Goal: Task Accomplishment & Management: Manage account settings

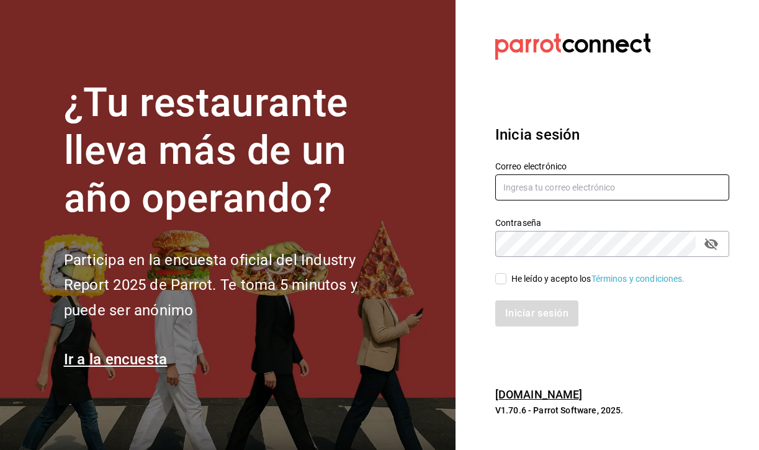
type input "[EMAIL_ADDRESS][DOMAIN_NAME]"
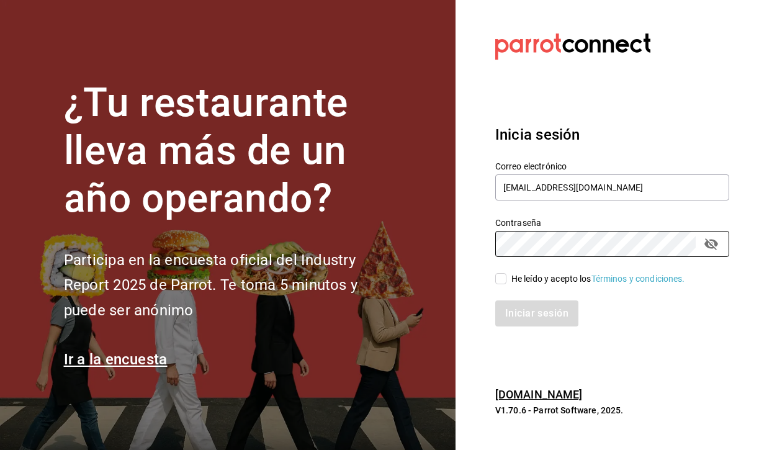
click at [506, 275] on span "He leído y acepto los Términos y condiciones." at bounding box center [595, 278] width 179 height 13
click at [506, 275] on input "He leído y acepto los Términos y condiciones." at bounding box center [500, 278] width 11 height 11
checkbox input "true"
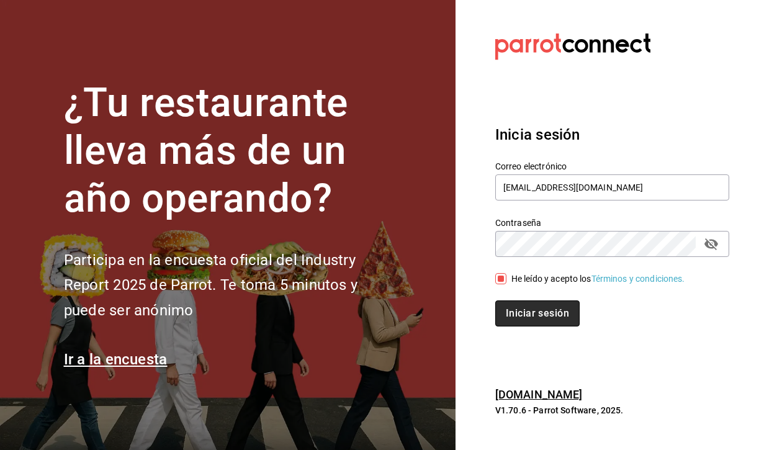
click at [532, 312] on button "Iniciar sesión" at bounding box center [537, 313] width 84 height 26
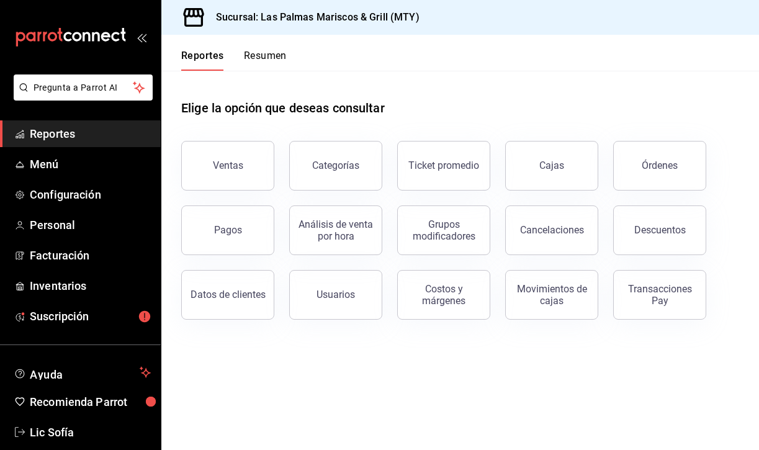
click at [47, 132] on span "Reportes" at bounding box center [90, 133] width 121 height 17
click at [63, 133] on span "Reportes" at bounding box center [90, 133] width 121 height 17
click at [266, 56] on button "Resumen" at bounding box center [265, 60] width 43 height 21
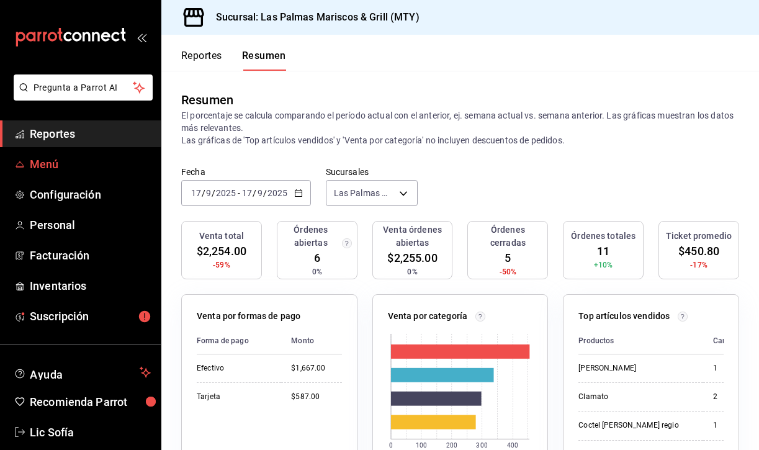
click at [56, 164] on span "Menú" at bounding box center [90, 164] width 121 height 17
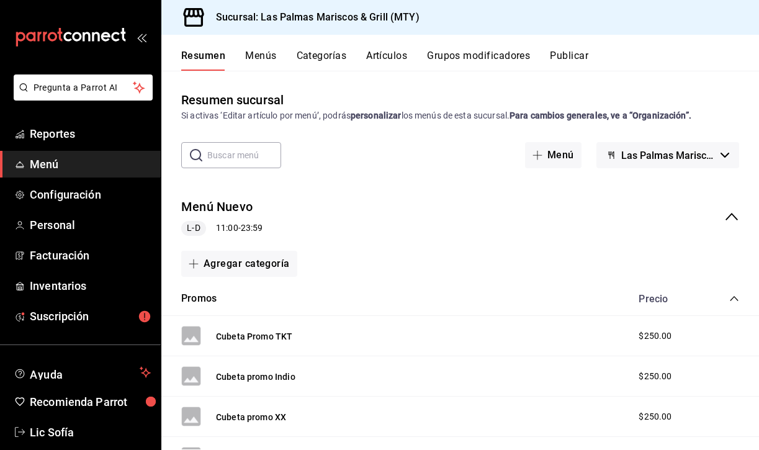
click at [397, 55] on button "Artículos" at bounding box center [386, 60] width 41 height 21
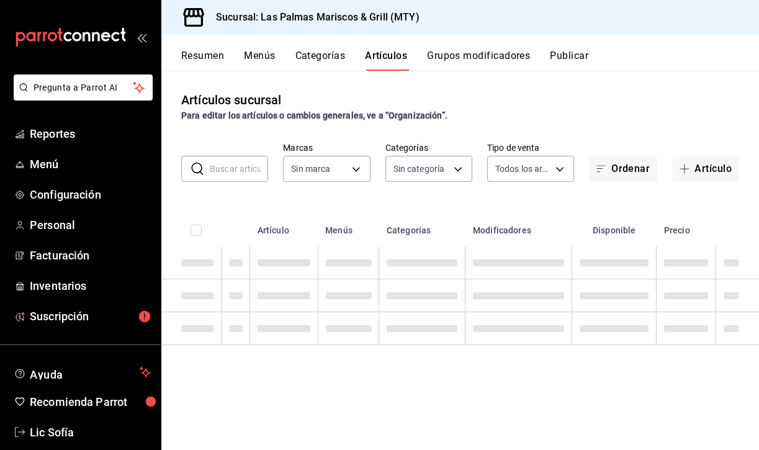
type input "3d119aa8-a07e-4f3d-a124-64a57efdbbf0"
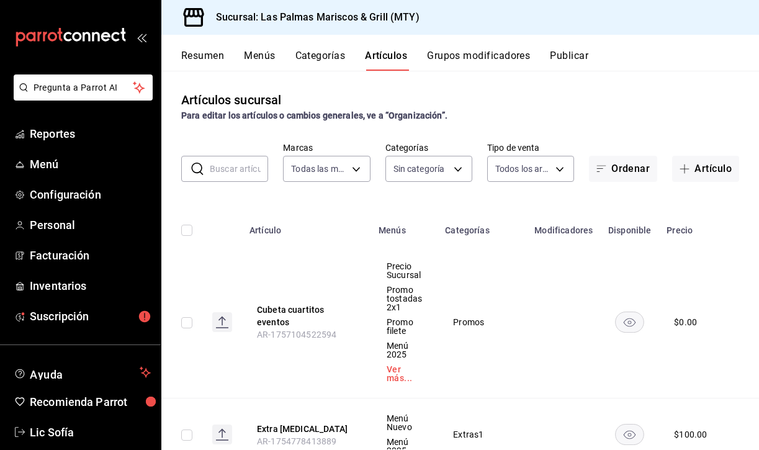
type input "6d784328-00c5-4244-bf77-cf4abeebd5f3,f2ca14a5-583a-4db0-97a6-e1ed0f1bd171,cc088…"
click at [685, 167] on icon "button" at bounding box center [685, 169] width 10 height 10
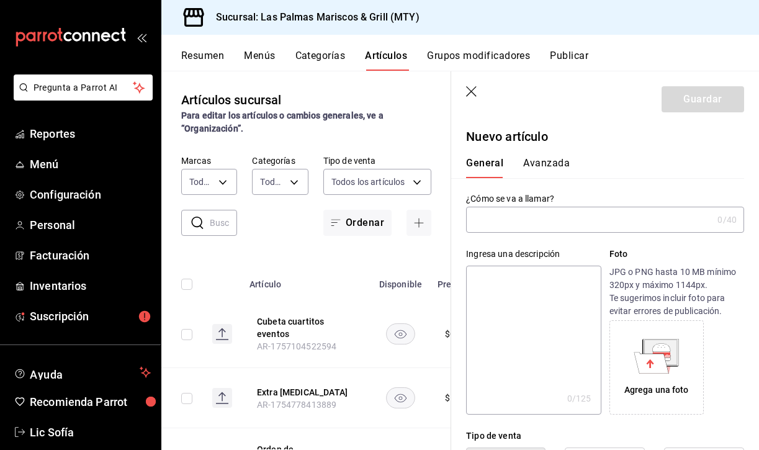
click at [475, 97] on icon "button" at bounding box center [472, 92] width 12 height 12
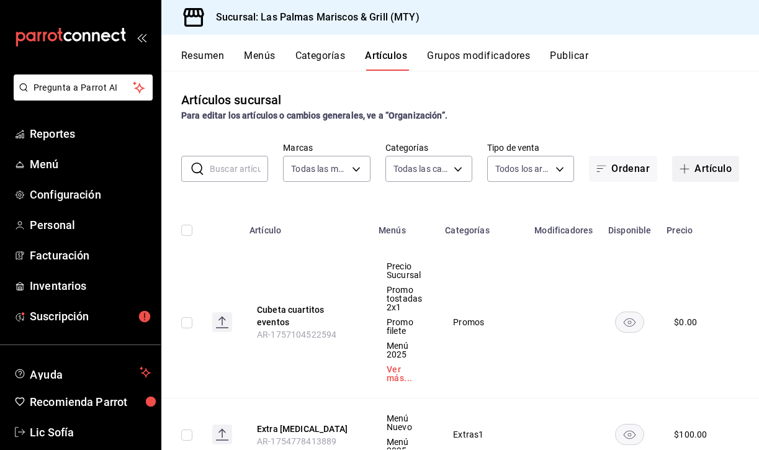
click at [705, 169] on button "Artículo" at bounding box center [705, 169] width 67 height 26
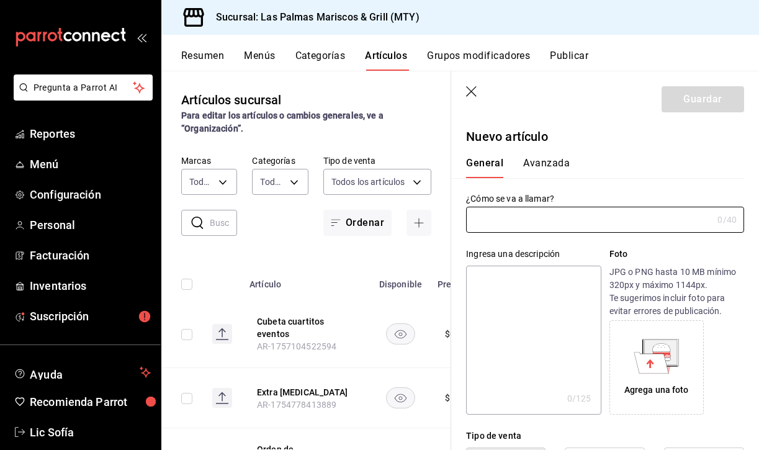
type input "AR-1758160970851"
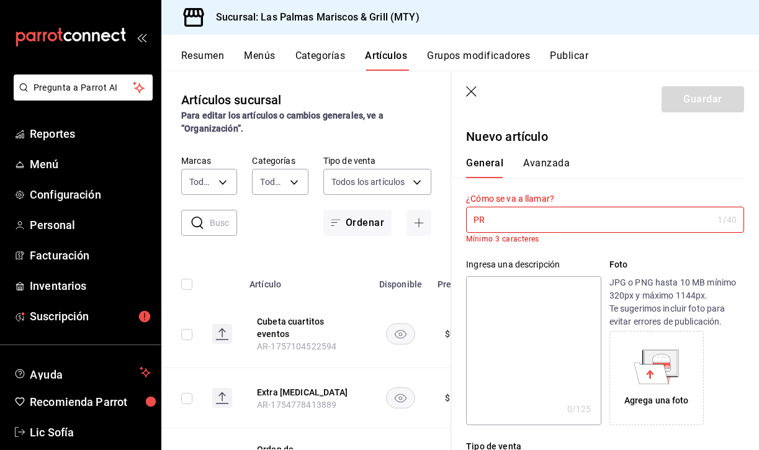
type input "P"
type input "p"
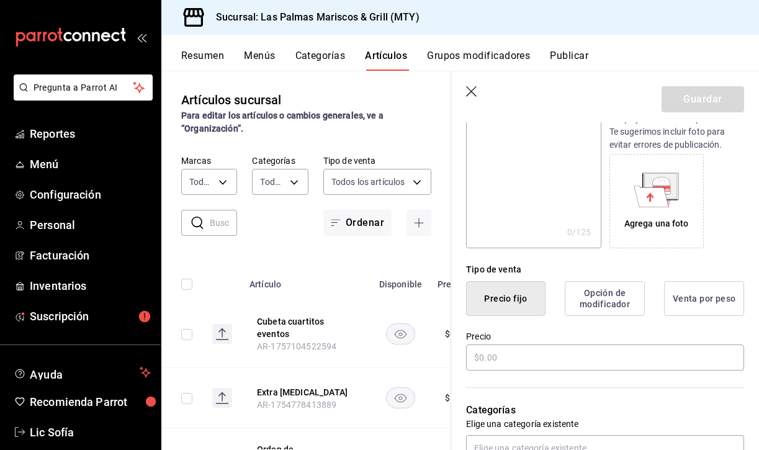
scroll to position [173, 0]
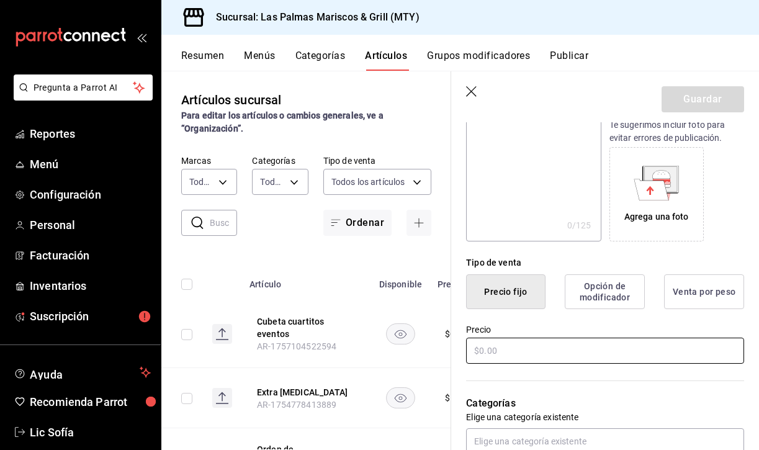
type input "Promo filete, tostada y limonada"
click at [513, 346] on input "text" at bounding box center [605, 351] width 278 height 26
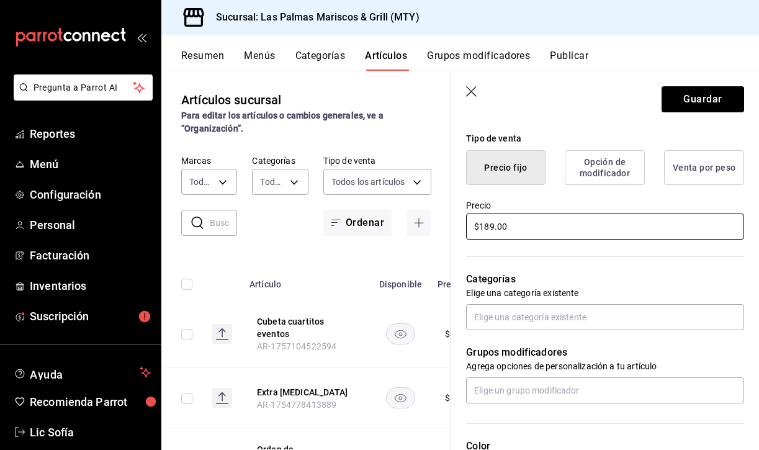
scroll to position [318, 0]
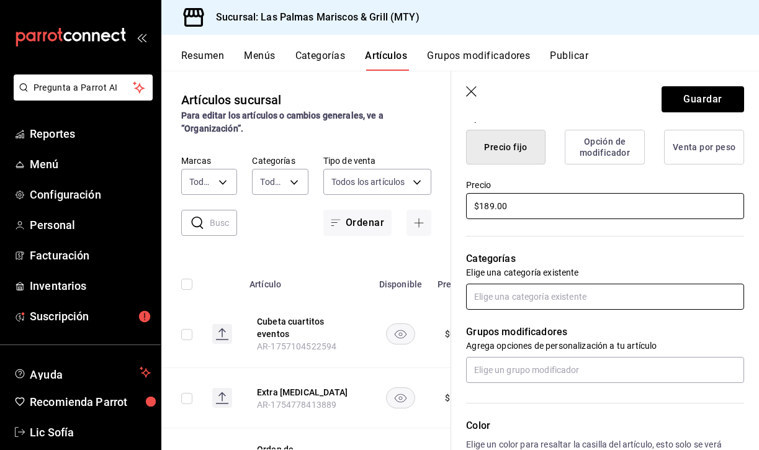
type input "$189.00"
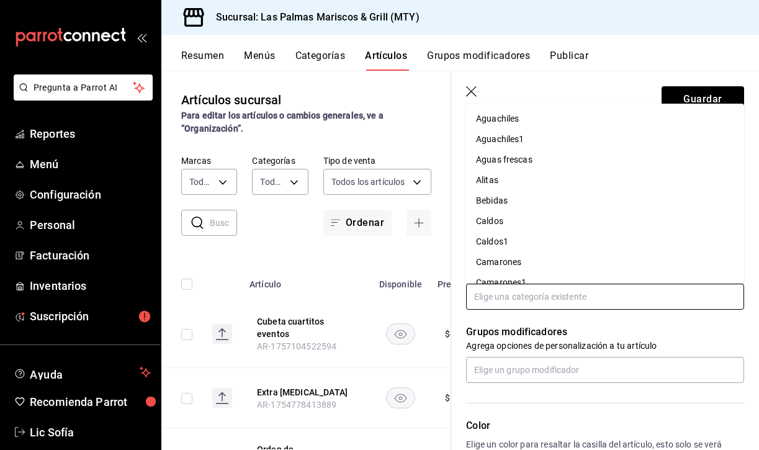
click at [585, 294] on input "text" at bounding box center [605, 297] width 278 height 26
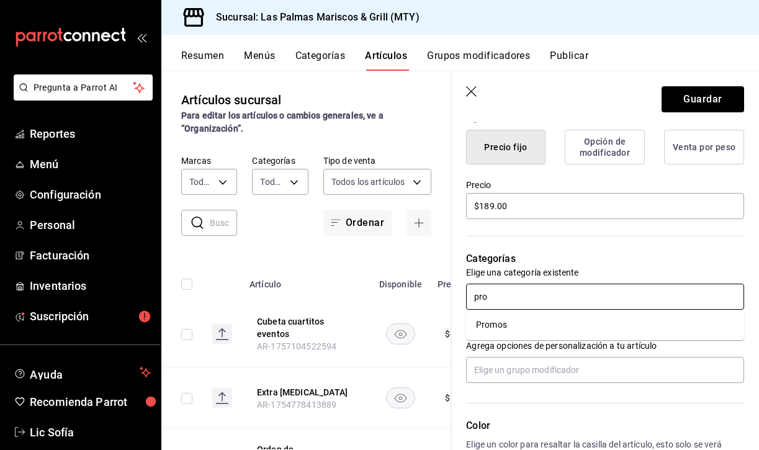
type input "prom"
click at [544, 329] on li "Promos" at bounding box center [605, 325] width 278 height 20
type input "6ef30f55-7ae1-43ab-b731-8e02e3e8ed59,8274ffd1-0f01-45dc-954a-d773de7f2dc0"
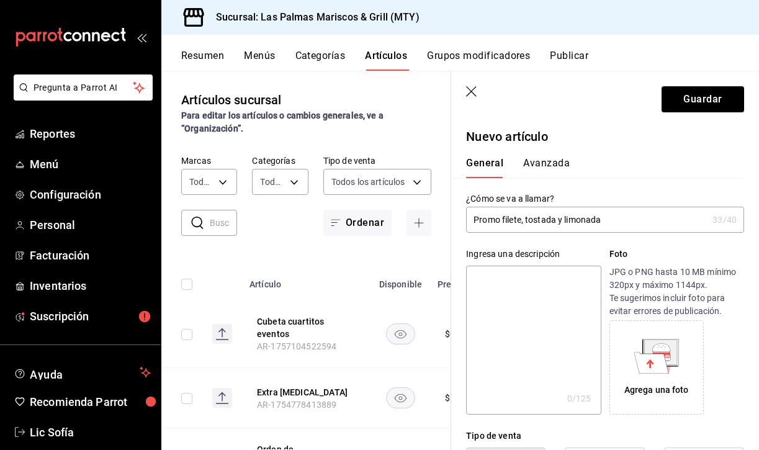
scroll to position [0, 0]
click at [549, 161] on button "Avanzada" at bounding box center [546, 167] width 47 height 21
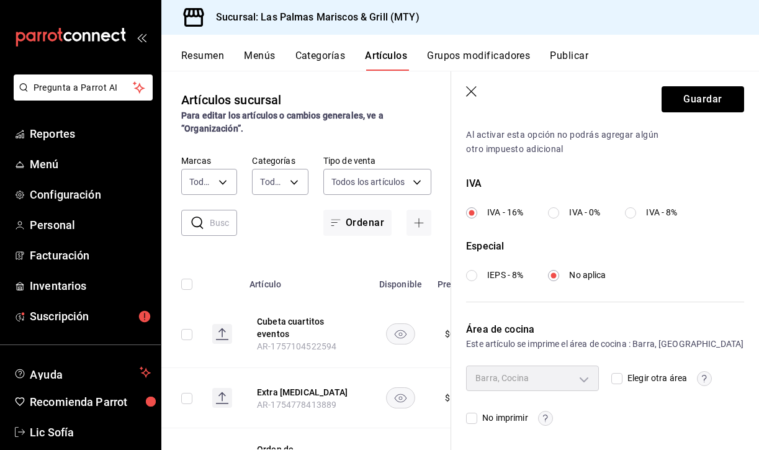
click at [615, 380] on input "Elegir otra área" at bounding box center [616, 378] width 11 height 11
checkbox input "true"
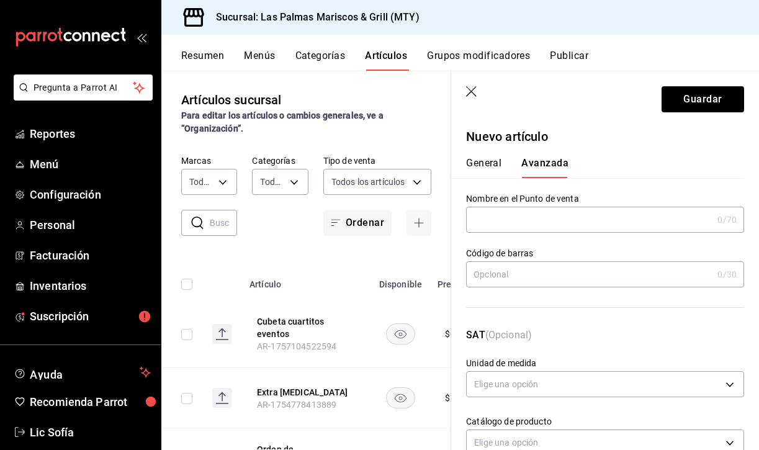
click at [487, 166] on button "General" at bounding box center [483, 167] width 35 height 21
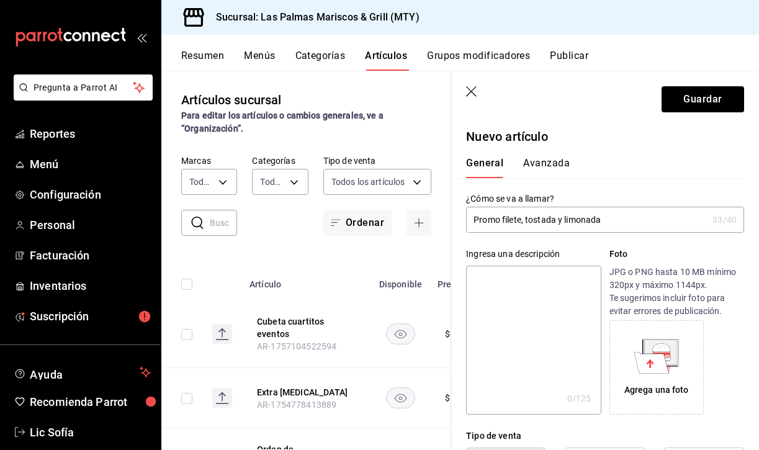
click at [625, 228] on input "Promo filete, tostada y limonada" at bounding box center [586, 219] width 241 height 25
type input "Promo filete, tostada y limonada"
click at [540, 161] on button "Avanzada" at bounding box center [546, 167] width 47 height 21
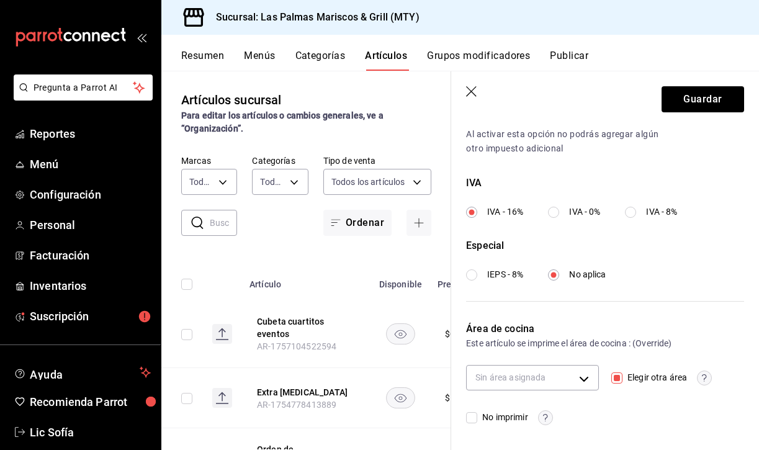
scroll to position [426, 0]
click at [591, 380] on body "Pregunta a Parrot AI Reportes Menú Configuración Personal Facturación Inventari…" at bounding box center [379, 225] width 759 height 450
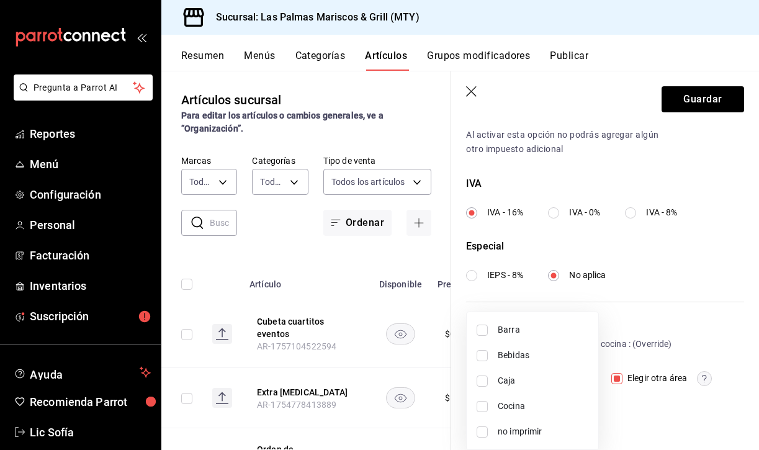
click at [483, 331] on input "checkbox" at bounding box center [482, 330] width 11 height 11
checkbox input "true"
type input "6ef30f55-7ae1-43ab-b731-8e02e3e8ed59"
click at [485, 356] on input "checkbox" at bounding box center [482, 355] width 11 height 11
checkbox input "true"
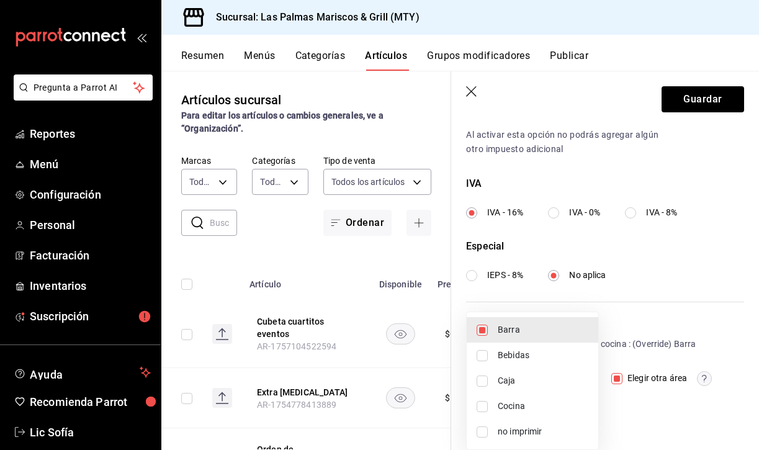
type input "6ef30f55-7ae1-43ab-b731-8e02e3e8ed59,9eafed29-d56c-4607-8017-cd80cd16773d"
click at [482, 403] on input "checkbox" at bounding box center [482, 406] width 11 height 11
checkbox input "true"
type input "6ef30f55-7ae1-43ab-b731-8e02e3e8ed59,8274ffd1-0f01-45dc-954a-d773de7f2dc0,9eafe…"
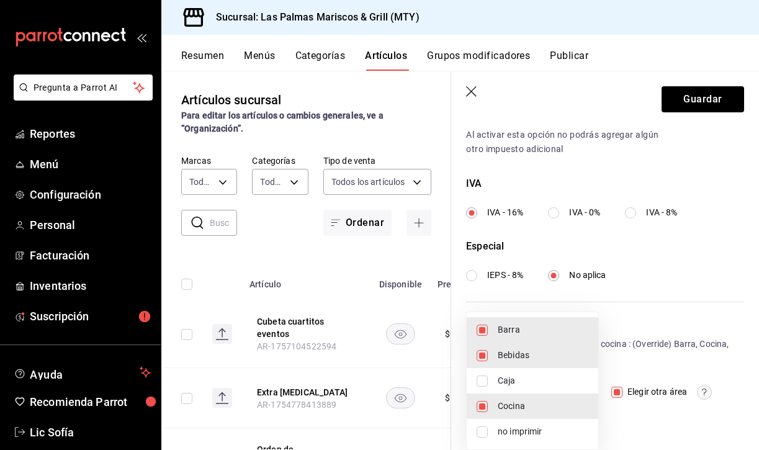
click at [703, 96] on div at bounding box center [379, 225] width 759 height 450
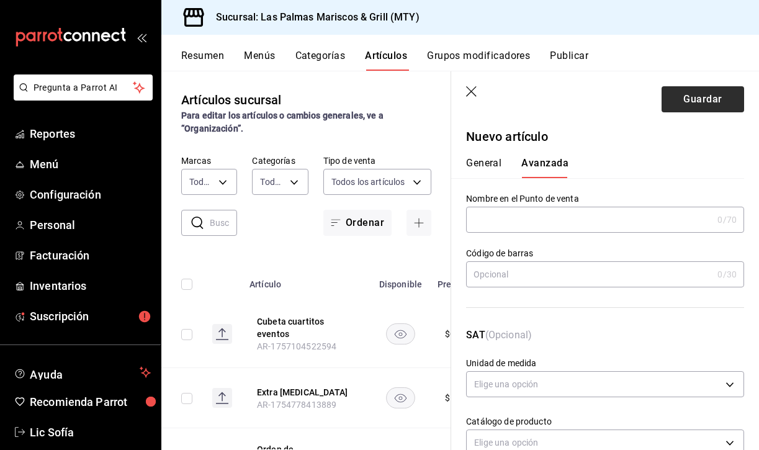
scroll to position [0, 0]
click at [715, 97] on button "Guardar" at bounding box center [703, 99] width 83 height 26
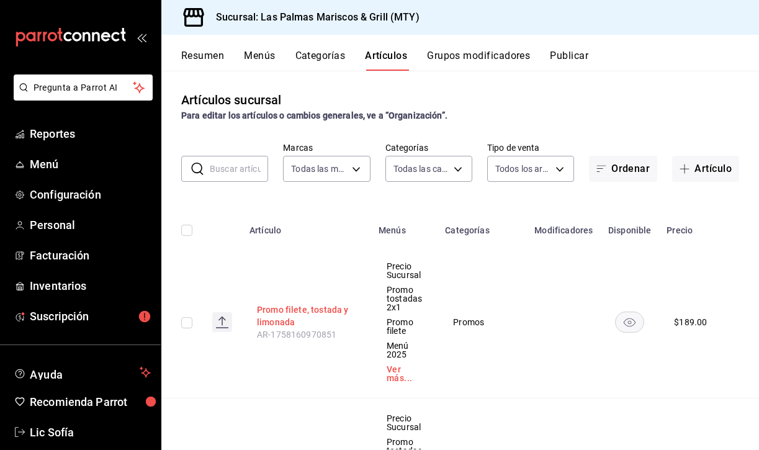
click at [317, 307] on button "Promo filete, tostada y limonada" at bounding box center [306, 315] width 99 height 25
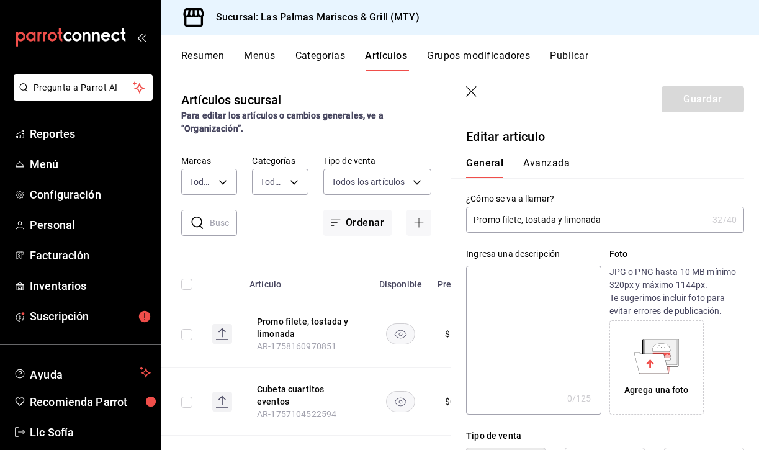
type input "$189.00"
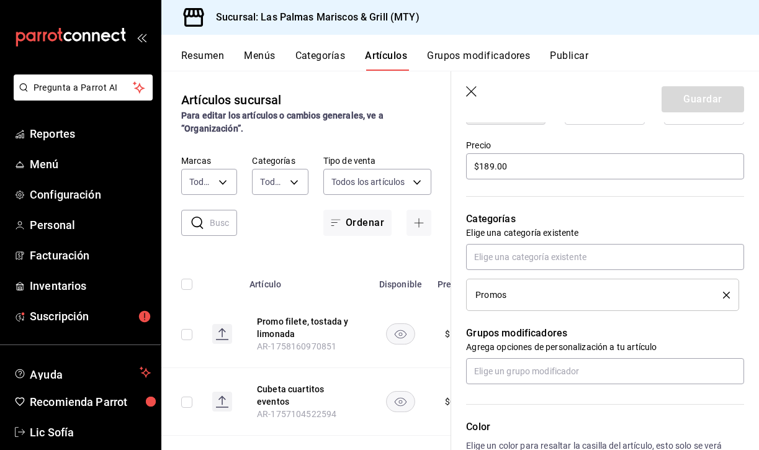
scroll to position [374, 0]
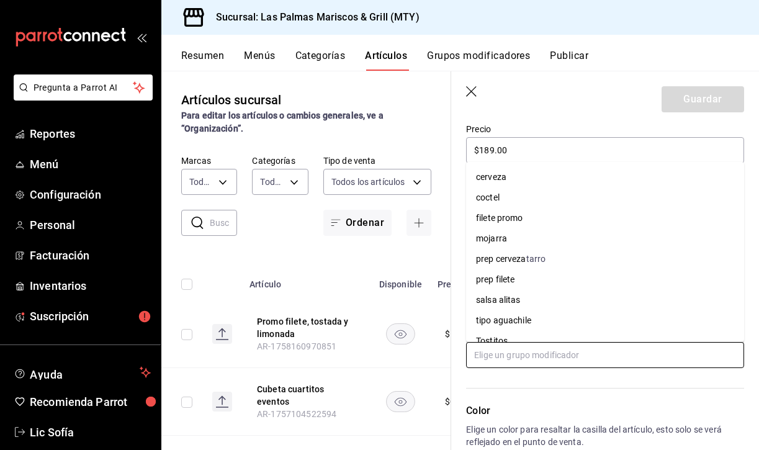
click at [559, 350] on input "text" at bounding box center [605, 355] width 278 height 26
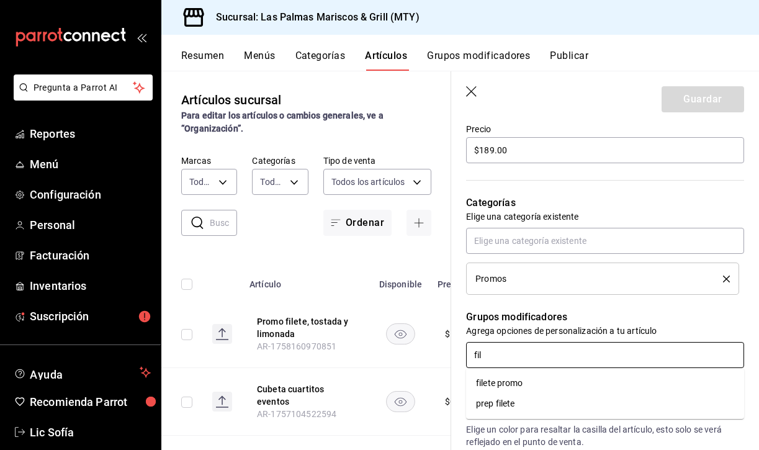
type input "file"
click at [539, 400] on li "prep filete" at bounding box center [605, 403] width 278 height 20
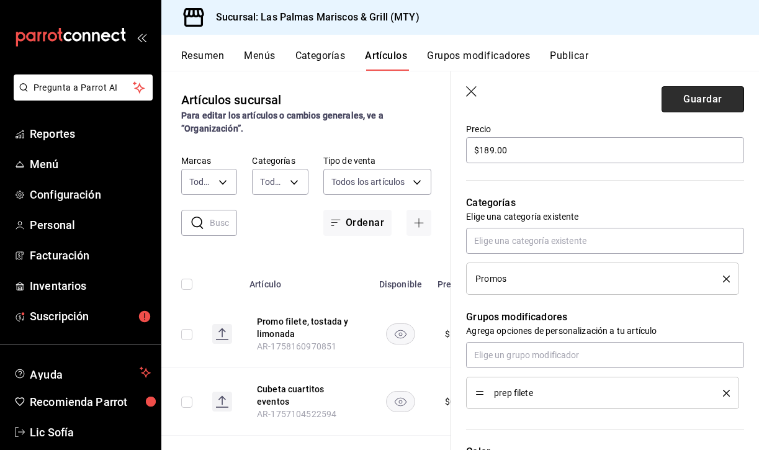
click at [710, 99] on button "Guardar" at bounding box center [703, 99] width 83 height 26
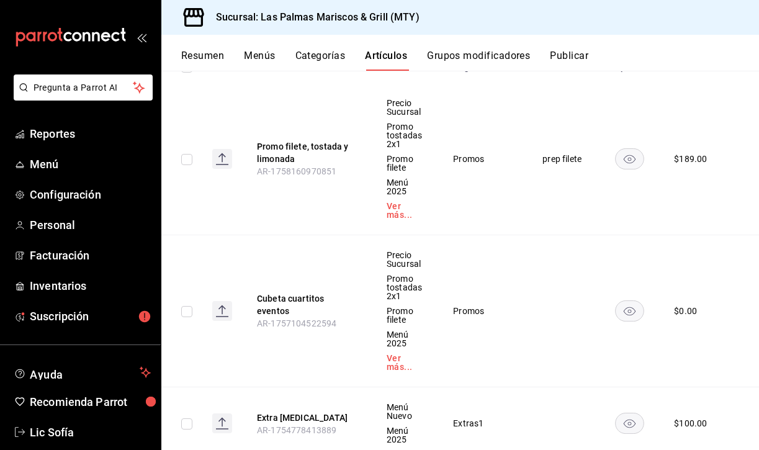
scroll to position [165, 0]
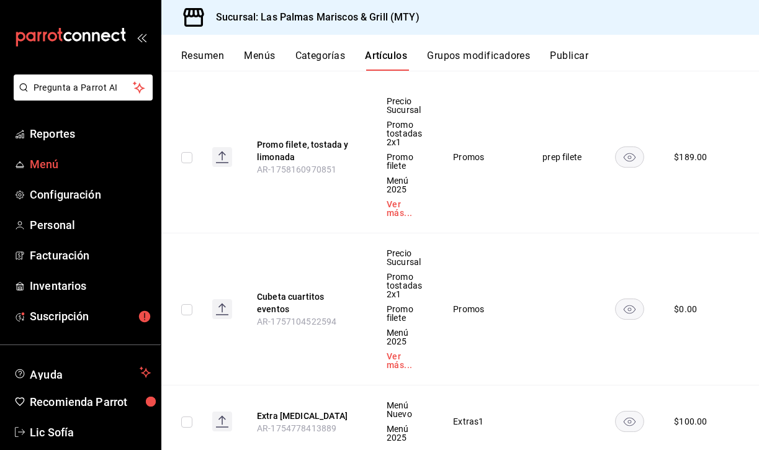
click at [49, 166] on span "Menú" at bounding box center [90, 164] width 121 height 17
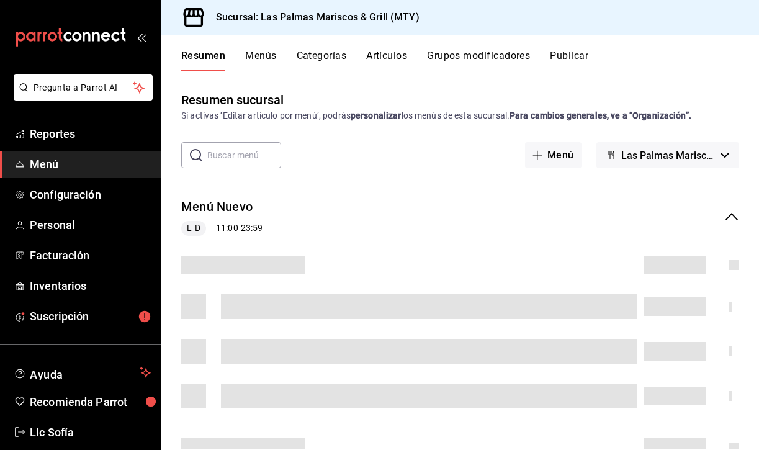
click at [470, 54] on button "Grupos modificadores" at bounding box center [478, 60] width 103 height 21
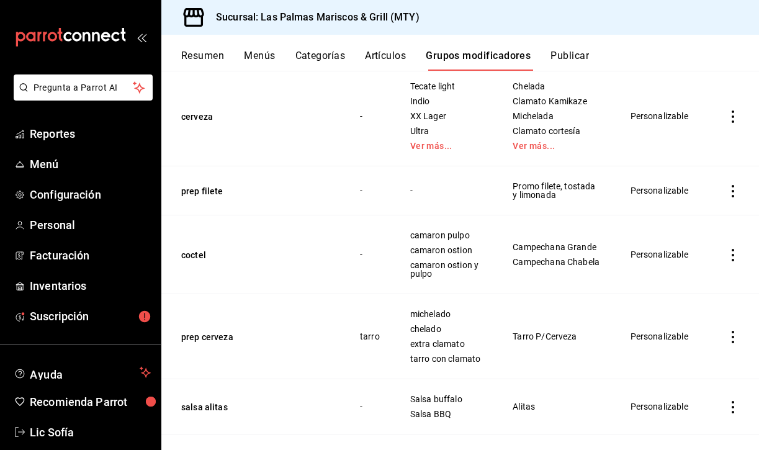
scroll to position [354, 0]
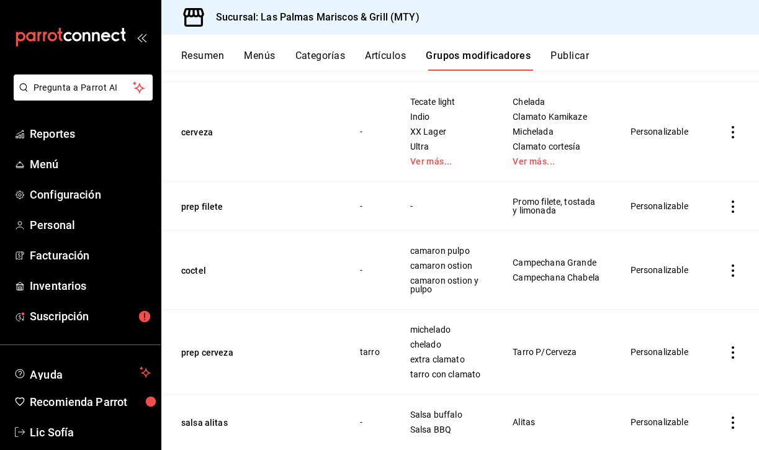
click at [730, 200] on icon "actions" at bounding box center [733, 206] width 12 height 12
click at [696, 222] on span "Editar" at bounding box center [696, 226] width 32 height 13
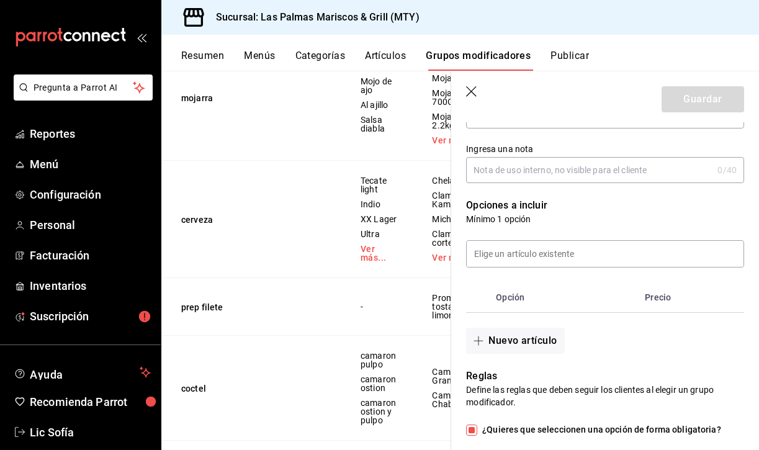
scroll to position [249, 0]
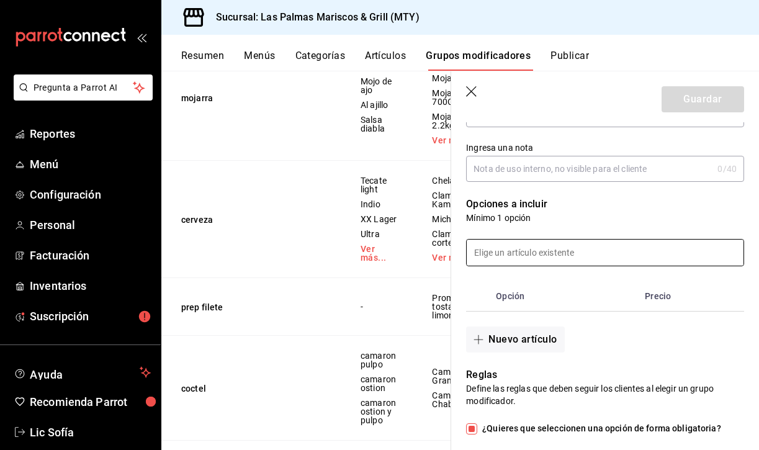
click at [531, 246] on input at bounding box center [605, 253] width 277 height 26
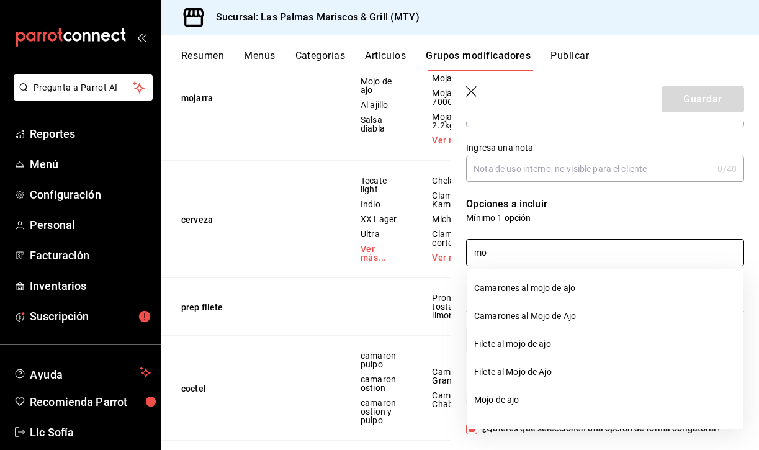
type input "m"
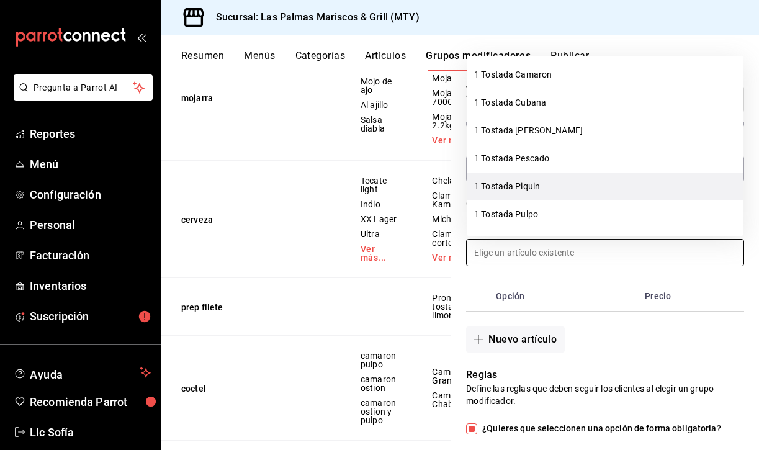
click at [609, 195] on li "1 Tostada Piquin" at bounding box center [605, 187] width 277 height 28
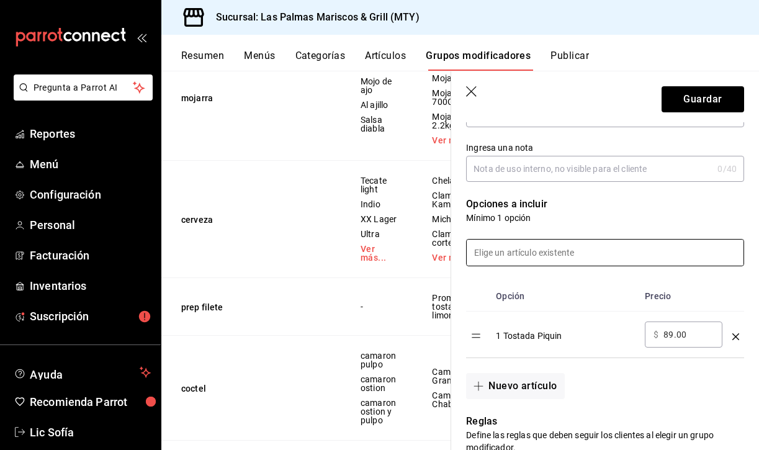
click at [735, 335] on icon "optionsTable" at bounding box center [735, 336] width 7 height 7
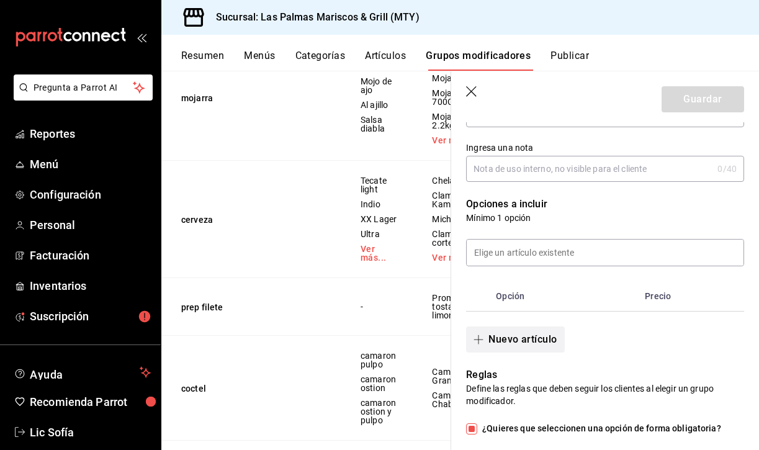
click at [514, 339] on button "Nuevo artículo" at bounding box center [515, 339] width 98 height 26
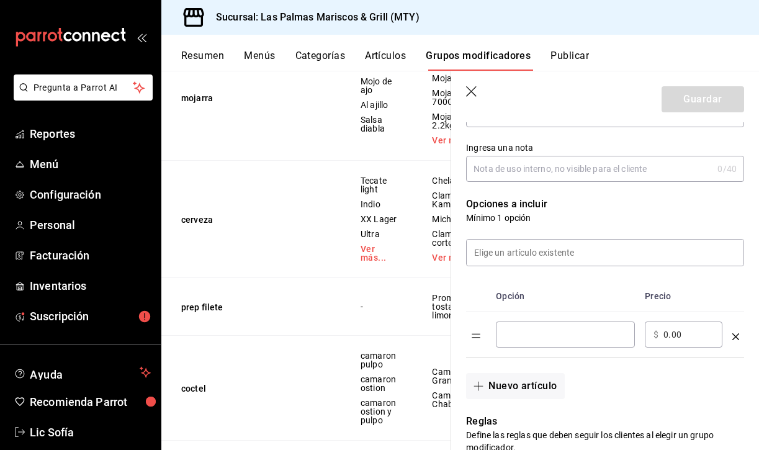
click at [532, 338] on input "optionsTable" at bounding box center [566, 334] width 122 height 12
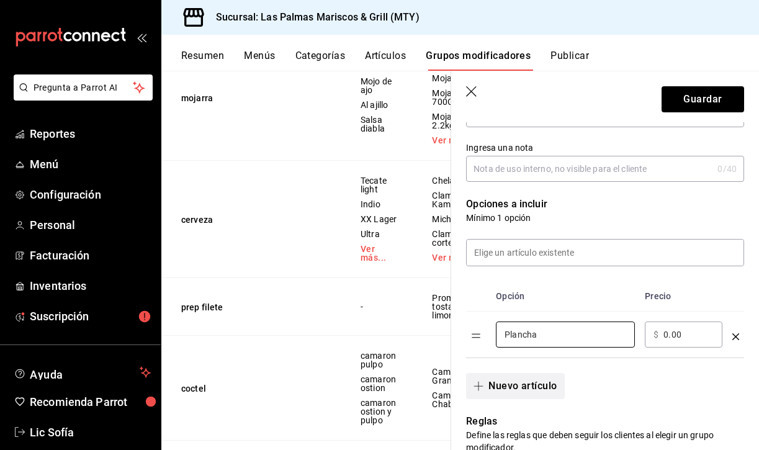
type input "Plancha"
click at [501, 379] on button "Nuevo artículo" at bounding box center [515, 386] width 98 height 26
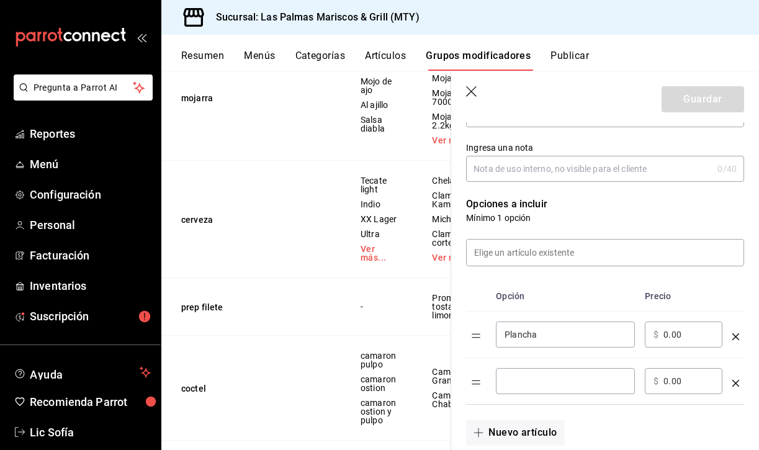
click at [537, 376] on input "optionsTable" at bounding box center [566, 381] width 122 height 12
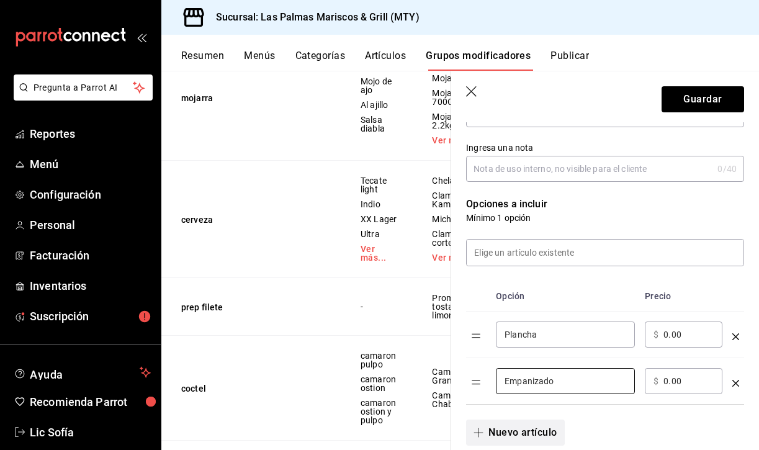
type input "Empanizado"
click at [480, 433] on icon "button" at bounding box center [479, 433] width 10 height 10
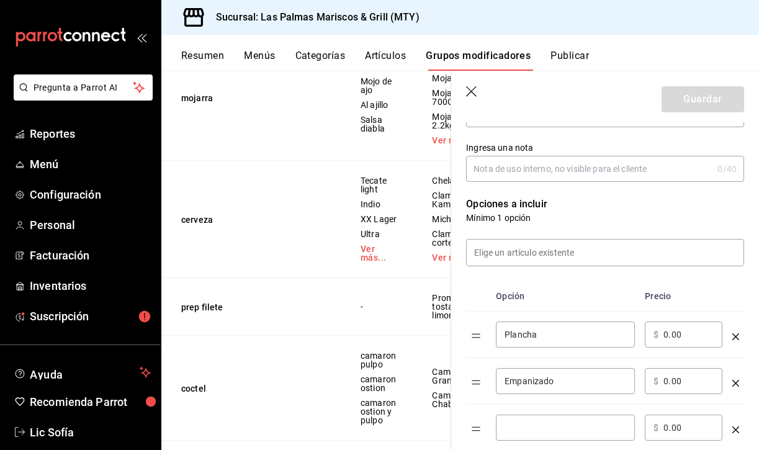
click at [519, 428] on input "optionsTable" at bounding box center [566, 427] width 122 height 12
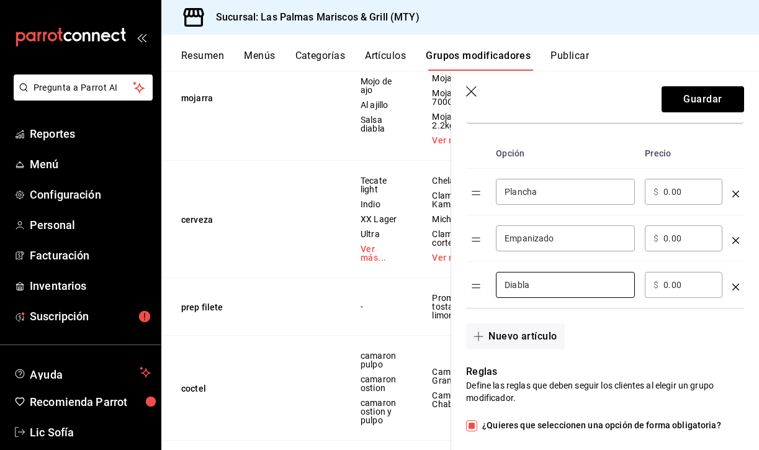
scroll to position [395, 0]
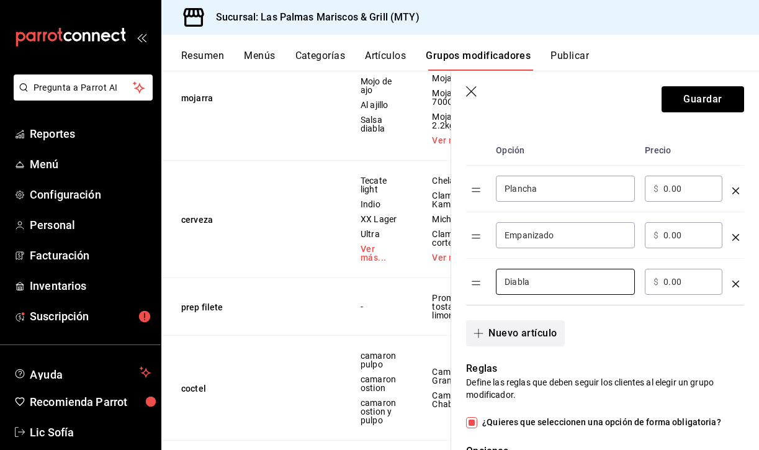
type input "Diabla"
click at [477, 330] on icon "button" at bounding box center [479, 333] width 10 height 10
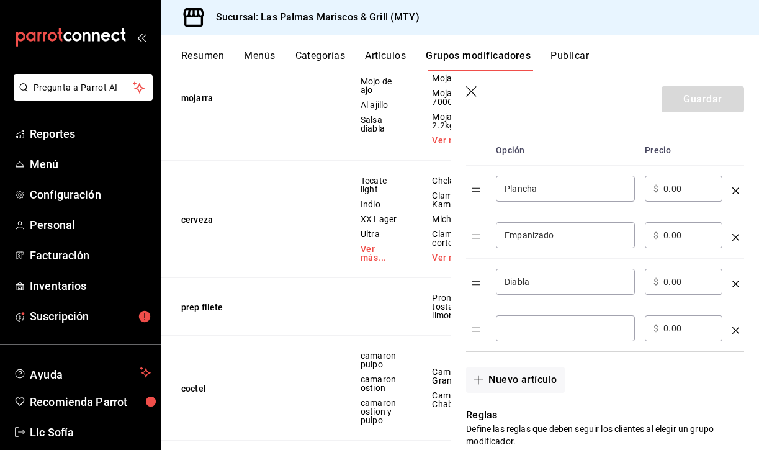
click at [544, 330] on input "optionsTable" at bounding box center [566, 328] width 122 height 12
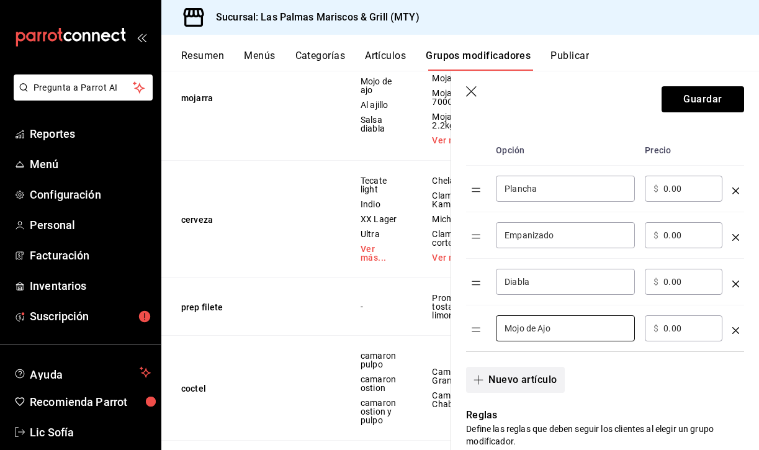
type input "Mojo de Ajo"
click at [478, 377] on icon "button" at bounding box center [479, 380] width 10 height 10
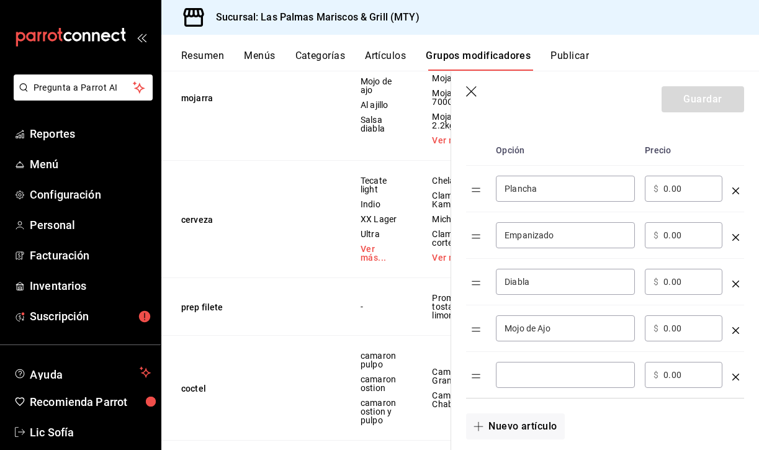
click at [542, 375] on input "optionsTable" at bounding box center [566, 375] width 122 height 12
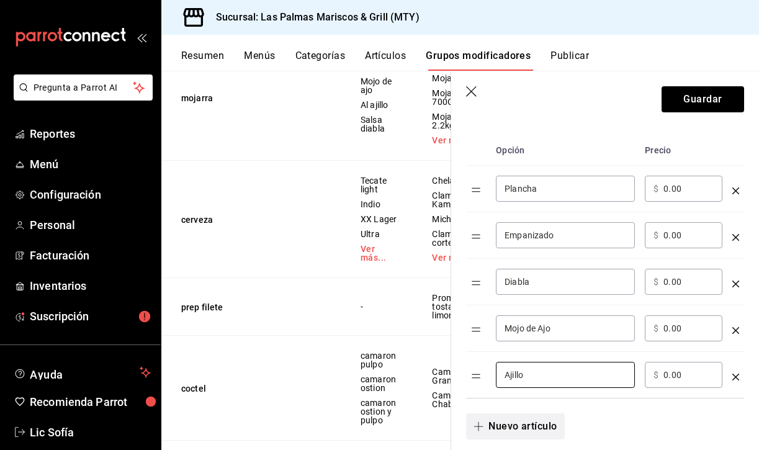
type input "Ajillo"
click at [478, 426] on icon "button" at bounding box center [478, 426] width 9 height 1
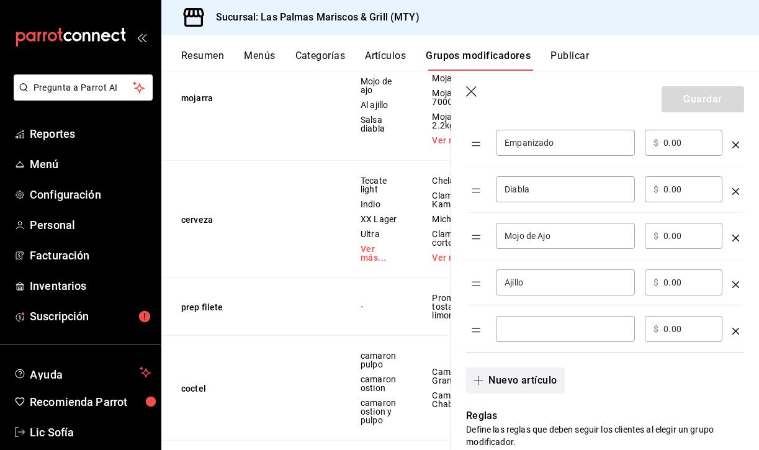
scroll to position [493, 0]
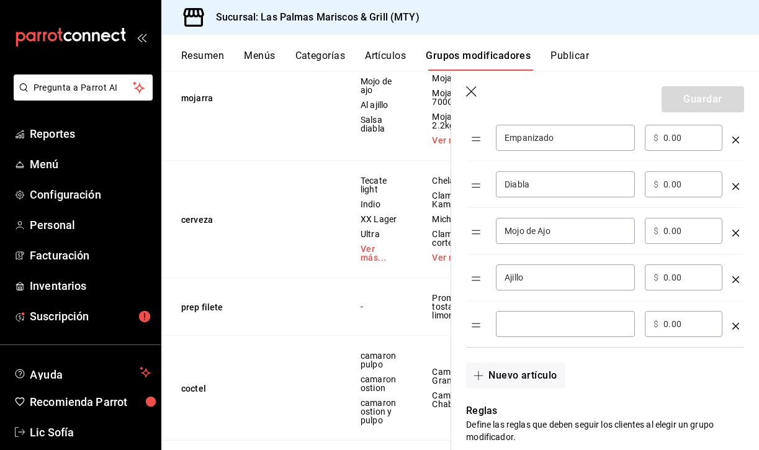
click at [521, 323] on input "optionsTable" at bounding box center [566, 324] width 122 height 12
type input "A"
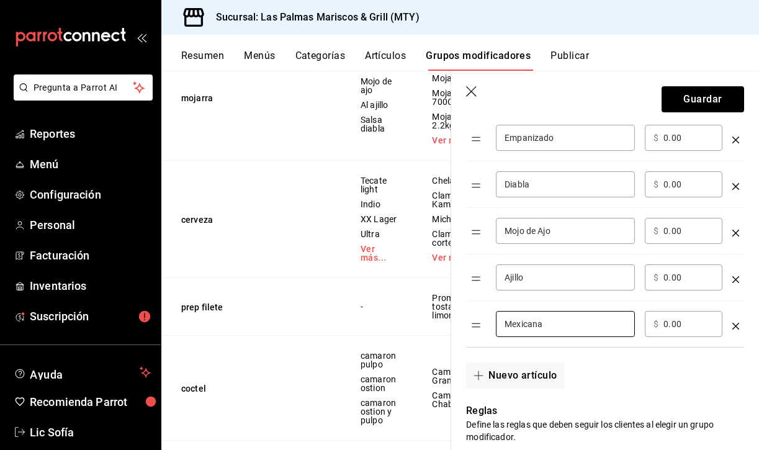
type input "Mexicana"
click at [696, 382] on div "Nuevo artículo" at bounding box center [597, 368] width 293 height 41
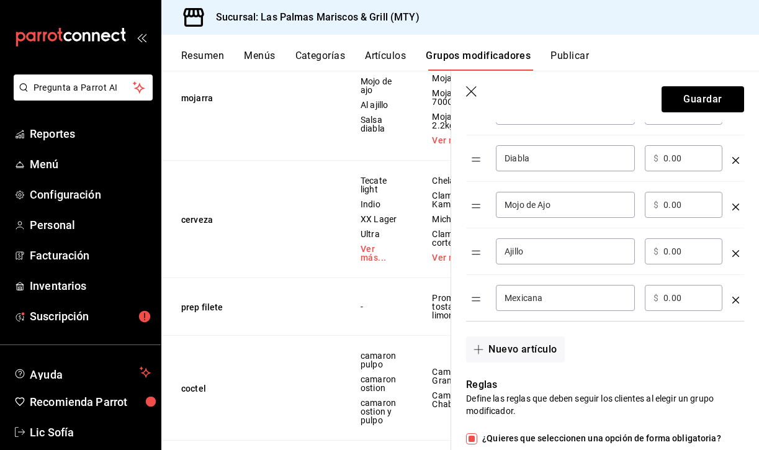
scroll to position [556, 0]
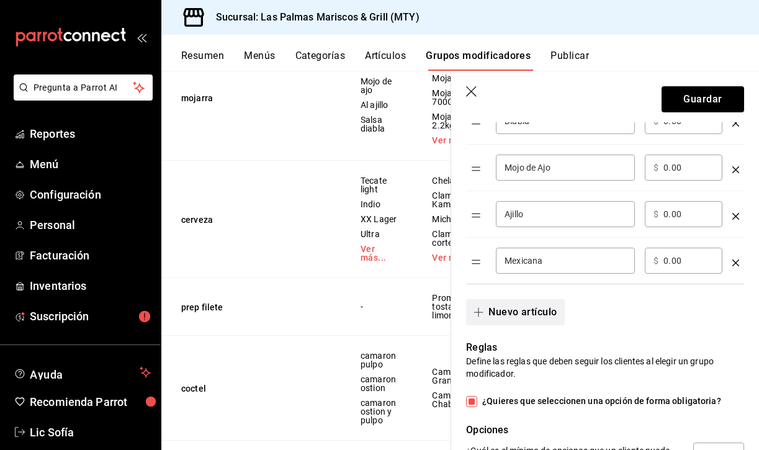
click at [510, 320] on button "Nuevo artículo" at bounding box center [515, 312] width 98 height 26
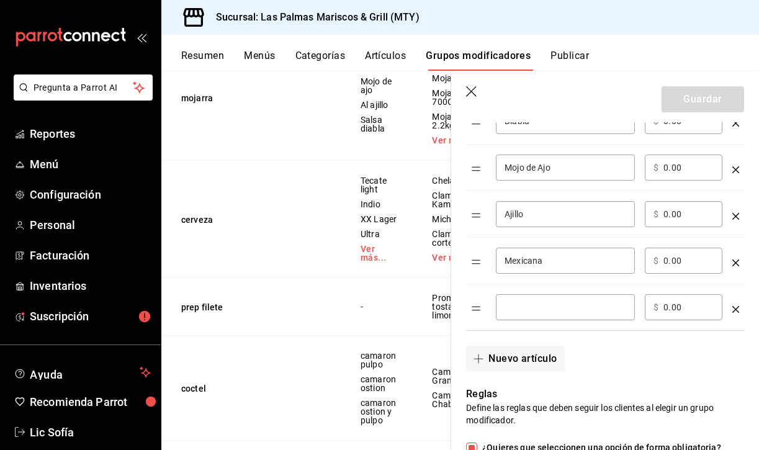
click at [524, 315] on div "​" at bounding box center [565, 307] width 139 height 26
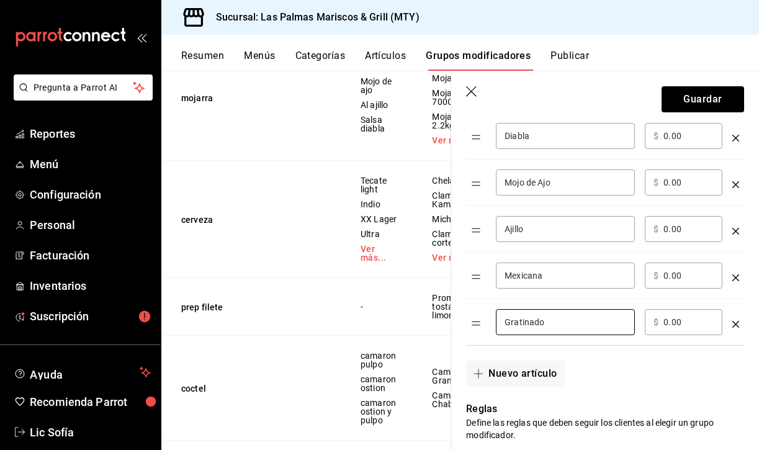
scroll to position [544, 0]
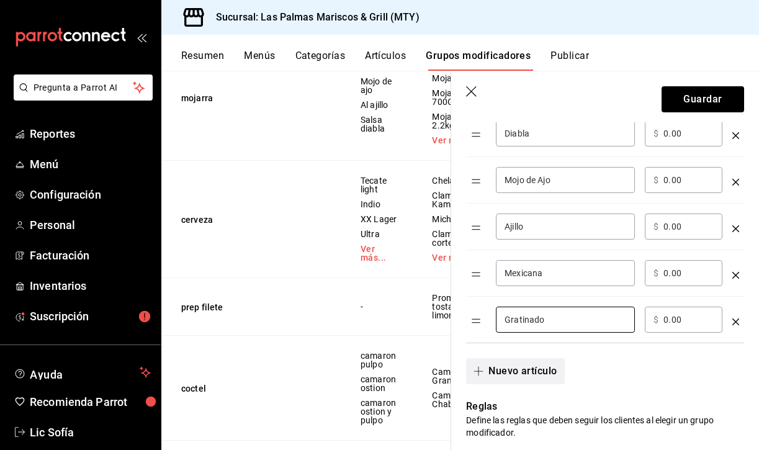
type input "Gratinado"
click at [521, 366] on button "Nuevo artículo" at bounding box center [515, 371] width 98 height 26
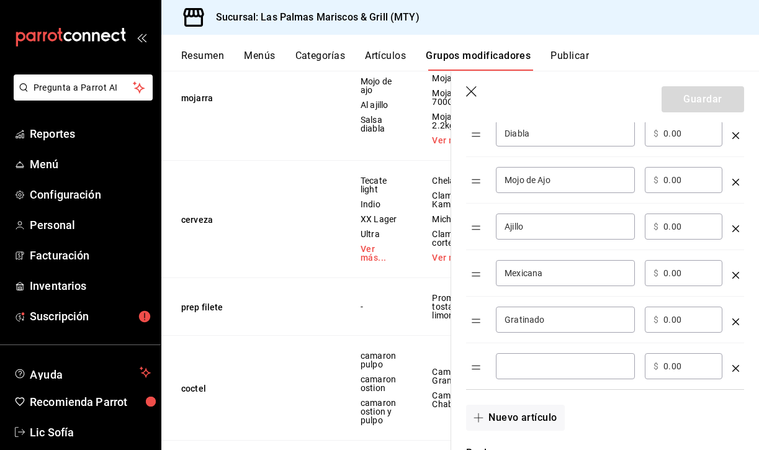
click at [534, 366] on input "optionsTable" at bounding box center [566, 366] width 122 height 12
type input "Crema de champiñón"
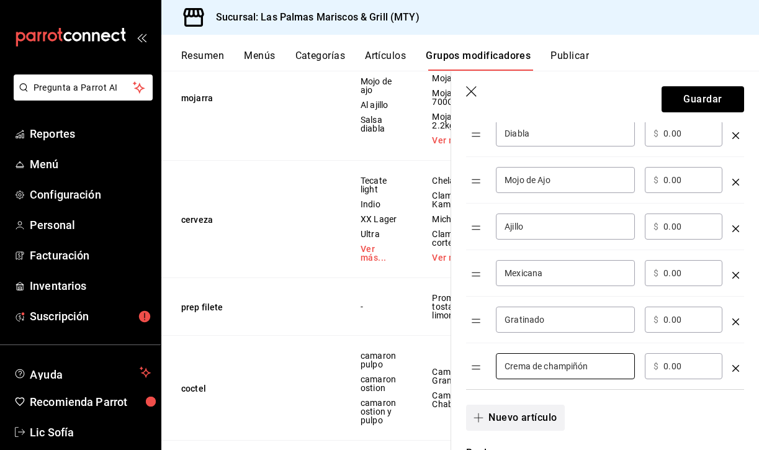
drag, startPoint x: 534, startPoint y: 366, endPoint x: 477, endPoint y: 425, distance: 82.5
click at [477, 425] on button "Nuevo artículo" at bounding box center [515, 418] width 98 height 26
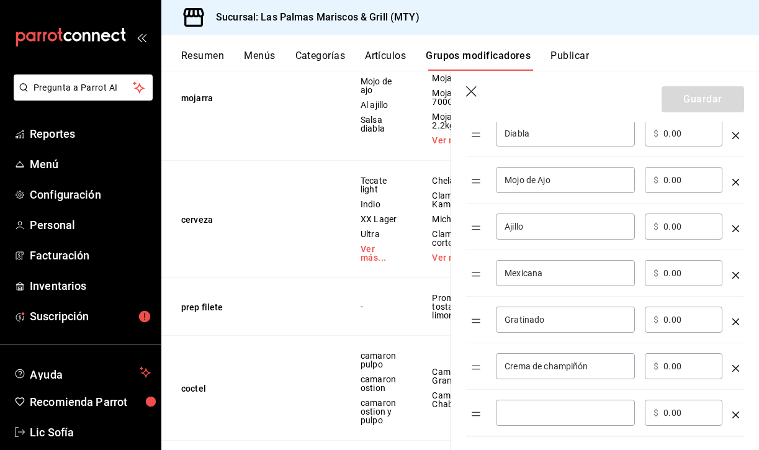
click at [534, 416] on input "optionsTable" at bounding box center [566, 413] width 122 height 12
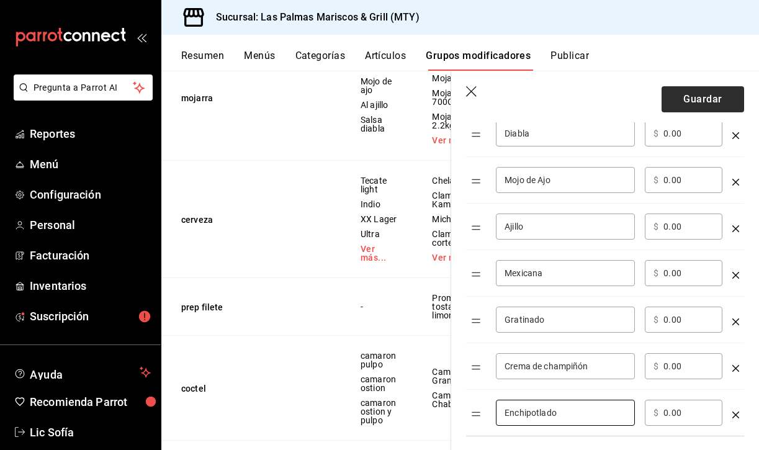
type input "Enchipotlado"
click at [724, 94] on button "Guardar" at bounding box center [703, 99] width 83 height 26
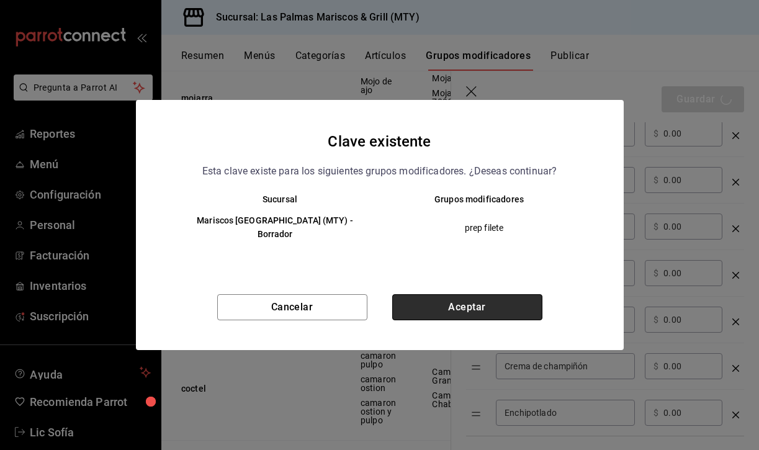
click at [465, 298] on button "Aceptar" at bounding box center [467, 307] width 150 height 26
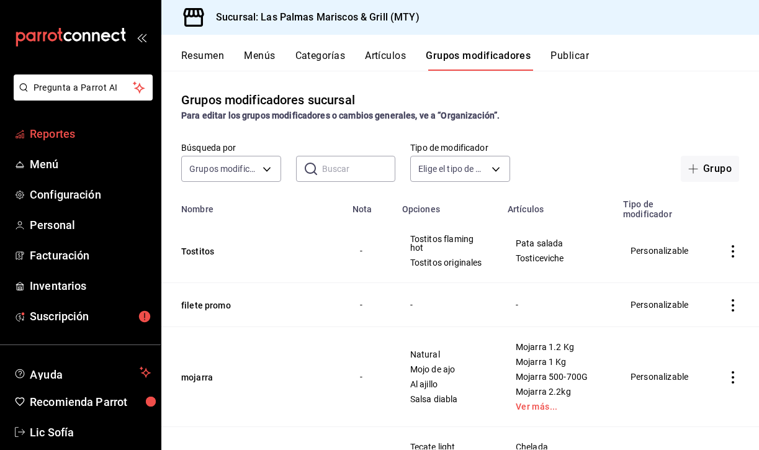
click at [83, 135] on span "Reportes" at bounding box center [90, 133] width 121 height 17
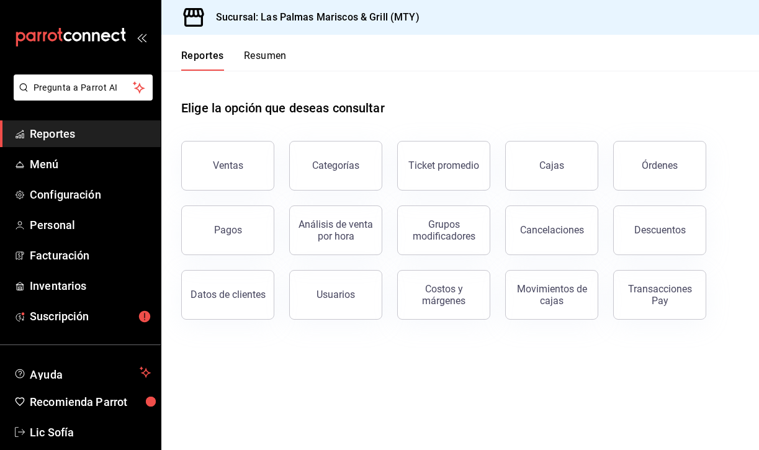
click at [264, 60] on button "Resumen" at bounding box center [265, 60] width 43 height 21
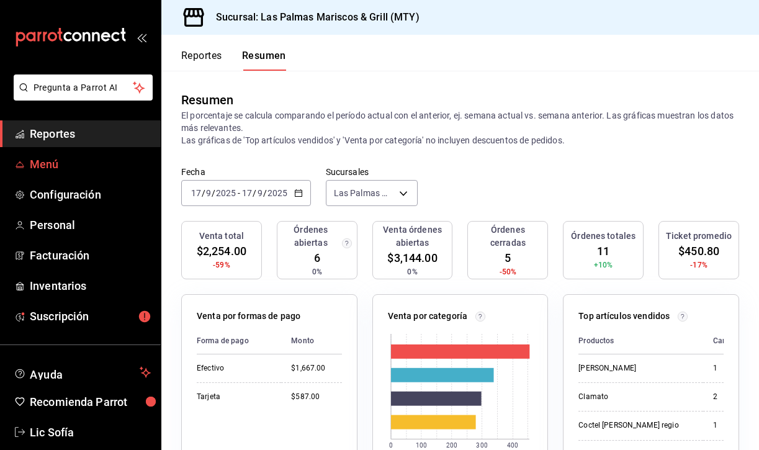
click at [61, 159] on span "Menú" at bounding box center [90, 164] width 121 height 17
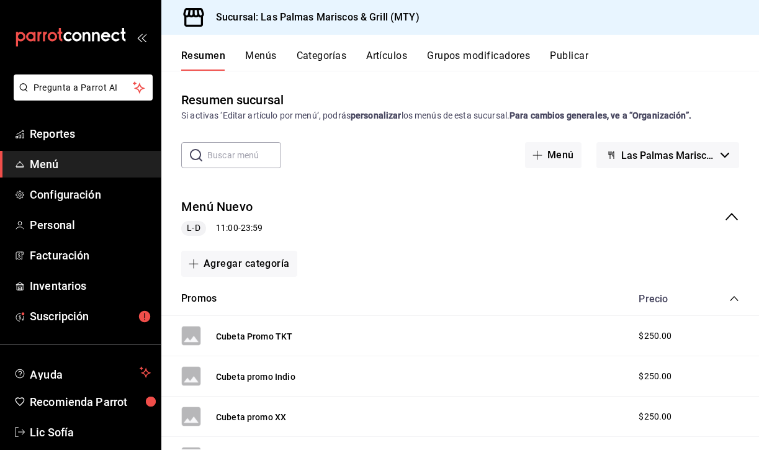
click at [398, 54] on button "Artículos" at bounding box center [386, 60] width 41 height 21
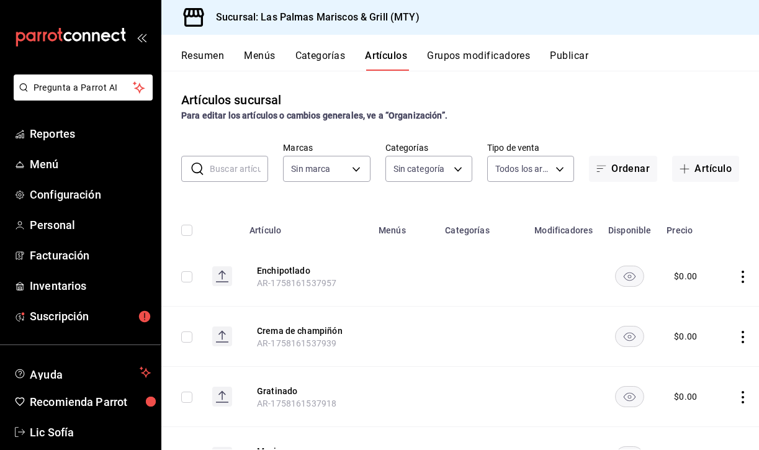
type input "3d119aa8-a07e-4f3d-a124-64a57efdbbf0"
type input "6d784328-00c5-4244-bf77-cf4abeebd5f3,f2ca14a5-583a-4db0-97a6-e1ed0f1bd171,cc088…"
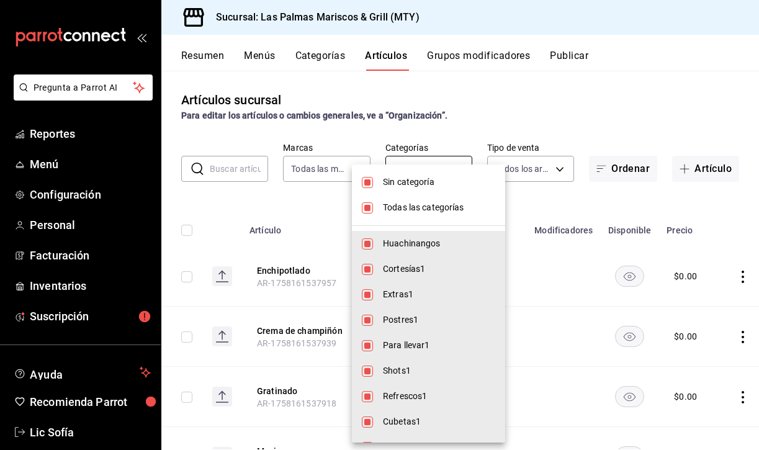
click at [435, 171] on body "Pregunta a Parrot AI Reportes Menú Configuración Personal Facturación Inventari…" at bounding box center [379, 225] width 759 height 450
click at [398, 188] on span "Sin categoría" at bounding box center [439, 182] width 112 height 13
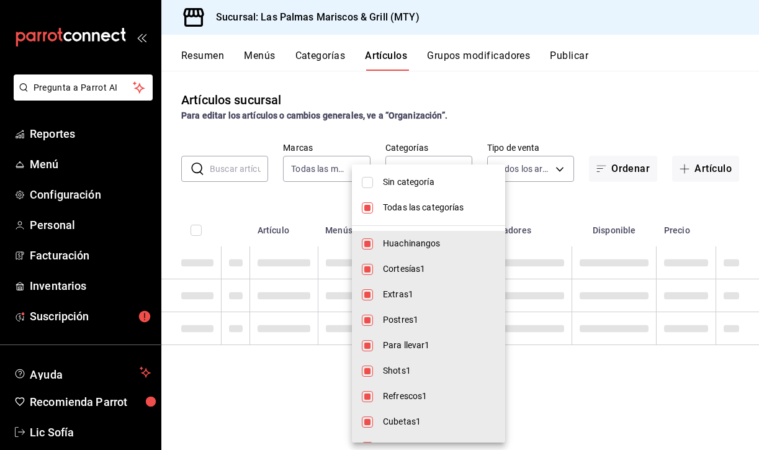
checkbox input "false"
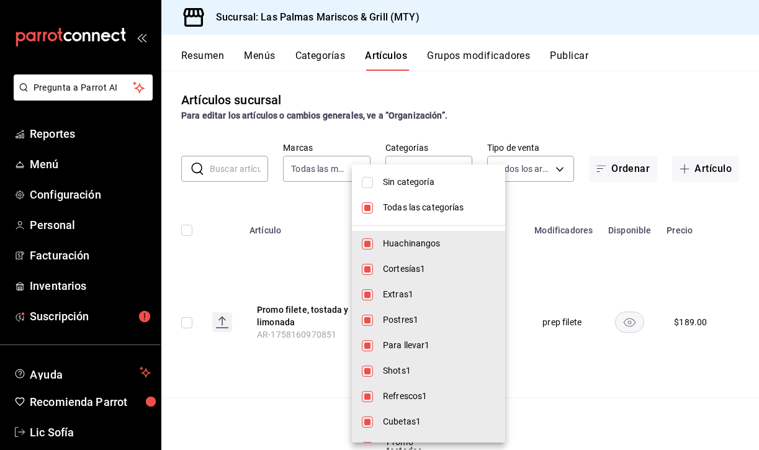
click at [368, 208] on input "checkbox" at bounding box center [367, 207] width 11 height 11
checkbox input "false"
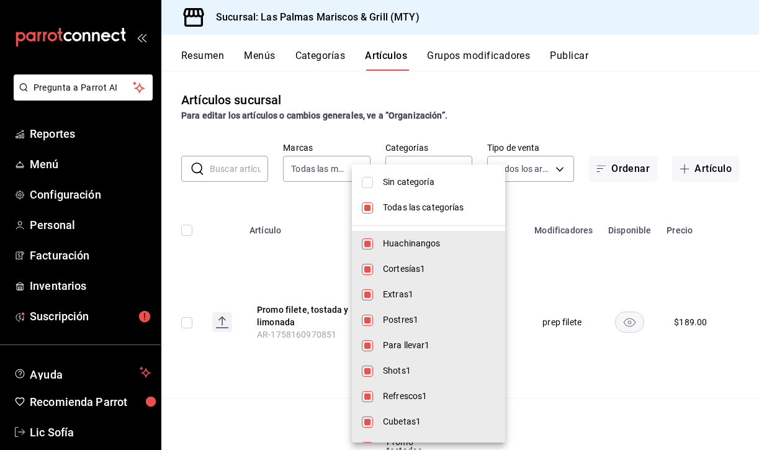
checkbox input "false"
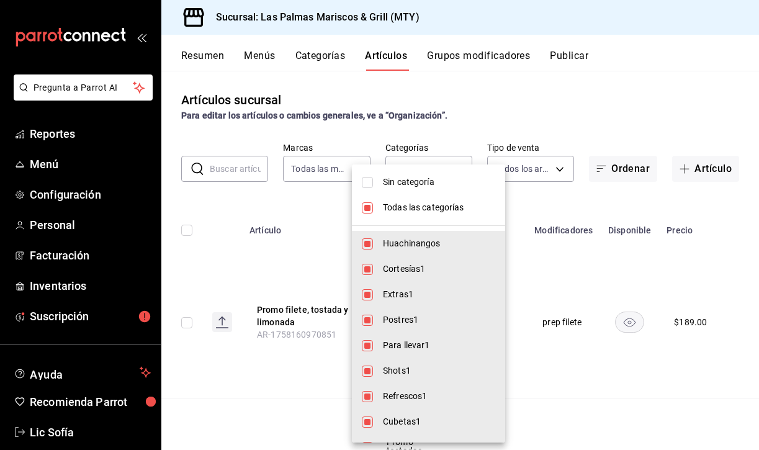
checkbox input "false"
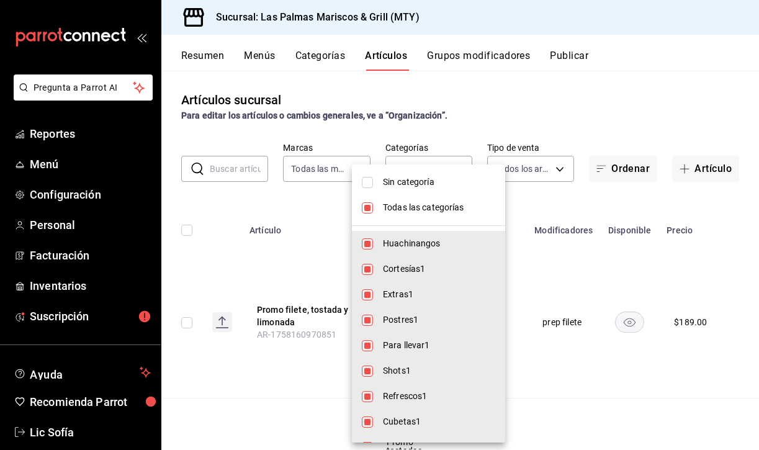
checkbox input "false"
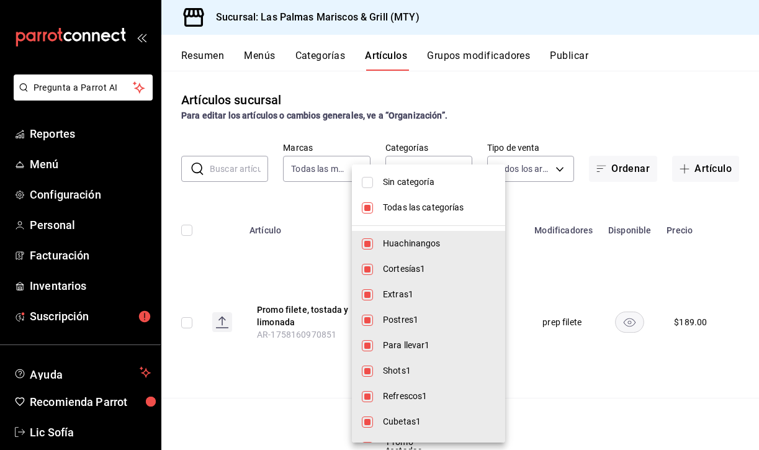
checkbox input "false"
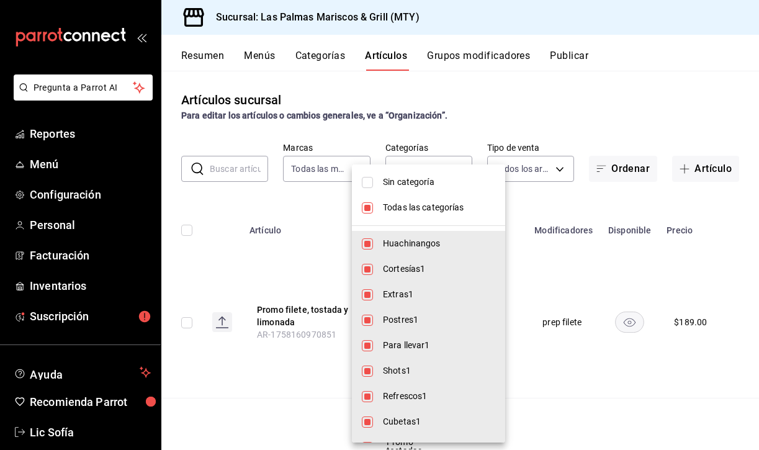
checkbox input "false"
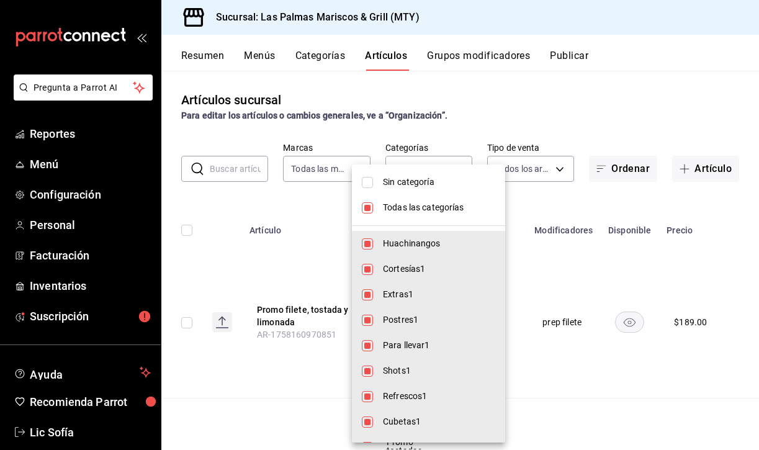
checkbox input "false"
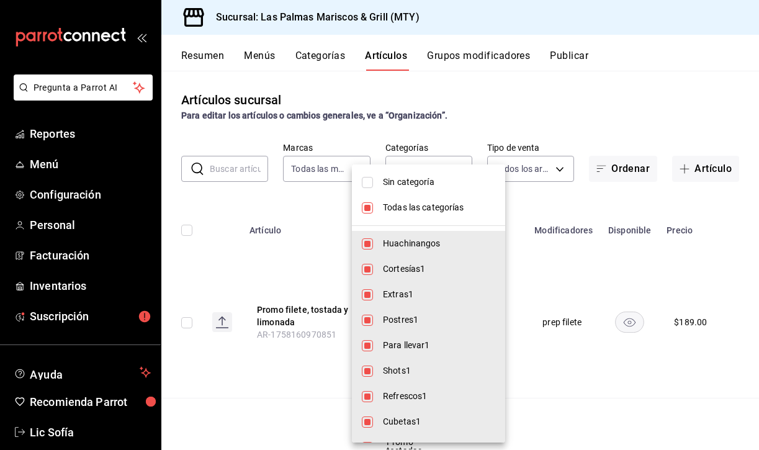
checkbox input "false"
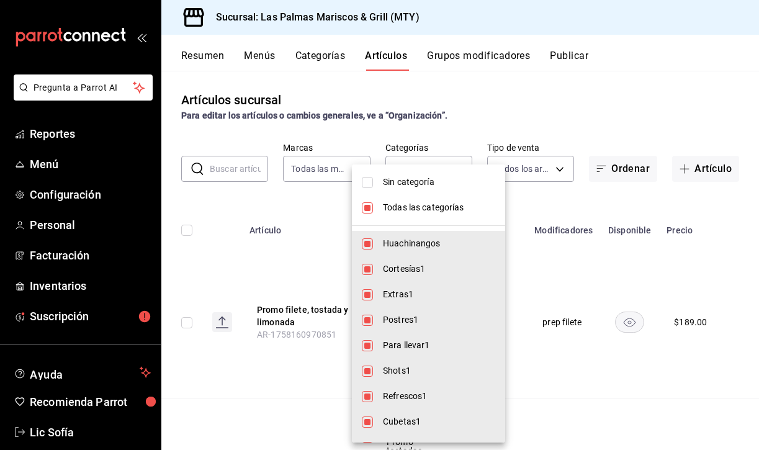
checkbox input "false"
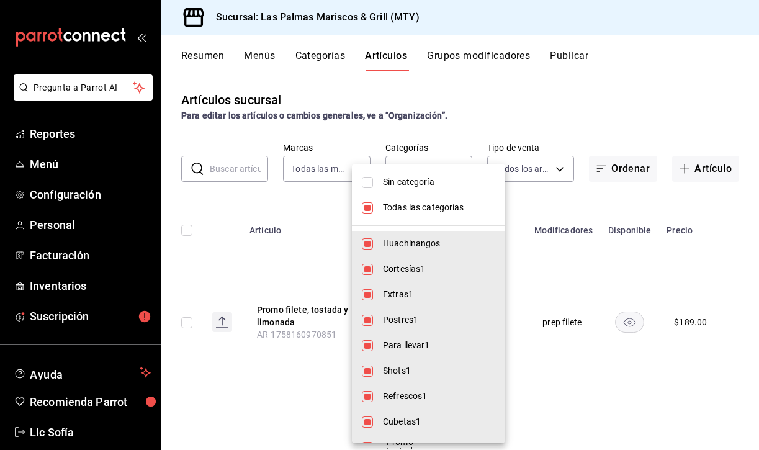
checkbox input "false"
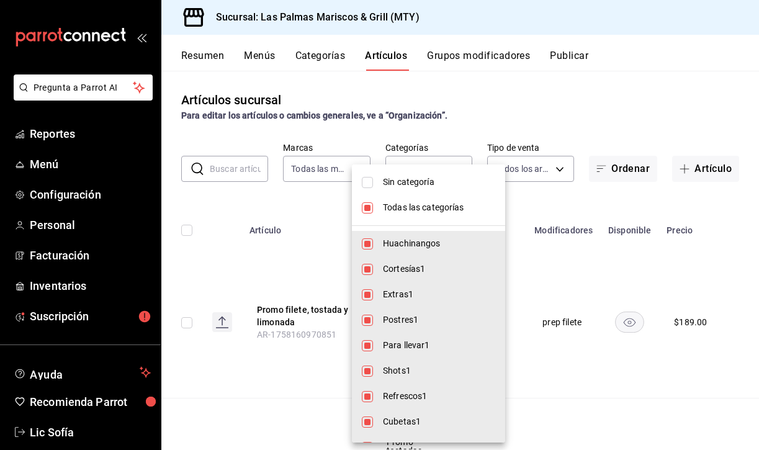
checkbox input "false"
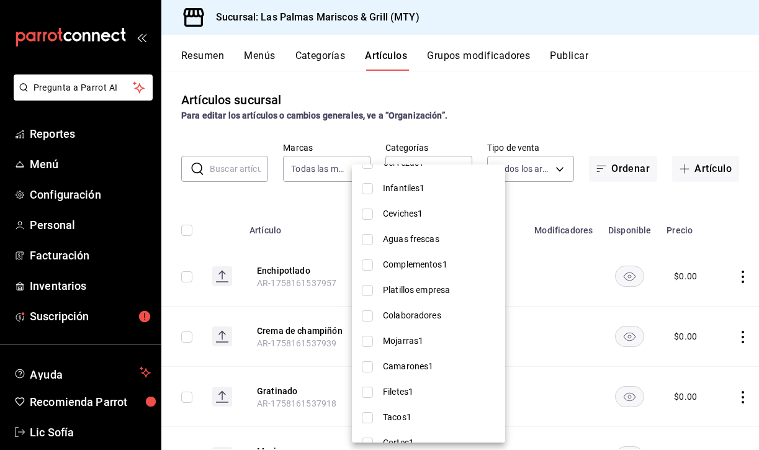
scroll to position [290, 0]
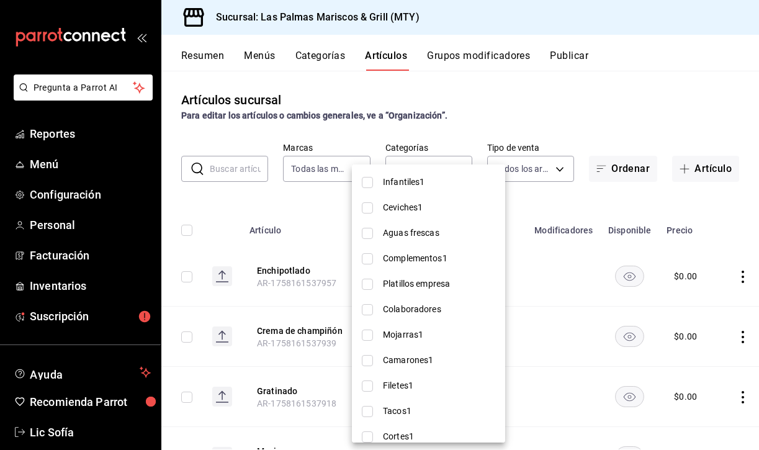
click at [403, 341] on span "Mojarras1" at bounding box center [439, 334] width 112 height 13
type input "bdacd8db-adab-42ad-aa9b-4ba5fc395fc1"
checkbox input "true"
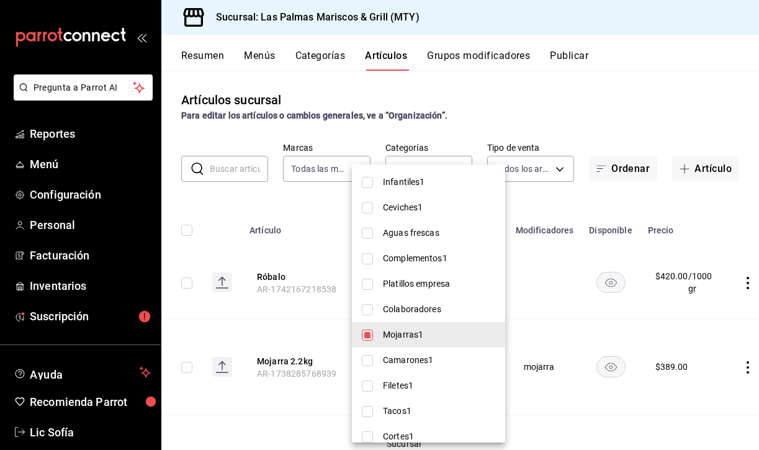
click at [576, 117] on div at bounding box center [379, 225] width 759 height 450
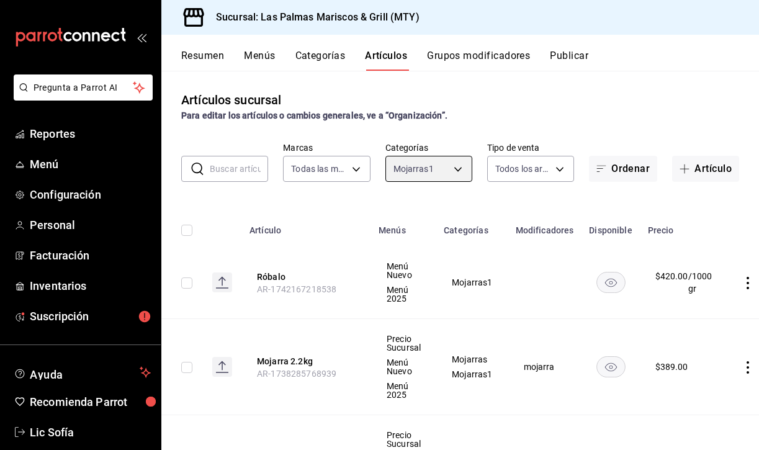
scroll to position [0, 0]
click at [480, 56] on button "Grupos modificadores" at bounding box center [478, 60] width 103 height 21
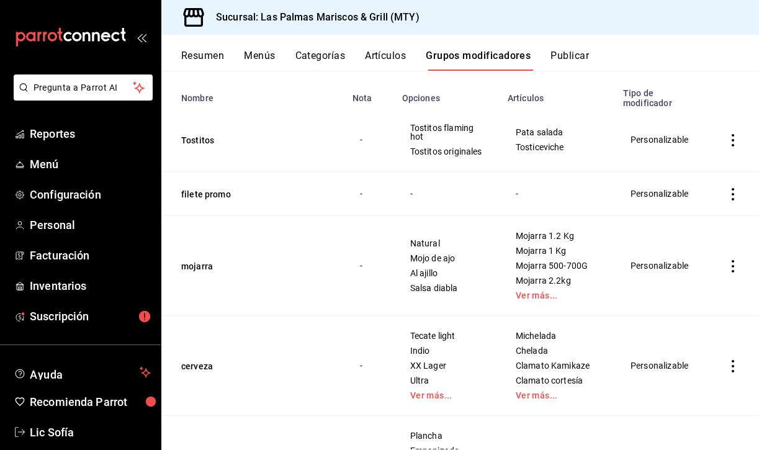
scroll to position [114, 0]
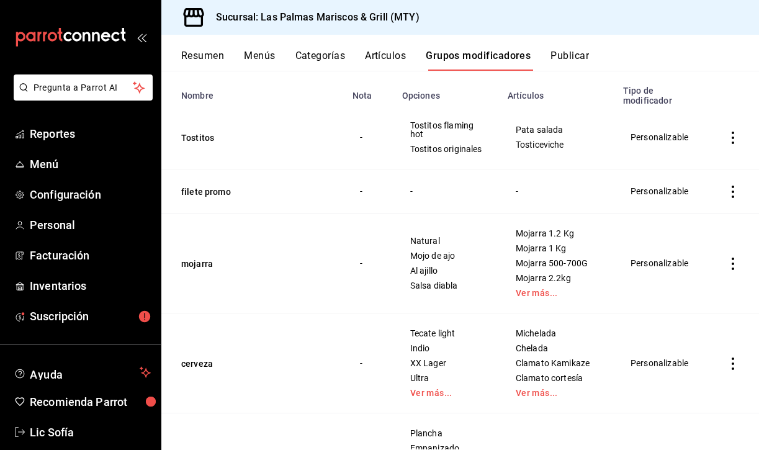
click at [734, 260] on icon "actions" at bounding box center [733, 264] width 12 height 12
click at [694, 293] on span "Editar" at bounding box center [696, 291] width 32 height 13
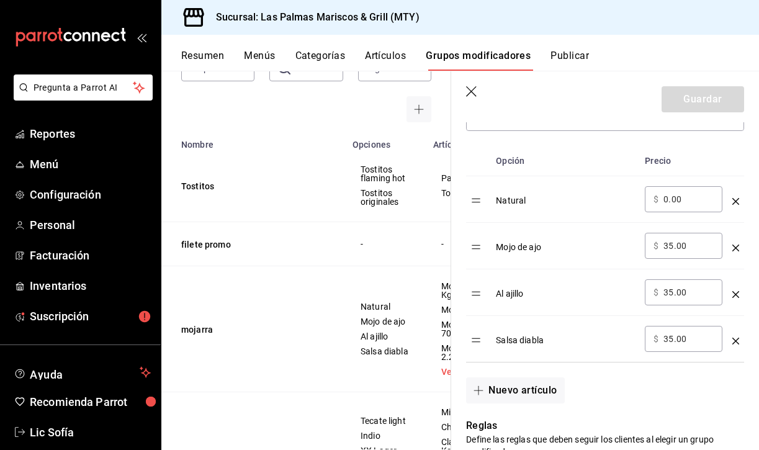
scroll to position [391, 0]
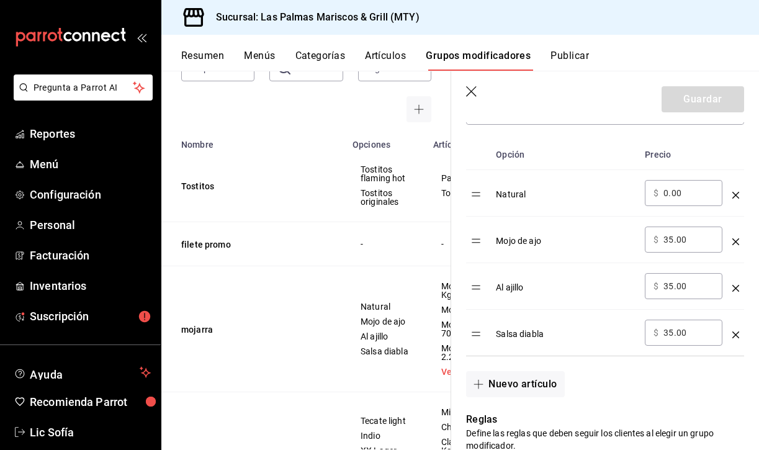
click at [698, 242] on input "35.00" at bounding box center [688, 239] width 50 height 12
type input "0.00"
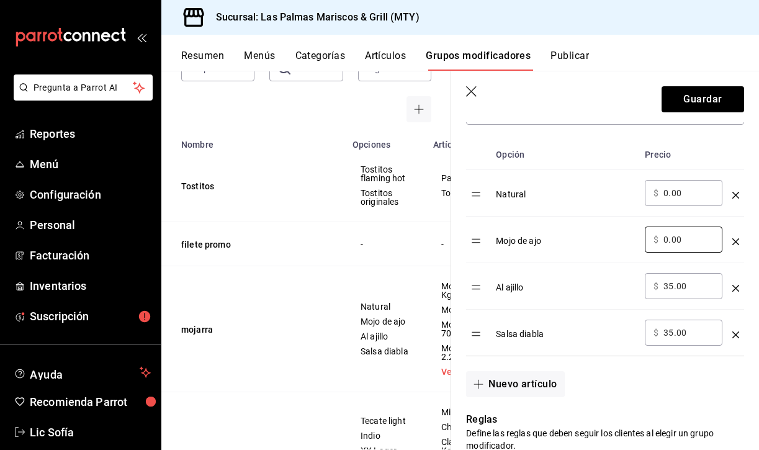
click at [697, 286] on input "35.00" at bounding box center [688, 286] width 50 height 12
type input "0.00"
click at [691, 328] on input "35.00" at bounding box center [688, 332] width 50 height 12
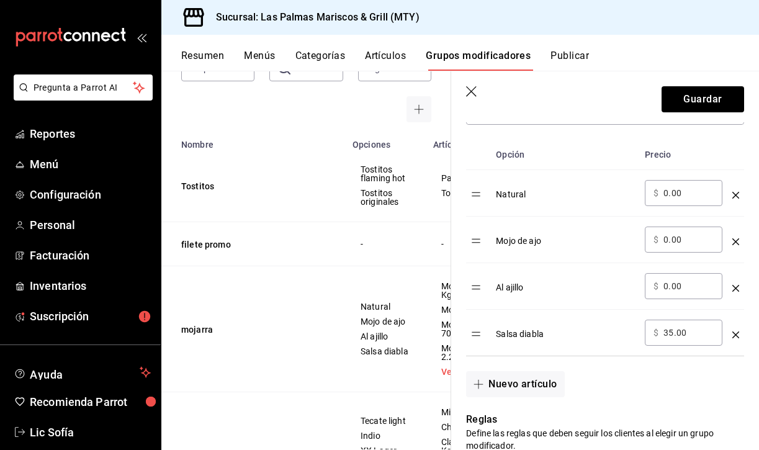
type input "0.00"
click at [722, 92] on button "Guardar" at bounding box center [703, 99] width 83 height 26
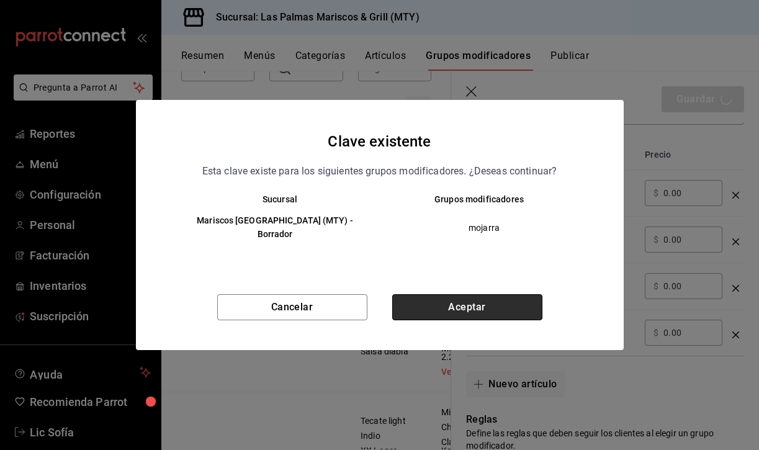
click at [461, 297] on button "Aceptar" at bounding box center [467, 307] width 150 height 26
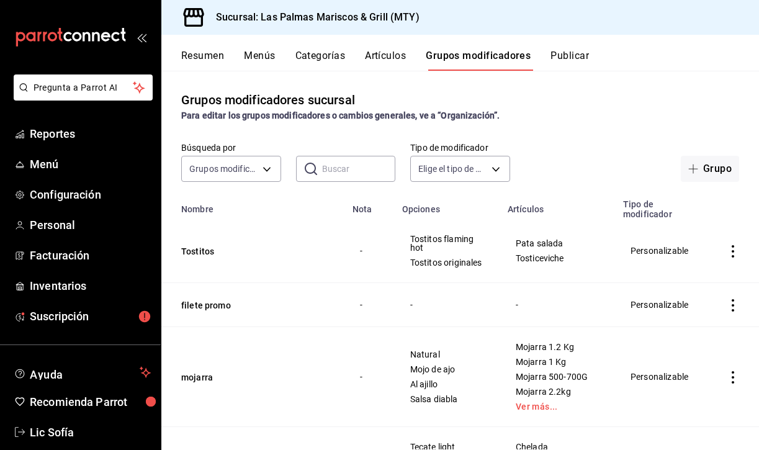
click at [212, 56] on button "Resumen" at bounding box center [202, 60] width 43 height 21
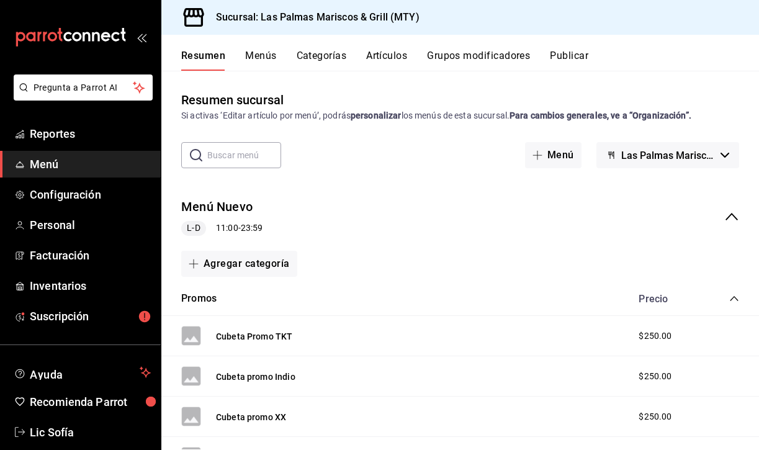
click at [395, 54] on button "Artículos" at bounding box center [386, 60] width 41 height 21
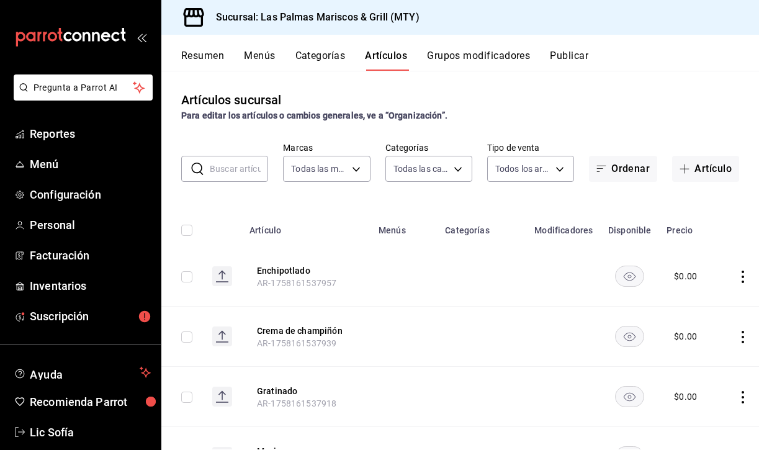
type input "3d119aa8-a07e-4f3d-a124-64a57efdbbf0"
type input "6d784328-00c5-4244-bf77-cf4abeebd5f3,f2ca14a5-583a-4db0-97a6-e1ed0f1bd171,cc088…"
click at [696, 169] on button "Artículo" at bounding box center [705, 169] width 67 height 26
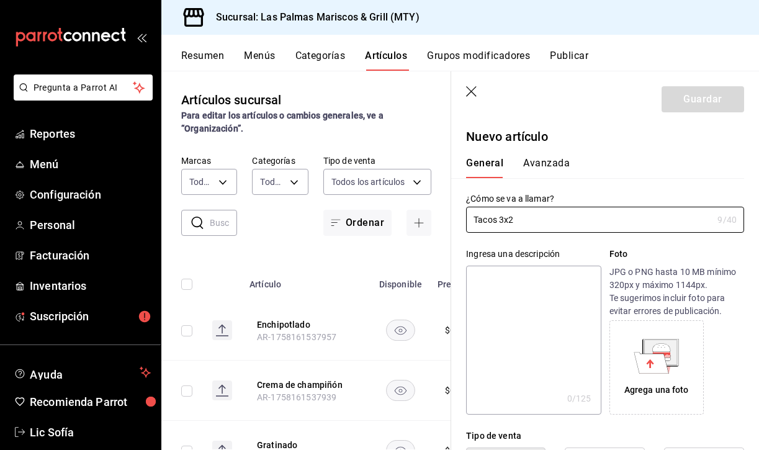
type input "Tacos 3x2"
click at [608, 193] on div "¿Cómo se va a llamar? Tacos 3x2 9 /40 ¿Cómo se va a llamar?" at bounding box center [605, 213] width 278 height 40
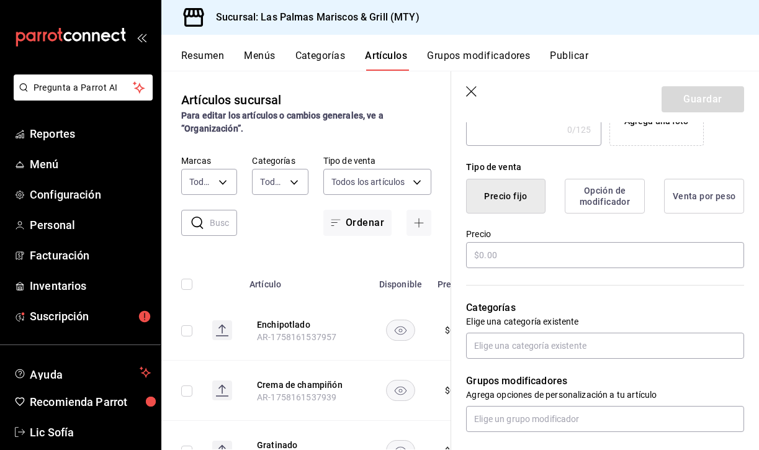
scroll to position [270, 0]
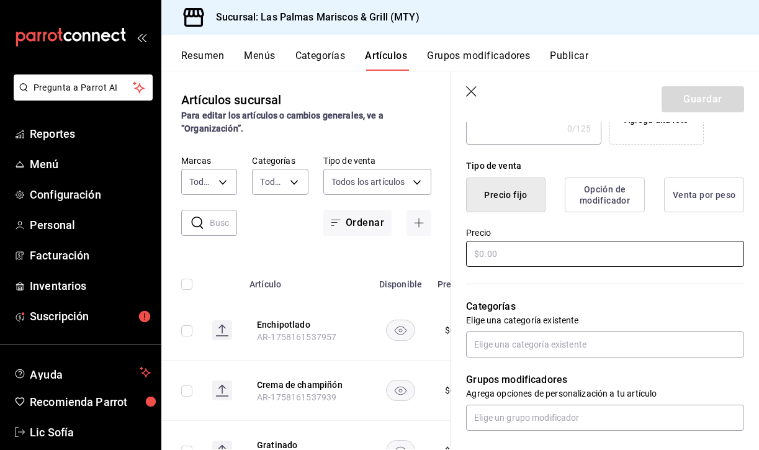
click at [537, 256] on input "text" at bounding box center [605, 254] width 278 height 26
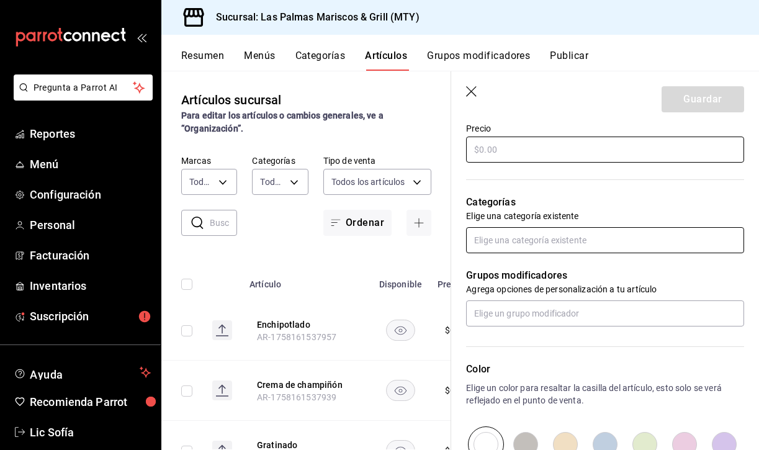
scroll to position [364, 0]
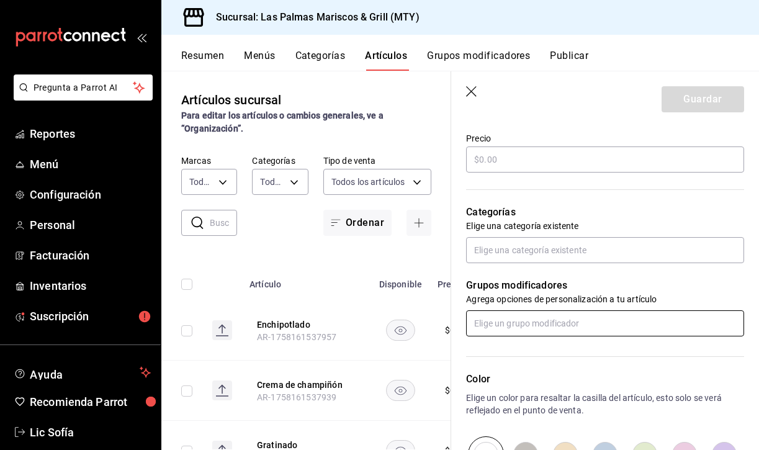
click at [541, 324] on input "text" at bounding box center [605, 323] width 278 height 26
type input "t"
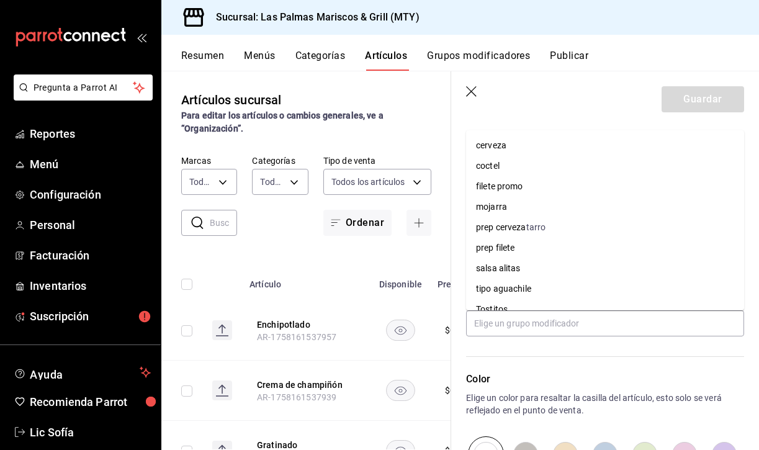
click at [579, 394] on p "Elige un color para resaltar la casilla del artículo, esto solo se verá refleja…" at bounding box center [605, 404] width 278 height 25
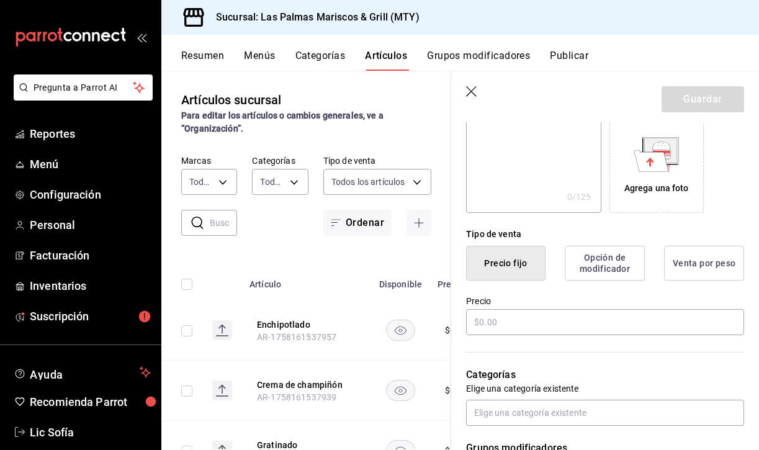
scroll to position [197, 0]
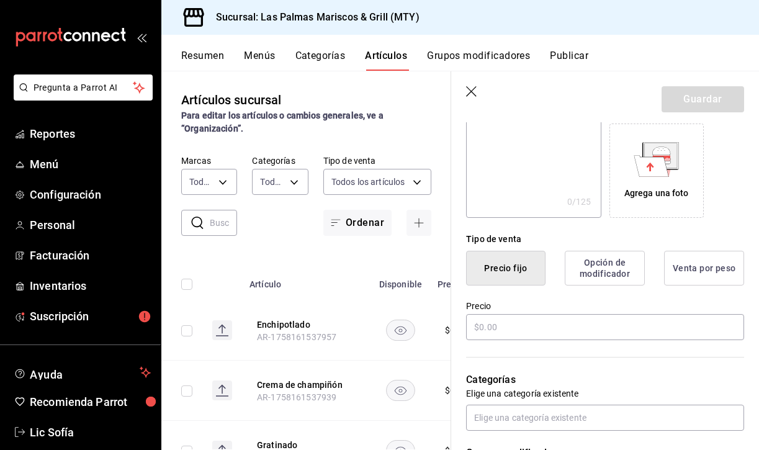
click at [601, 266] on button "Opción de modificador" at bounding box center [605, 268] width 80 height 35
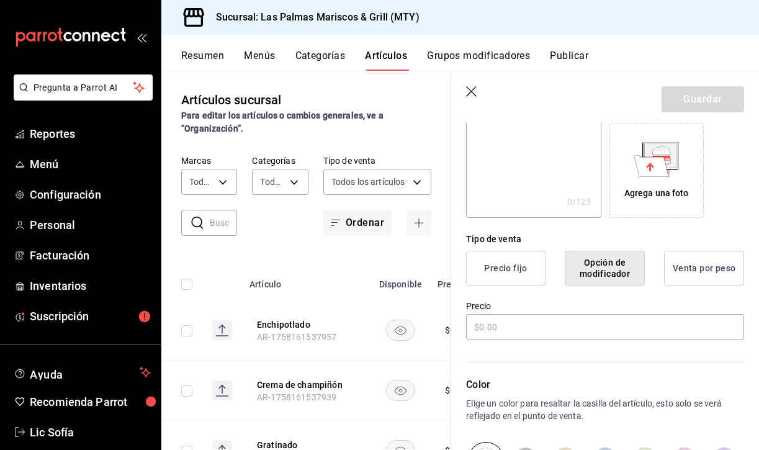
click at [512, 272] on button "Precio fijo" at bounding box center [505, 268] width 79 height 35
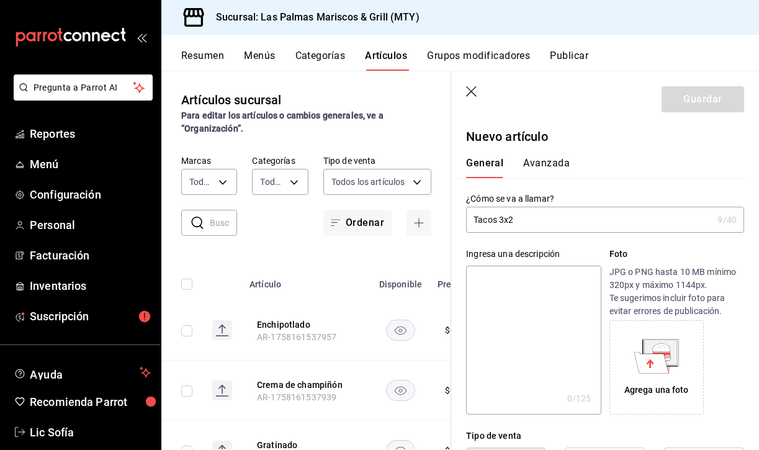
scroll to position [0, 0]
click at [539, 159] on button "Avanzada" at bounding box center [546, 167] width 47 height 21
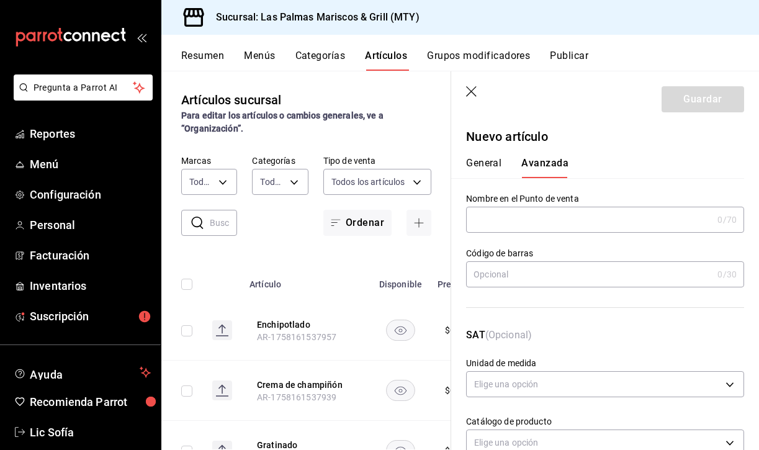
click at [487, 162] on button "General" at bounding box center [483, 167] width 35 height 21
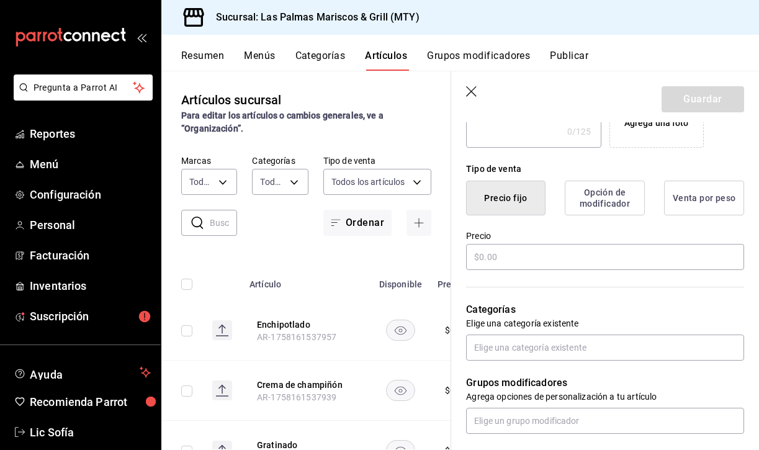
scroll to position [275, 0]
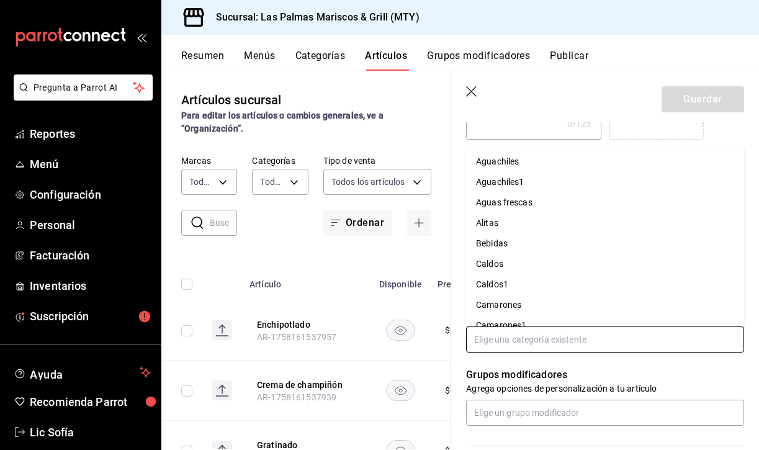
click at [550, 336] on input "text" at bounding box center [605, 339] width 278 height 26
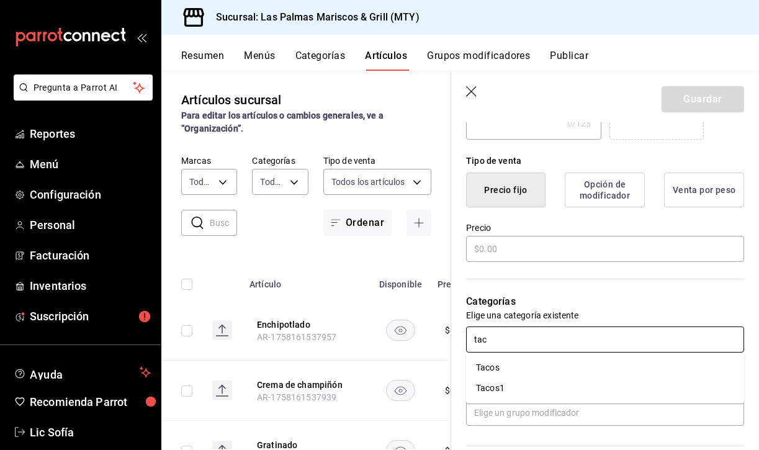
type input "taco"
click at [517, 385] on li "Tacos1" at bounding box center [605, 388] width 278 height 20
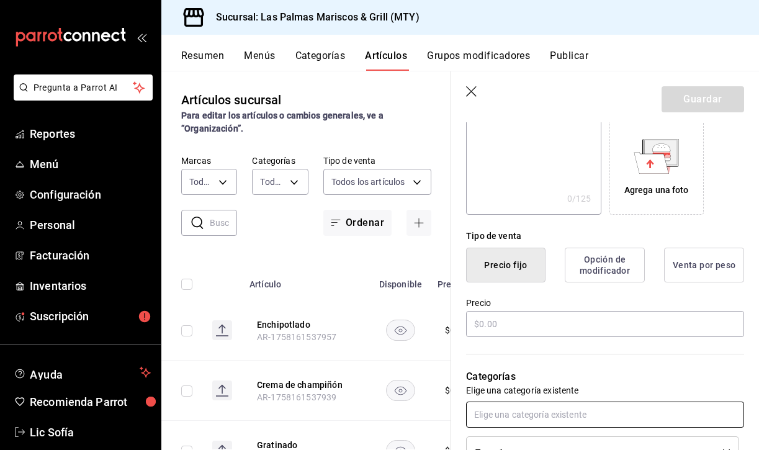
scroll to position [194, 0]
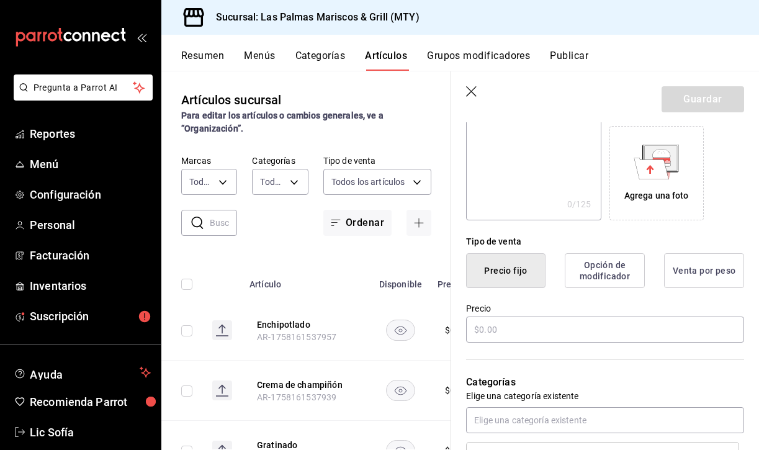
click at [493, 55] on button "Grupos modificadores" at bounding box center [478, 60] width 103 height 21
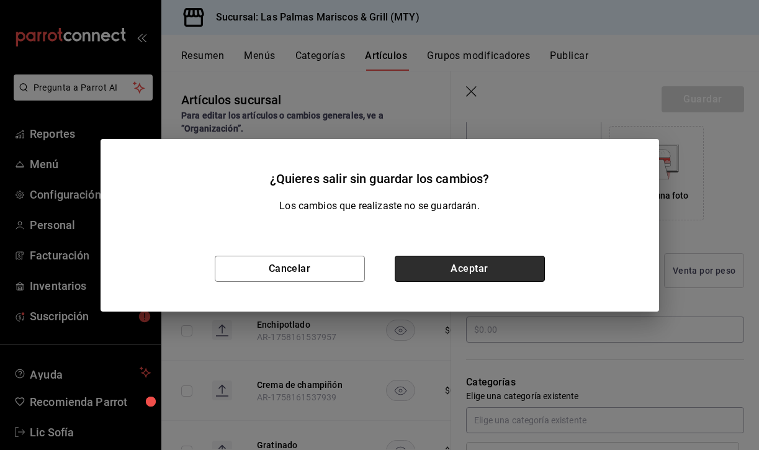
click at [469, 272] on button "Aceptar" at bounding box center [470, 269] width 150 height 26
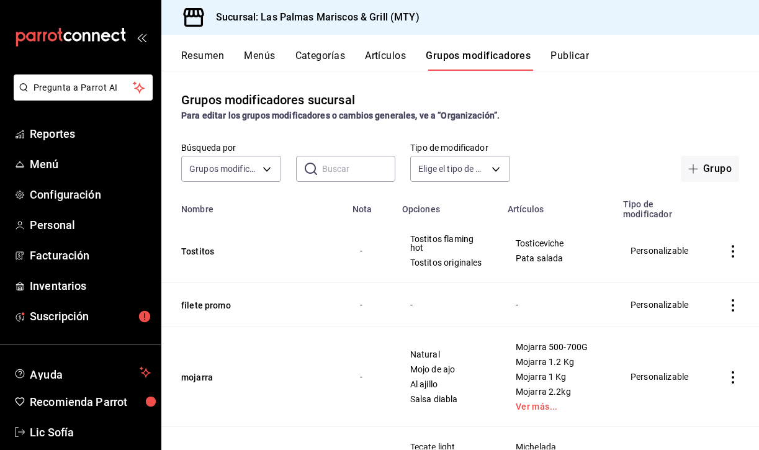
click at [271, 52] on button "Menús" at bounding box center [259, 60] width 31 height 21
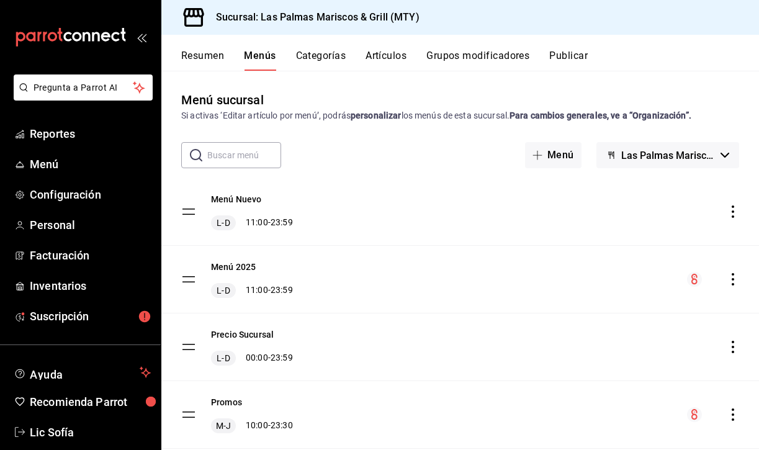
click at [410, 57] on div "Resumen Menús Categorías Artículos Grupos modificadores Publicar" at bounding box center [470, 60] width 578 height 21
click at [389, 54] on button "Artículos" at bounding box center [386, 60] width 41 height 21
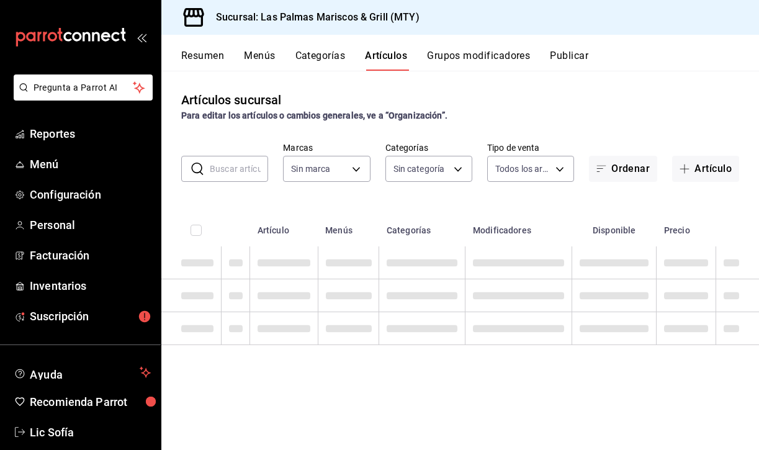
type input "3d119aa8-a07e-4f3d-a124-64a57efdbbf0"
type input "6d784328-00c5-4244-bf77-cf4abeebd5f3,f2ca14a5-583a-4db0-97a6-e1ed0f1bd171,cc088…"
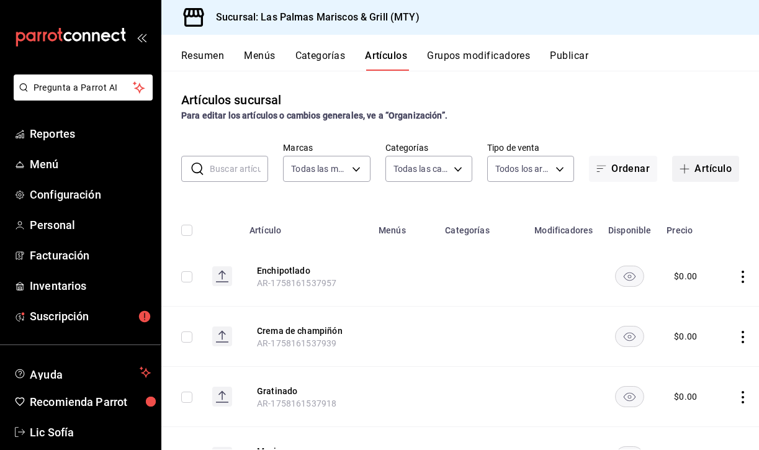
click at [695, 168] on button "Artículo" at bounding box center [705, 169] width 67 height 26
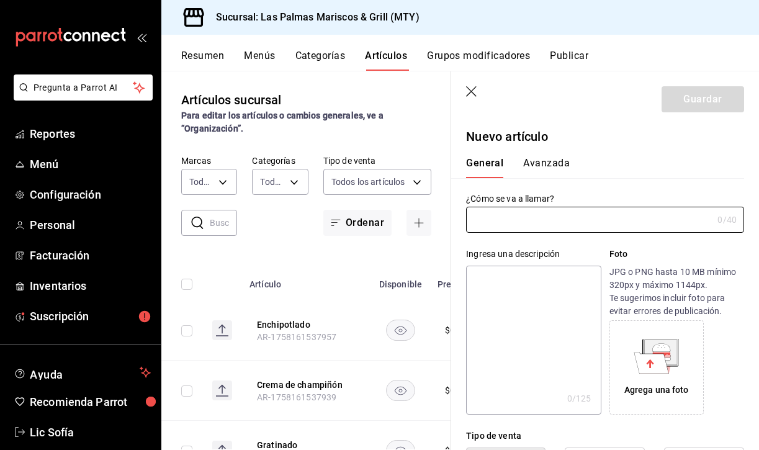
type input "AR-1758162130867"
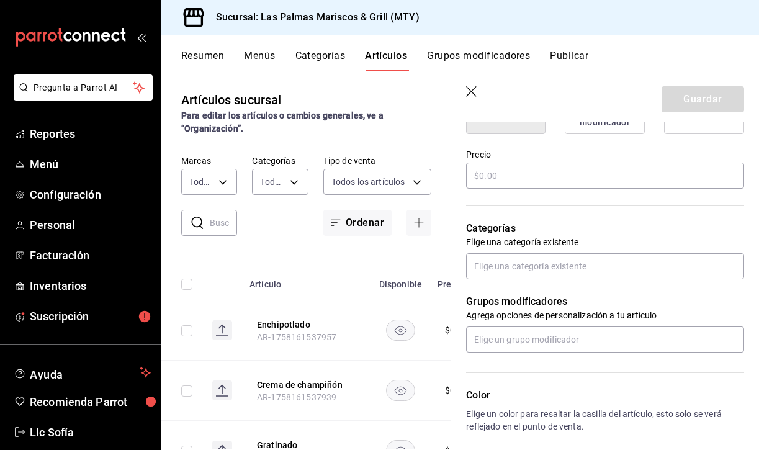
scroll to position [351, 0]
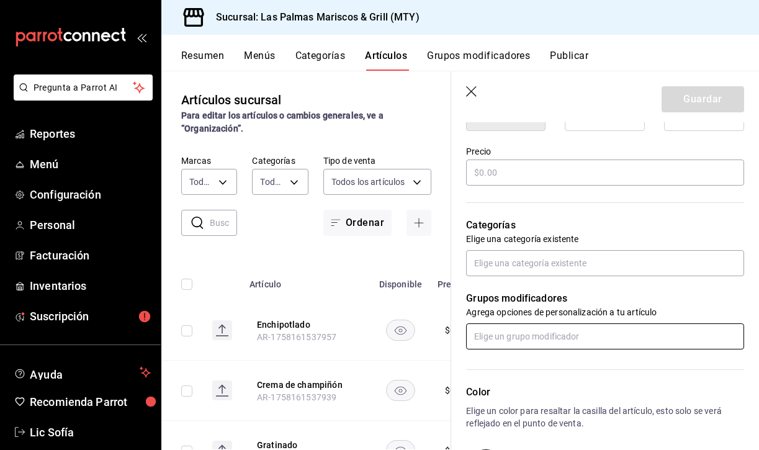
click at [567, 331] on input "text" at bounding box center [605, 336] width 278 height 26
type input "tacos"
click at [493, 51] on button "Grupos modificadores" at bounding box center [478, 60] width 103 height 21
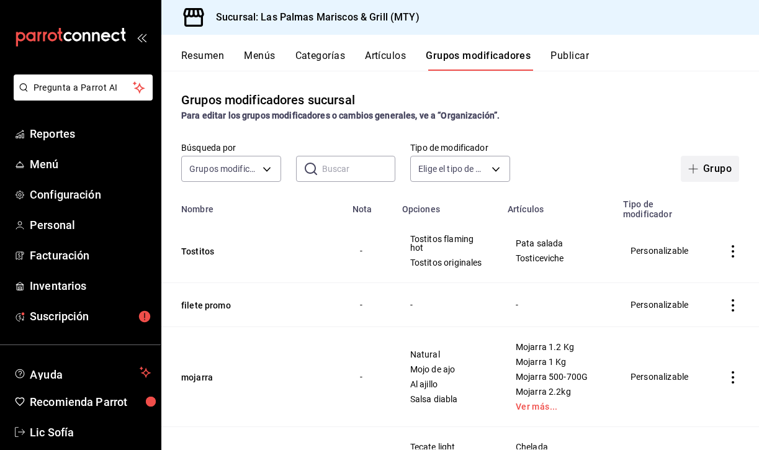
click at [714, 169] on button "Grupo" at bounding box center [710, 169] width 58 height 26
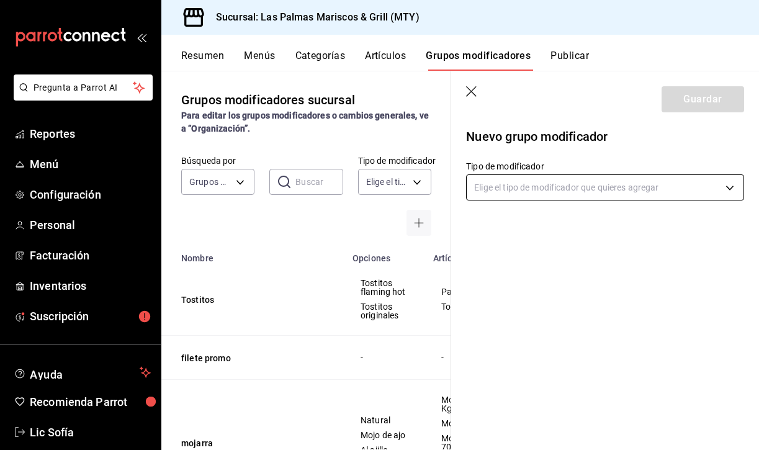
click at [521, 187] on body "Pregunta a Parrot AI Reportes Menú Configuración Personal Facturación Inventari…" at bounding box center [379, 225] width 759 height 450
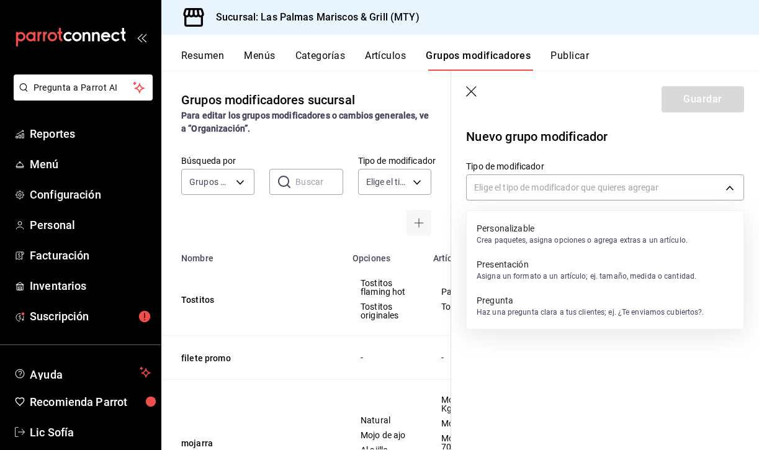
click at [537, 236] on p "Crea paquetes, asigna opciones o agrega extras a un artículo." at bounding box center [582, 240] width 211 height 11
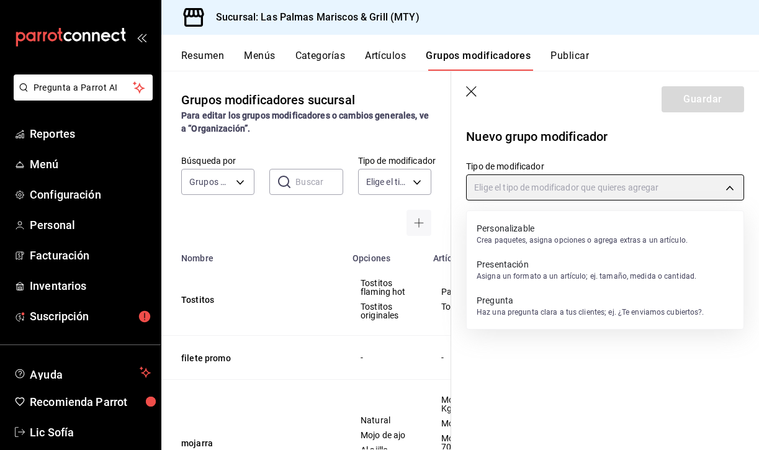
type input "CUSTOMIZABLE"
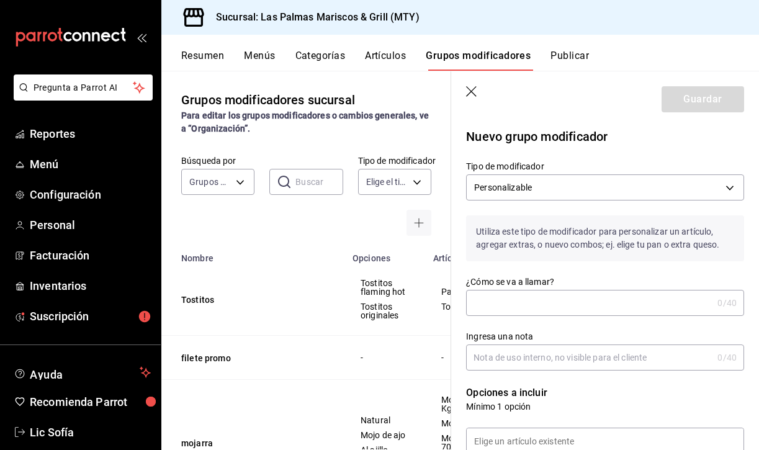
click at [511, 300] on input "¿Cómo se va a llamar?" at bounding box center [589, 302] width 246 height 25
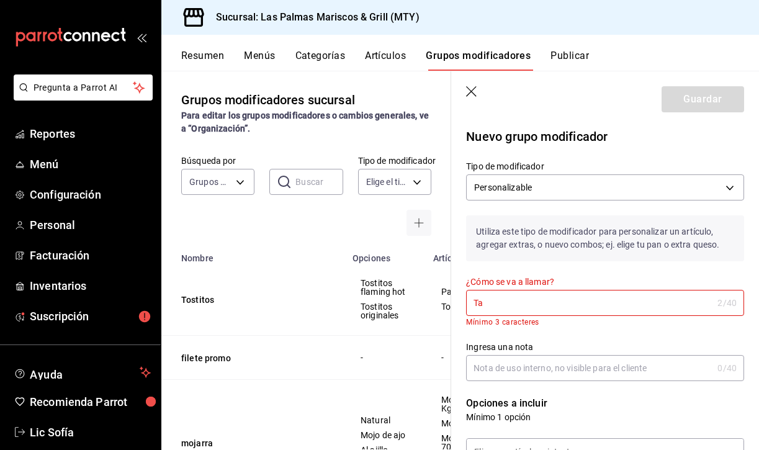
type input "T"
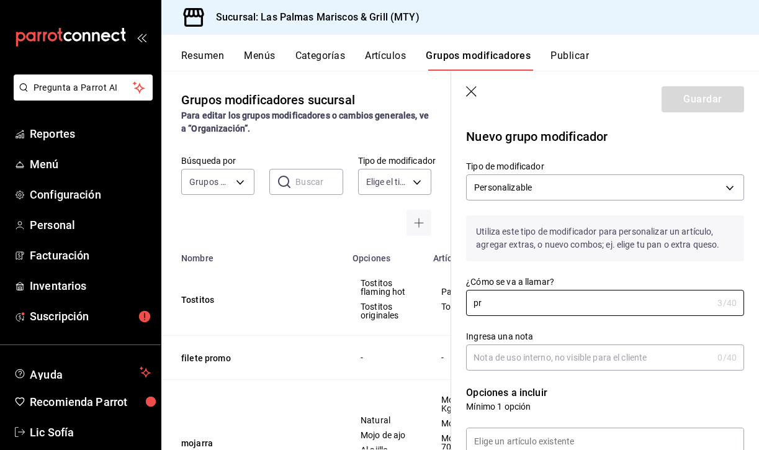
type input "p"
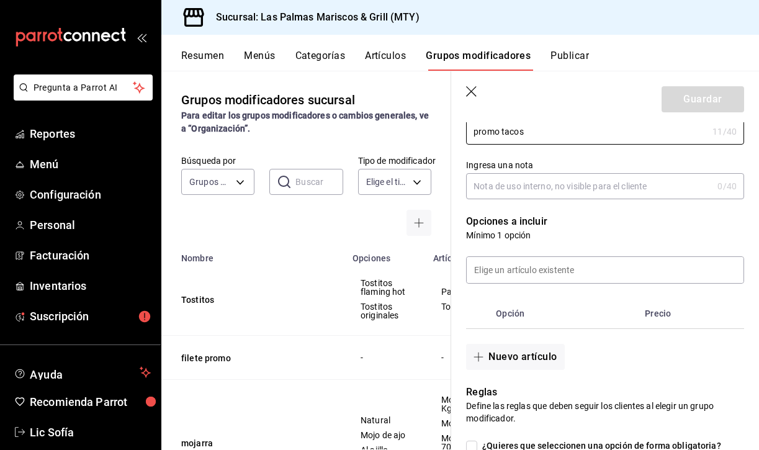
scroll to position [184, 0]
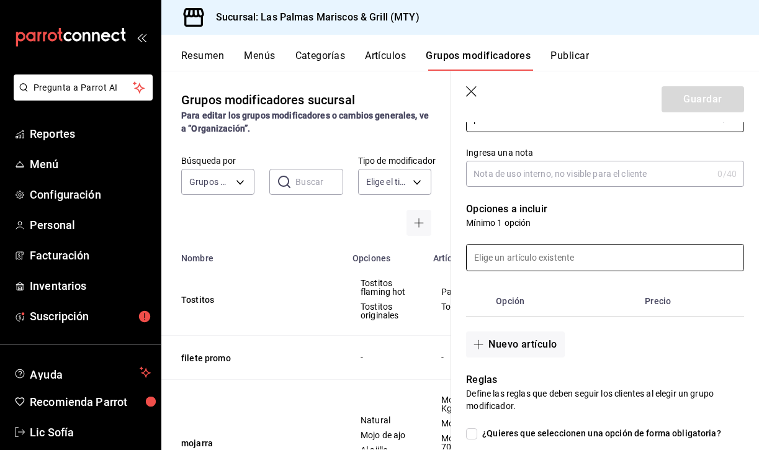
type input "promo tacos"
click at [563, 252] on input at bounding box center [605, 258] width 277 height 26
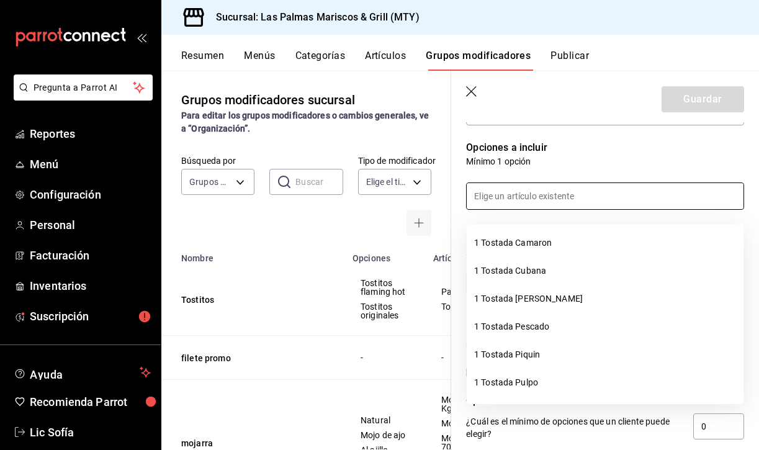
scroll to position [251, 0]
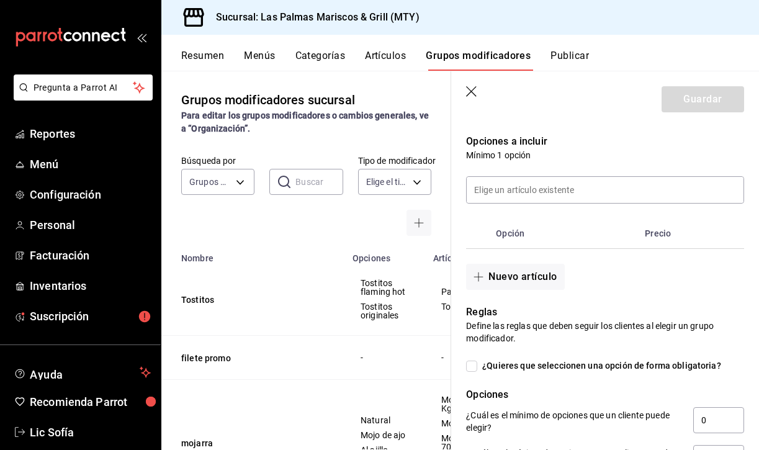
click at [592, 393] on p "Opciones" at bounding box center [605, 394] width 278 height 15
click at [527, 282] on button "Nuevo artículo" at bounding box center [515, 277] width 98 height 26
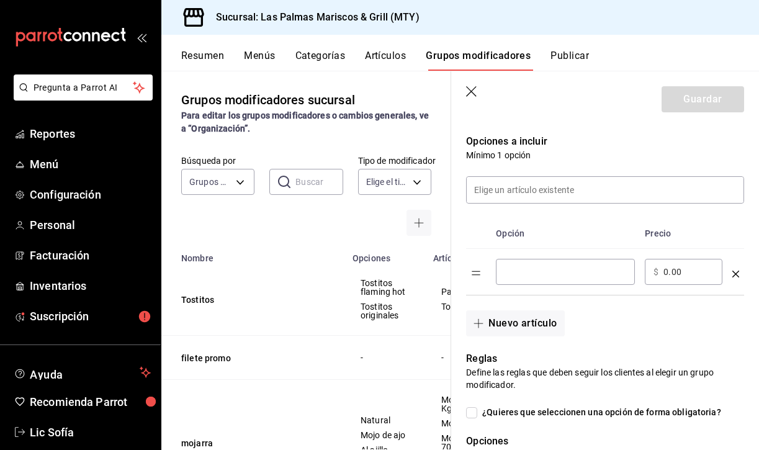
click at [554, 259] on div "​" at bounding box center [565, 272] width 139 height 26
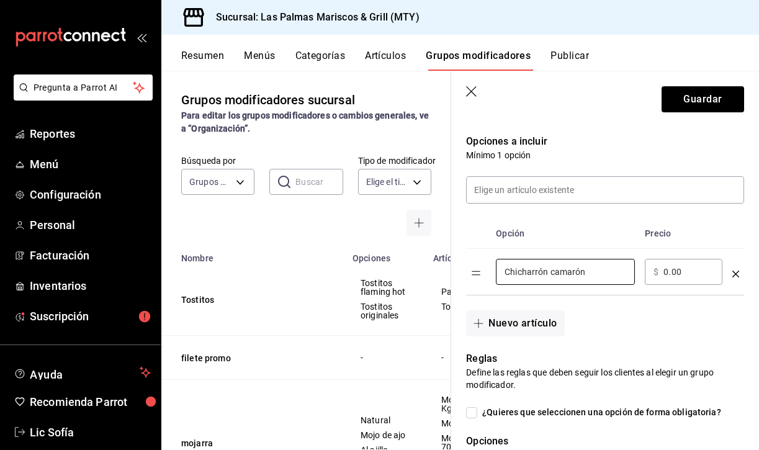
type input "Chicharrón camarón"
drag, startPoint x: 593, startPoint y: 292, endPoint x: 505, endPoint y: 326, distance: 94.5
click at [505, 326] on button "Nuevo artículo" at bounding box center [515, 323] width 98 height 26
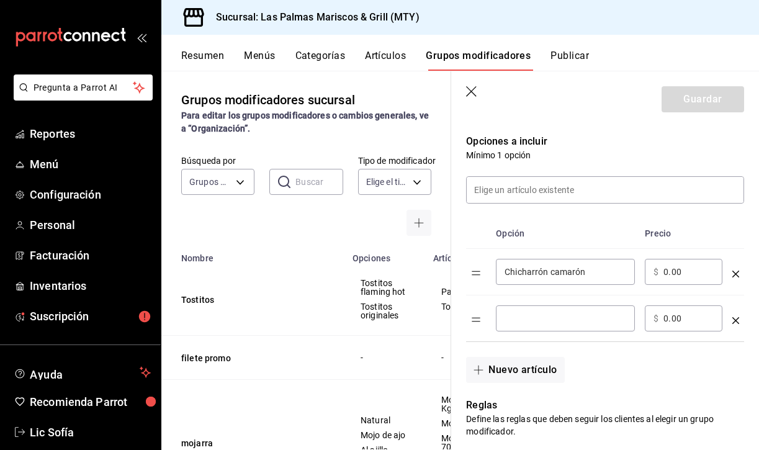
click at [534, 317] on input "optionsTable" at bounding box center [566, 318] width 122 height 12
type input "c"
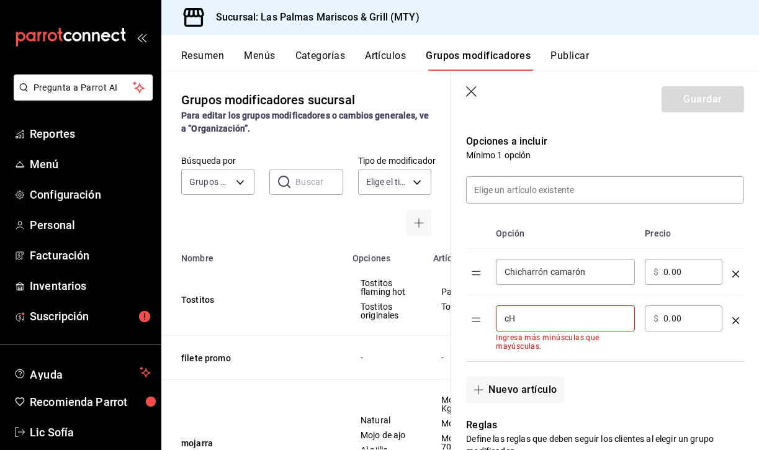
type input "c"
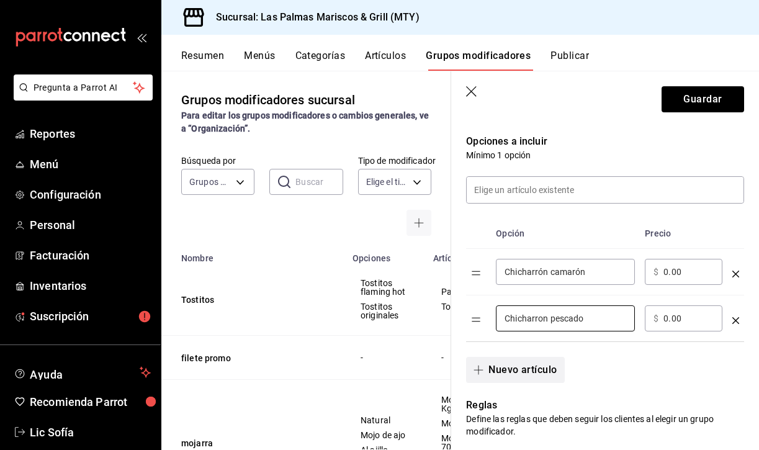
type input "Chicharron pescado"
click at [482, 369] on icon "button" at bounding box center [479, 370] width 10 height 10
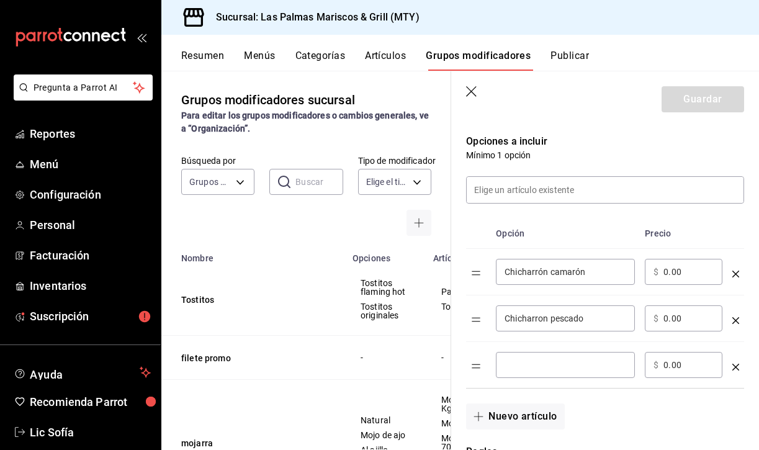
click at [532, 366] on input "optionsTable" at bounding box center [566, 365] width 122 height 12
type input "Chicharron a tun"
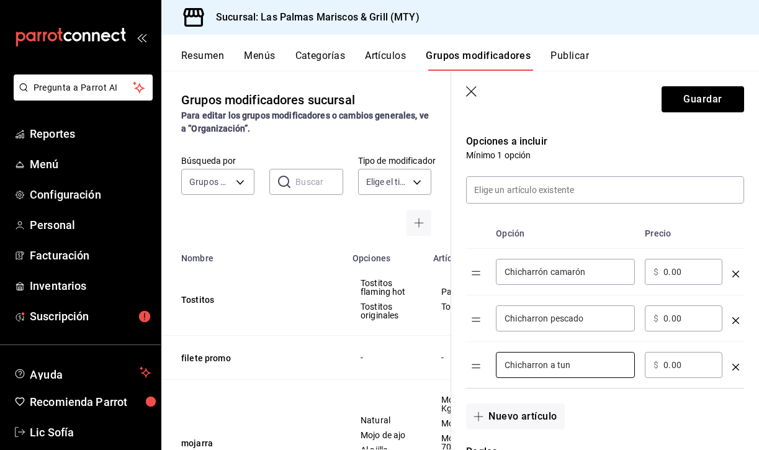
drag, startPoint x: 542, startPoint y: 364, endPoint x: 681, endPoint y: 269, distance: 168.9
click at [681, 269] on input "0.00" at bounding box center [688, 272] width 50 height 12
type input "98.00"
click at [691, 326] on div "​ $ 0.00 ​" at bounding box center [684, 318] width 78 height 26
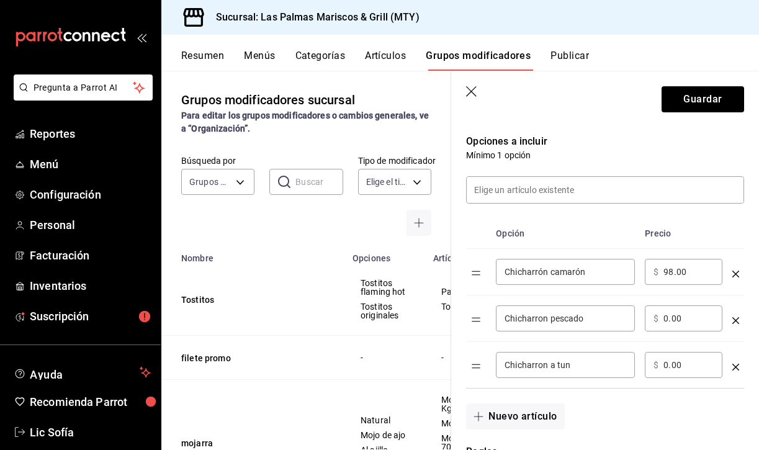
click at [691, 326] on div "​ $ 0.00 ​" at bounding box center [684, 318] width 78 height 26
click at [672, 325] on div "​ $ 0.00 ​" at bounding box center [684, 318] width 78 height 26
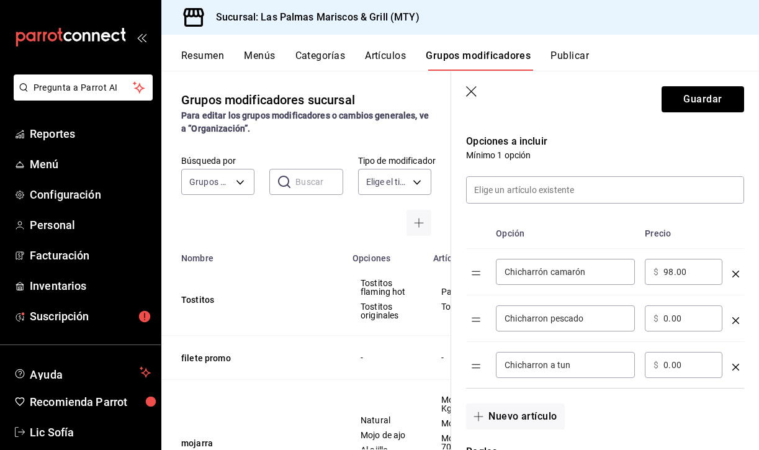
click at [680, 318] on input "0.00" at bounding box center [688, 318] width 50 height 12
type input "0.00"
type input "98.00"
click at [693, 361] on input "0.00" at bounding box center [688, 365] width 50 height 12
type input "0.00"
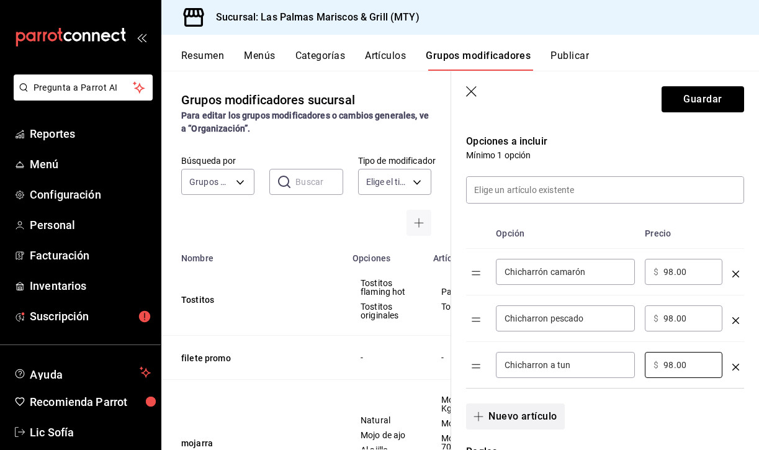
type input "98.00"
click at [521, 425] on button "Nuevo artículo" at bounding box center [515, 416] width 98 height 26
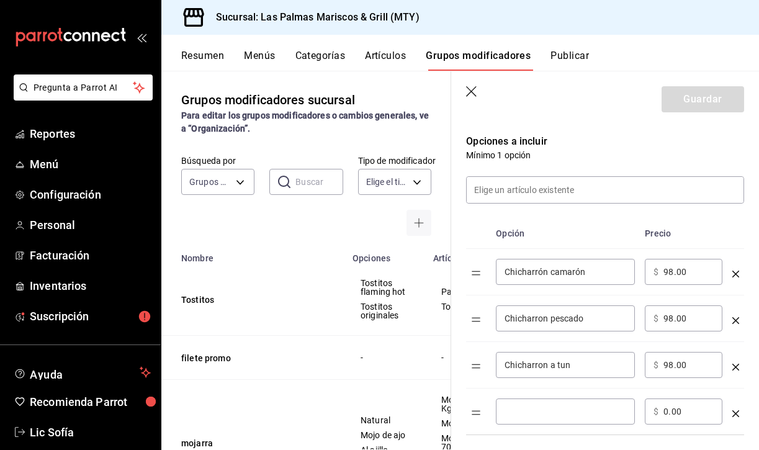
click at [557, 369] on input "Chicharron a tun" at bounding box center [566, 365] width 122 height 12
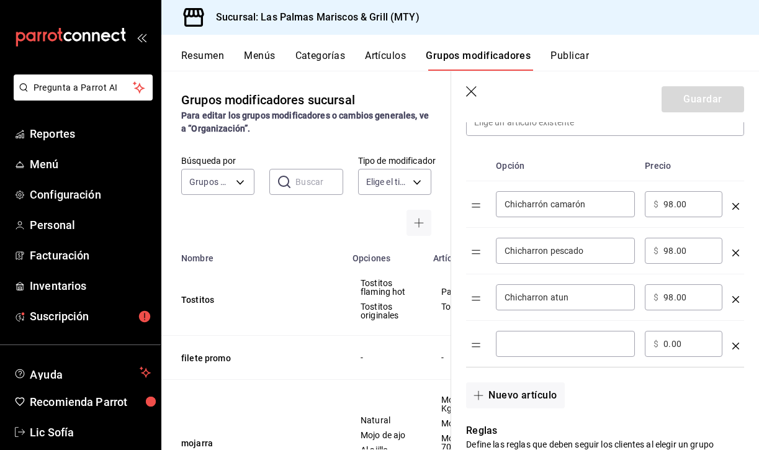
scroll to position [357, 0]
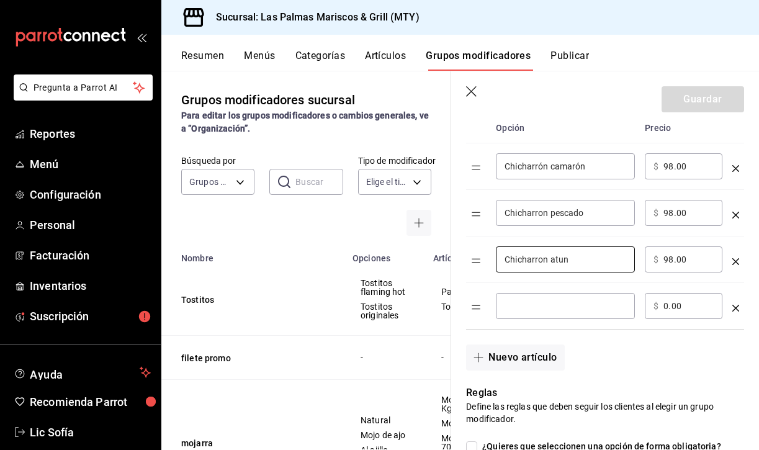
type input "Chicharron atun"
click at [531, 300] on input "optionsTable" at bounding box center [566, 306] width 122 height 12
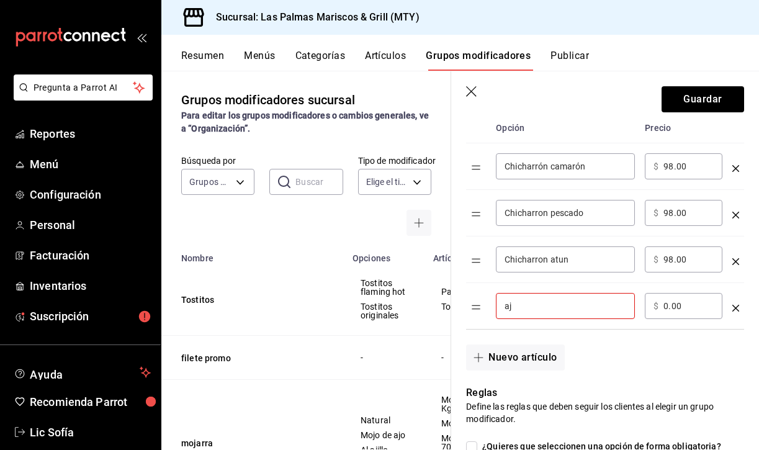
type input "a"
type input "Baja camarón"
drag, startPoint x: 536, startPoint y: 326, endPoint x: 515, endPoint y: 352, distance: 33.5
click at [515, 352] on button "Nuevo artículo" at bounding box center [515, 357] width 98 height 26
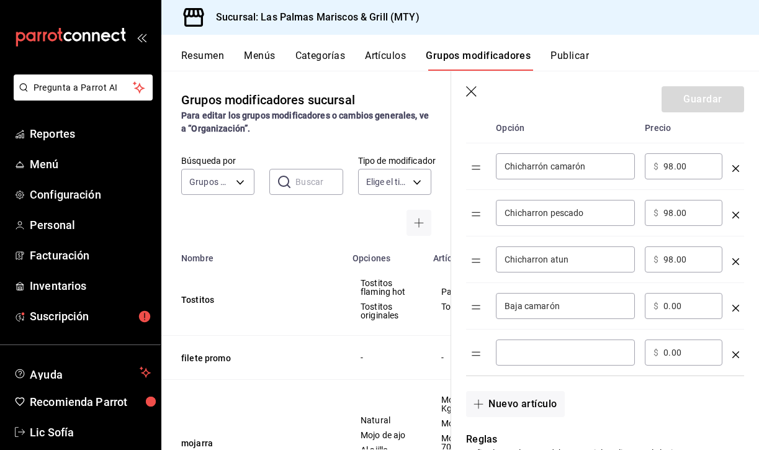
click at [531, 349] on input "optionsTable" at bounding box center [566, 352] width 122 height 12
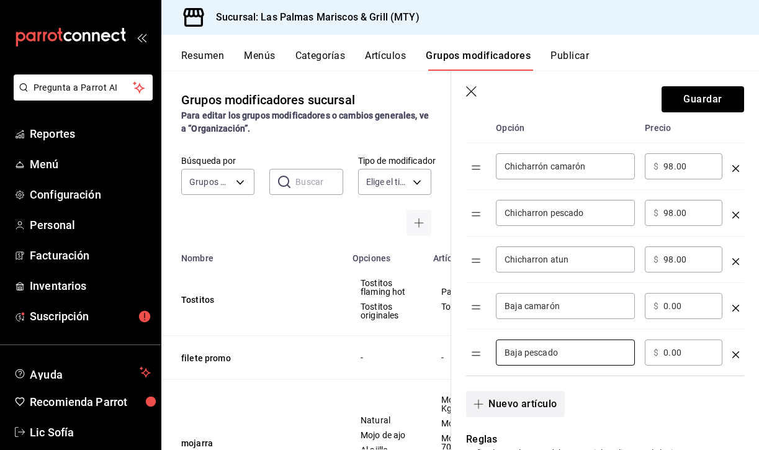
type input "Baja pescado"
click at [488, 400] on span "button" at bounding box center [481, 404] width 15 height 10
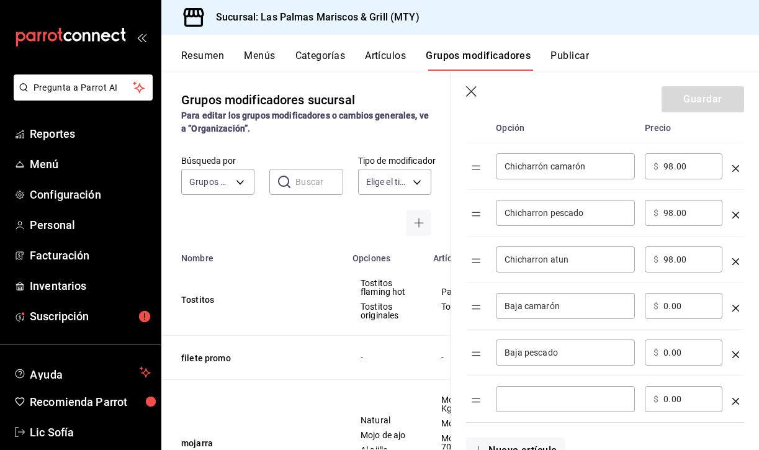
click at [546, 404] on input "optionsTable" at bounding box center [566, 399] width 122 height 12
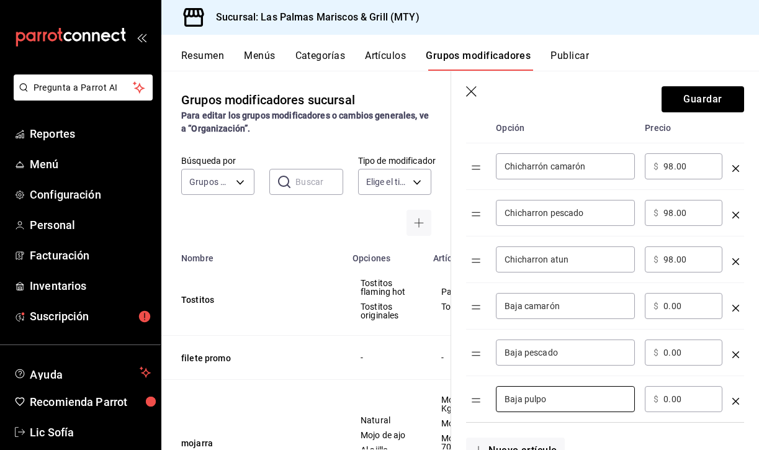
type input "Baja pulpo"
click at [691, 309] on input "0.00" at bounding box center [688, 306] width 50 height 12
type input "118.00"
click at [690, 353] on input "0.00" at bounding box center [688, 352] width 50 height 12
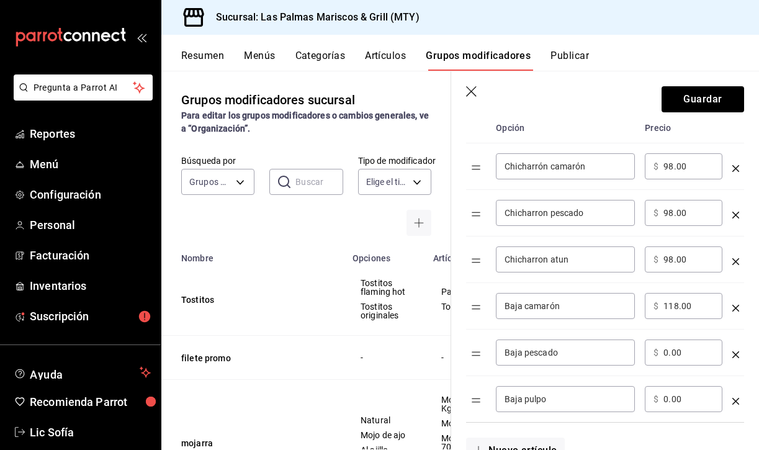
click at [690, 353] on input "0.00" at bounding box center [688, 352] width 50 height 12
type input "118.00"
click at [691, 396] on input "0.00" at bounding box center [688, 399] width 50 height 12
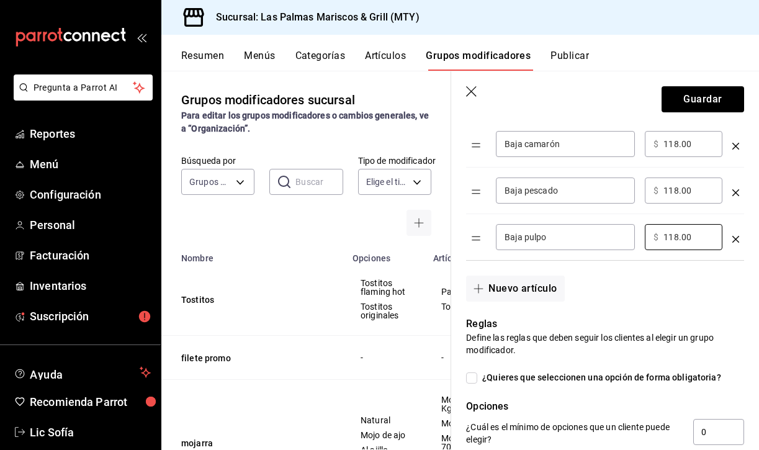
scroll to position [523, 0]
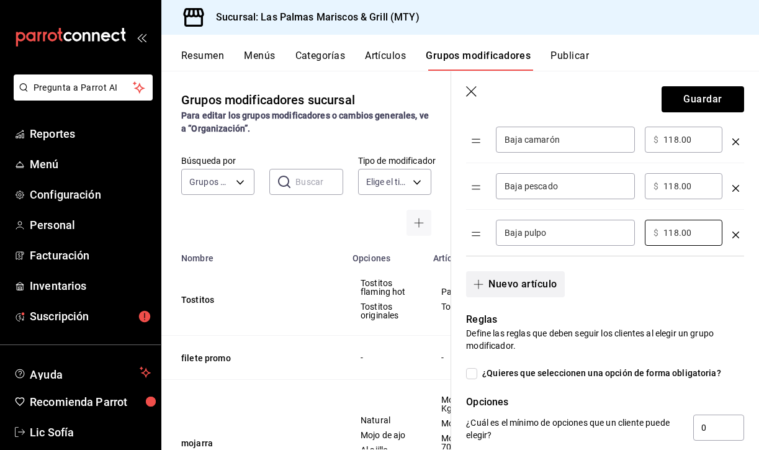
type input "118.00"
click at [517, 280] on button "Nuevo artículo" at bounding box center [515, 284] width 98 height 26
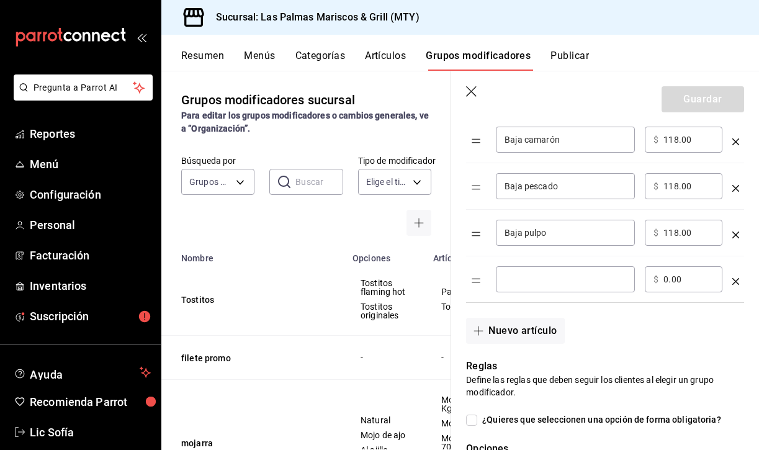
click at [532, 284] on input "optionsTable" at bounding box center [566, 279] width 122 height 12
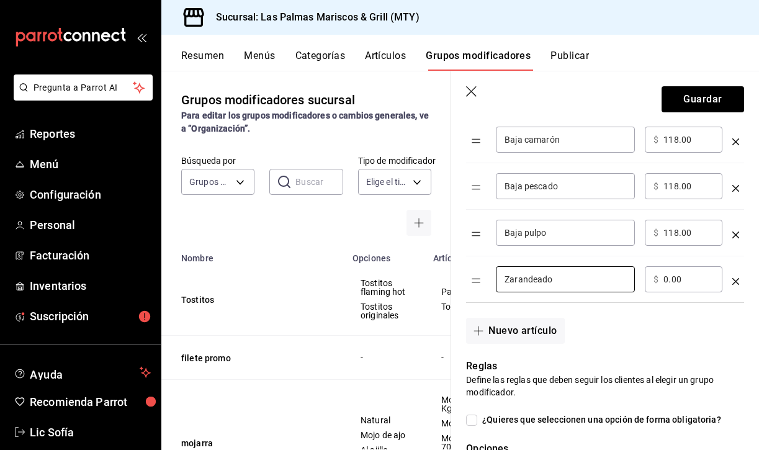
type input "Zarandeado"
click at [684, 281] on input "0.00" at bounding box center [688, 279] width 50 height 12
type input "138.00"
click at [494, 339] on button "Nuevo artículo" at bounding box center [515, 331] width 98 height 26
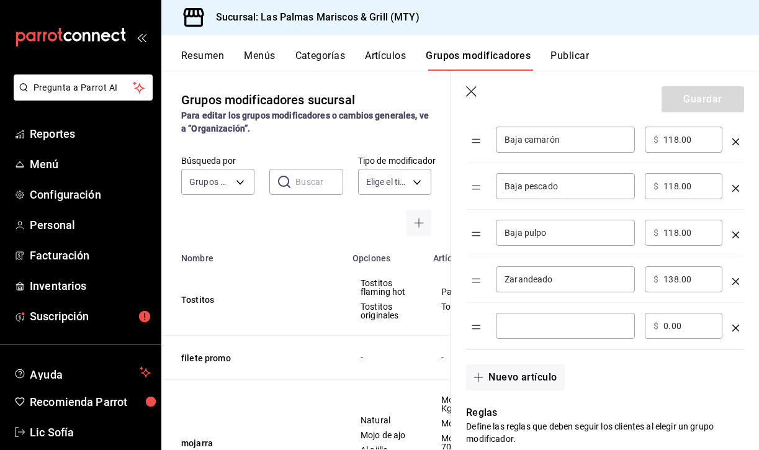
click at [548, 321] on input "optionsTable" at bounding box center [566, 326] width 122 height 12
type input "Costra de camarón"
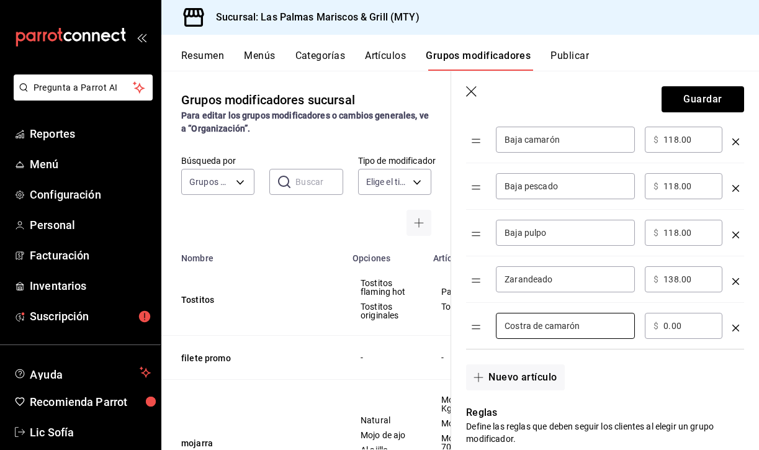
drag, startPoint x: 548, startPoint y: 321, endPoint x: 679, endPoint y: 326, distance: 131.0
click at [679, 326] on input "0.00" at bounding box center [688, 326] width 50 height 12
type input "138.00"
click at [526, 374] on button "Nuevo artículo" at bounding box center [515, 377] width 98 height 26
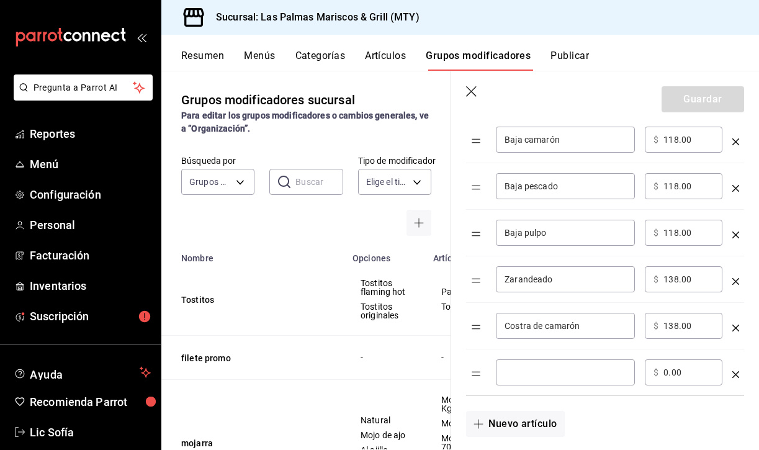
click at [525, 372] on input "optionsTable" at bounding box center [566, 372] width 122 height 12
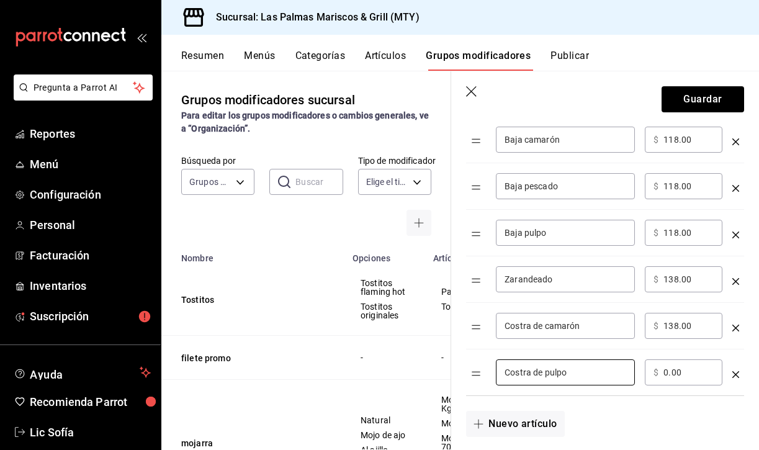
type input "Costra de pulpo"
click at [706, 367] on input "0.00" at bounding box center [688, 372] width 50 height 12
type input "138.00"
click at [516, 416] on button "Nuevo artículo" at bounding box center [515, 424] width 98 height 26
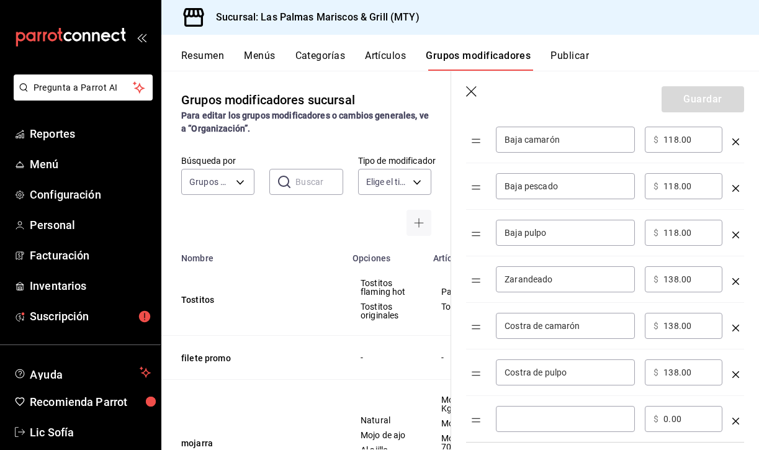
click at [531, 417] on input "optionsTable" at bounding box center [566, 419] width 122 height 12
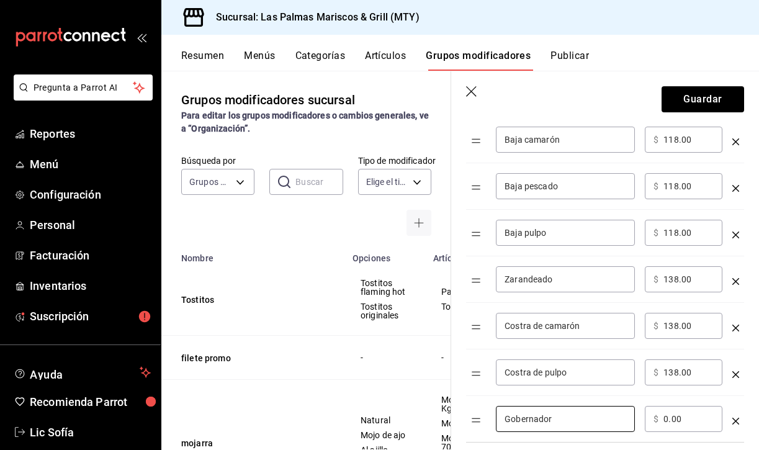
type input "Gobernador"
click at [685, 416] on input "0.00" at bounding box center [688, 419] width 50 height 12
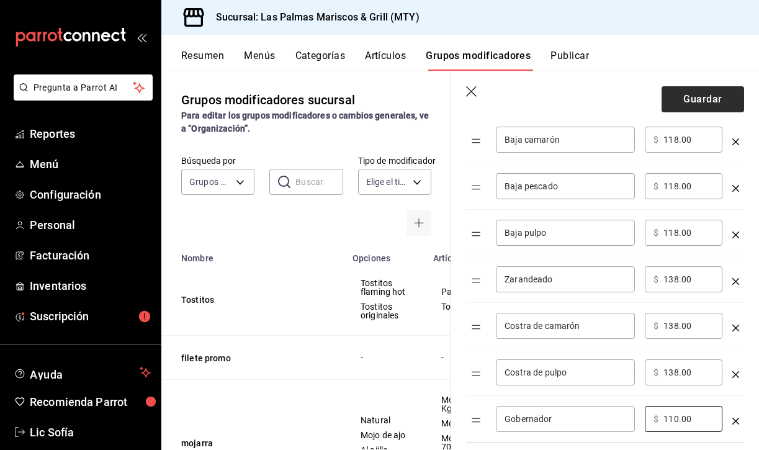
type input "110.00"
click at [717, 100] on button "Guardar" at bounding box center [703, 99] width 83 height 26
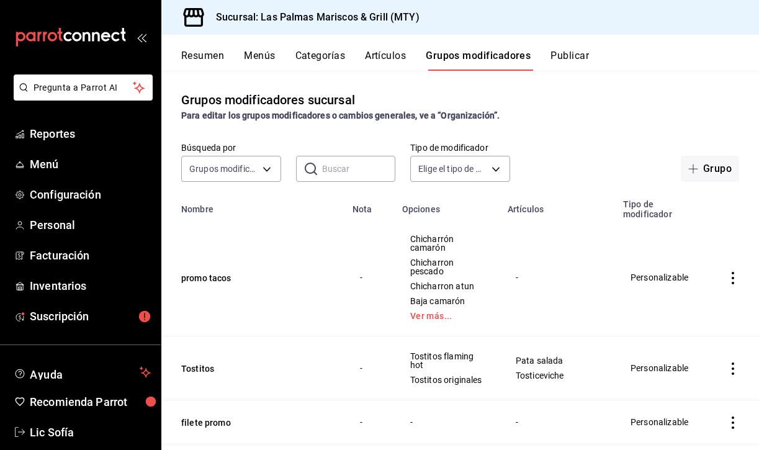
click at [385, 61] on button "Artículos" at bounding box center [385, 60] width 41 height 21
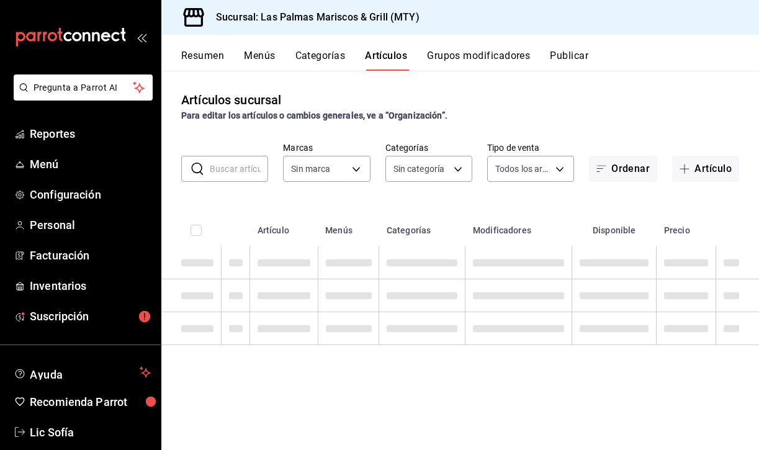
type input "3d119aa8-a07e-4f3d-a124-64a57efdbbf0"
type input "6d784328-00c5-4244-bf77-cf4abeebd5f3,f2ca14a5-583a-4db0-97a6-e1ed0f1bd171,cc088…"
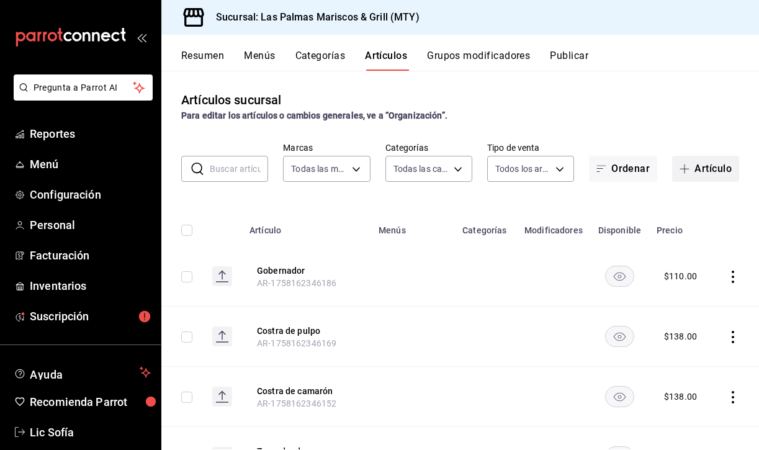
click at [707, 180] on button "Artículo" at bounding box center [705, 169] width 67 height 26
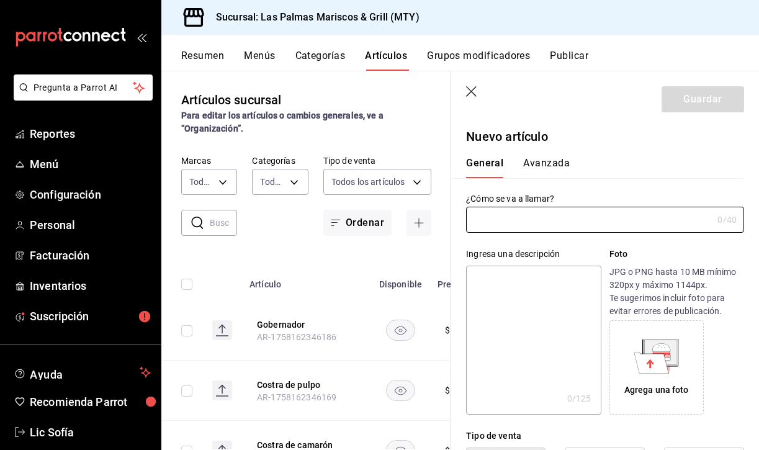
type input "AR-1758162359609"
click at [501, 222] on input "text" at bounding box center [589, 219] width 246 height 25
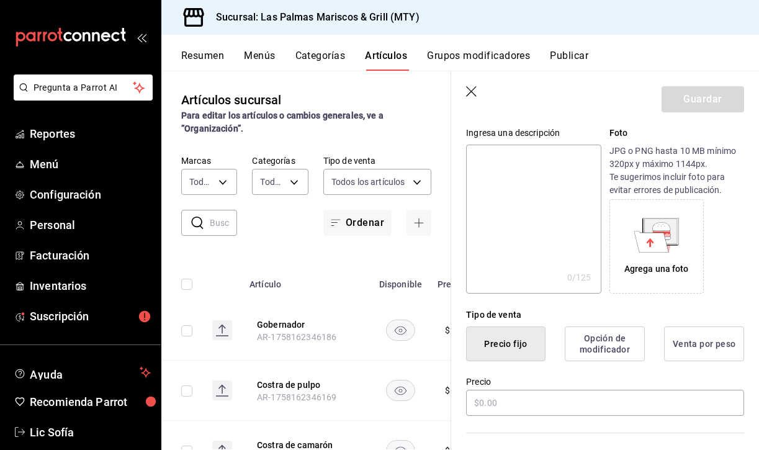
scroll to position [135, 0]
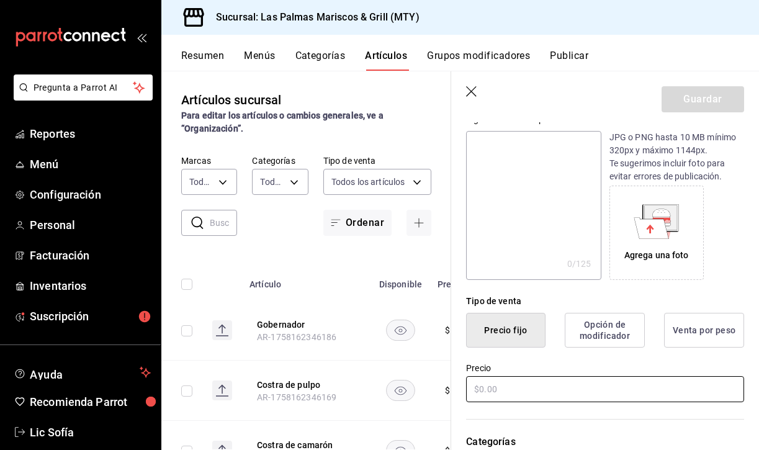
type input "Promo tacos 3x1"
click at [514, 382] on input "text" at bounding box center [605, 389] width 278 height 26
type input "$0.00"
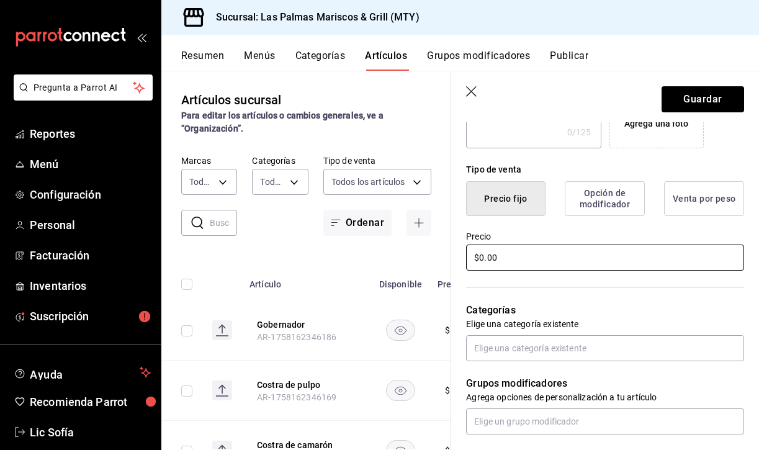
scroll to position [286, 0]
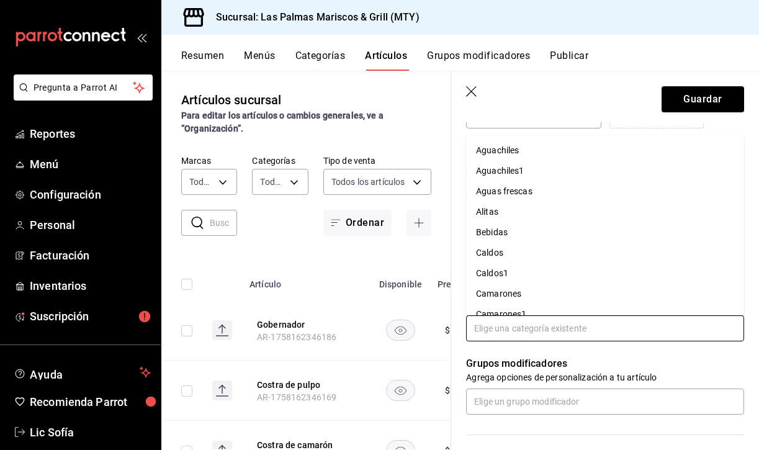
click at [550, 328] on input "text" at bounding box center [605, 328] width 278 height 26
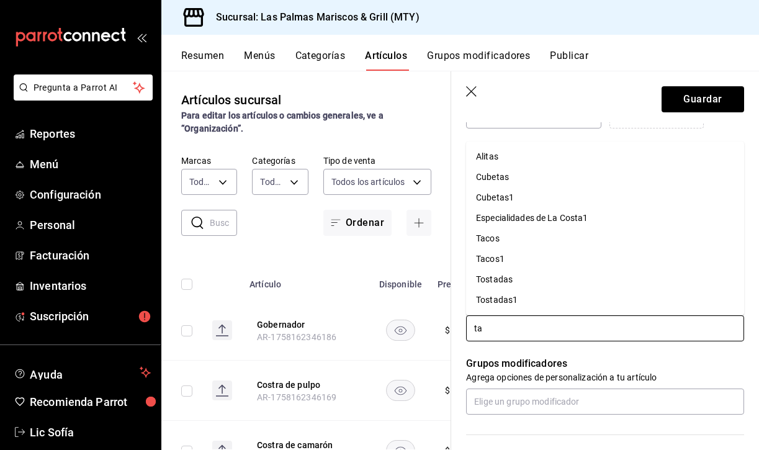
type input "t"
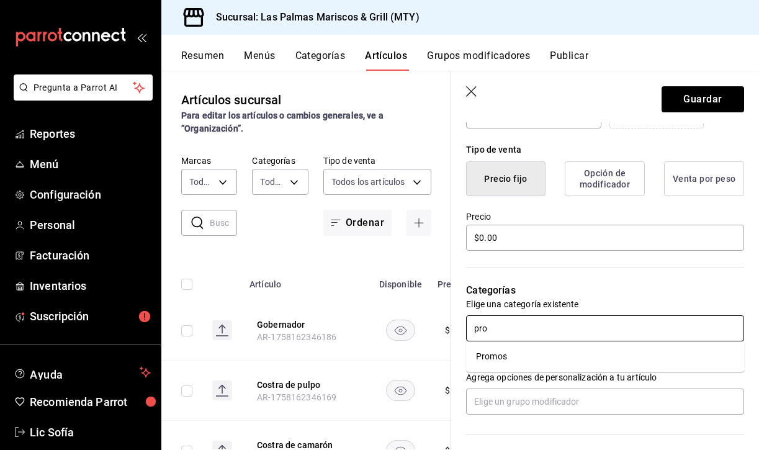
type input "prom"
click at [513, 351] on li "Promos" at bounding box center [605, 356] width 278 height 20
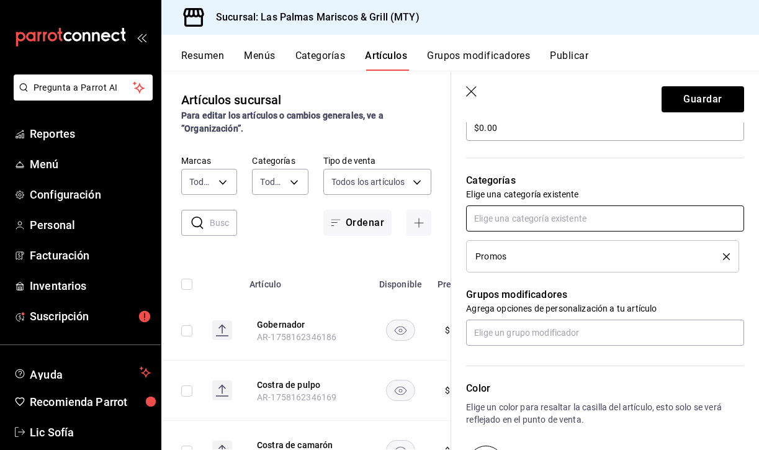
scroll to position [433, 0]
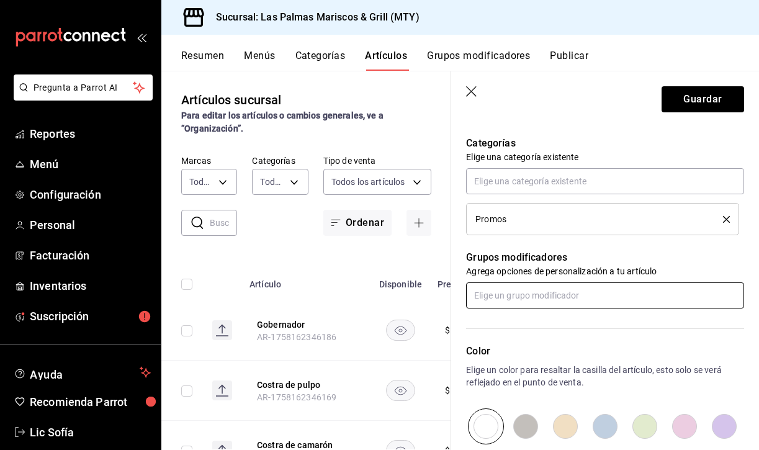
click at [511, 298] on input "text" at bounding box center [605, 295] width 278 height 26
type input "p"
type input "taco"
click at [535, 323] on li "promo tacos" at bounding box center [605, 323] width 278 height 20
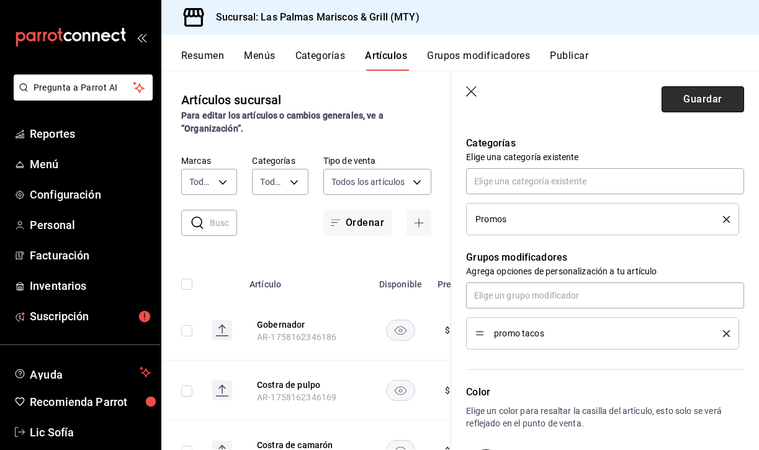
click at [698, 107] on button "Guardar" at bounding box center [703, 99] width 83 height 26
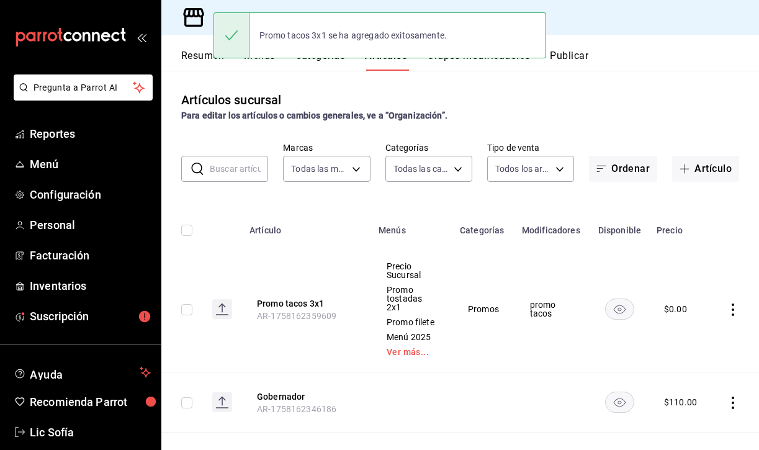
click at [732, 303] on icon "actions" at bounding box center [733, 309] width 12 height 12
click at [691, 332] on span "Editar" at bounding box center [696, 333] width 32 height 13
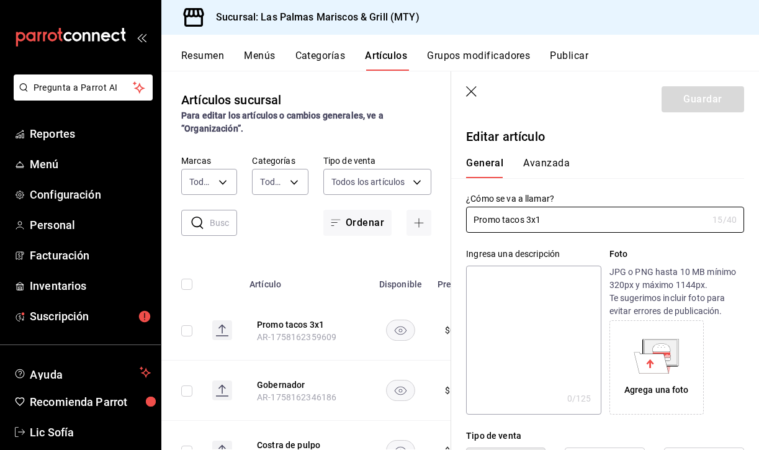
click at [541, 161] on button "Avanzada" at bounding box center [546, 167] width 47 height 21
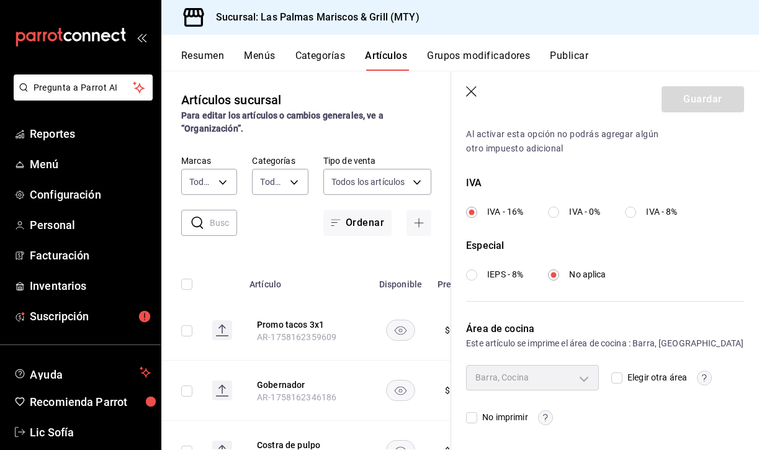
scroll to position [426, 0]
click at [608, 376] on div "Barra, Cocina 6ef30f55-7ae1-43ab-b731-8e02e3e8ed59,8274ffd1-0f01-45dc-954a-d773…" at bounding box center [605, 396] width 278 height 60
click at [614, 378] on input "Elegir otra área" at bounding box center [616, 378] width 11 height 11
checkbox input "true"
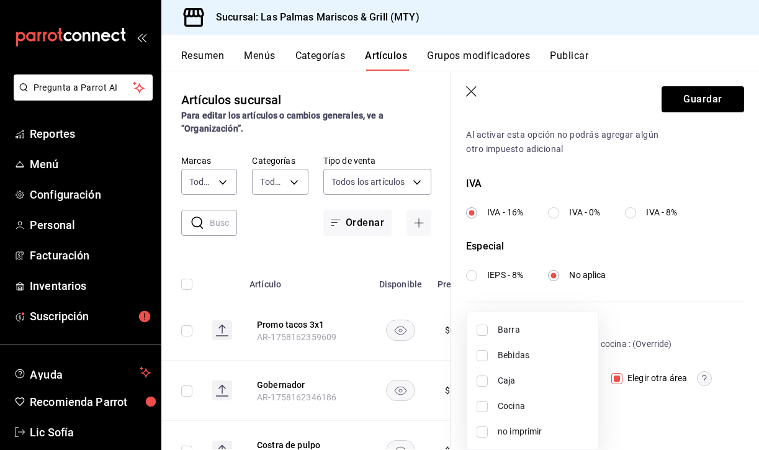
click at [579, 379] on body "Pregunta a Parrot AI Reportes Menú Configuración Personal Facturación Inventari…" at bounding box center [379, 225] width 759 height 450
click at [529, 410] on span "Cocina" at bounding box center [543, 406] width 91 height 13
type input "8274ffd1-0f01-45dc-954a-d773de7f2dc0"
checkbox input "true"
click at [709, 256] on div at bounding box center [379, 225] width 759 height 450
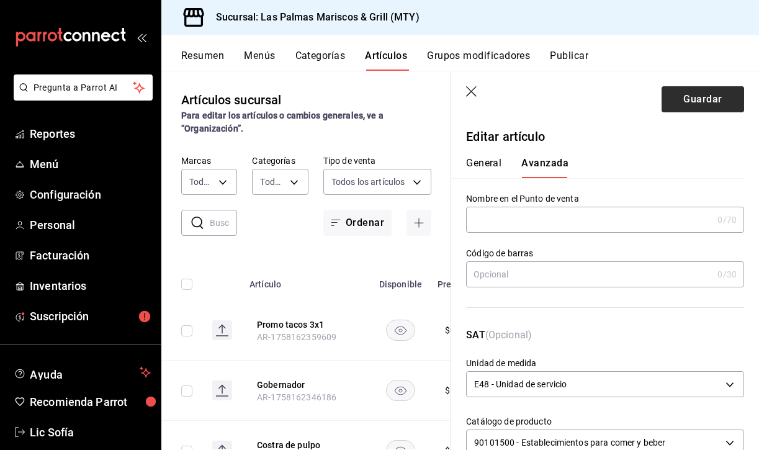
scroll to position [0, 0]
click at [689, 93] on button "Guardar" at bounding box center [703, 99] width 83 height 26
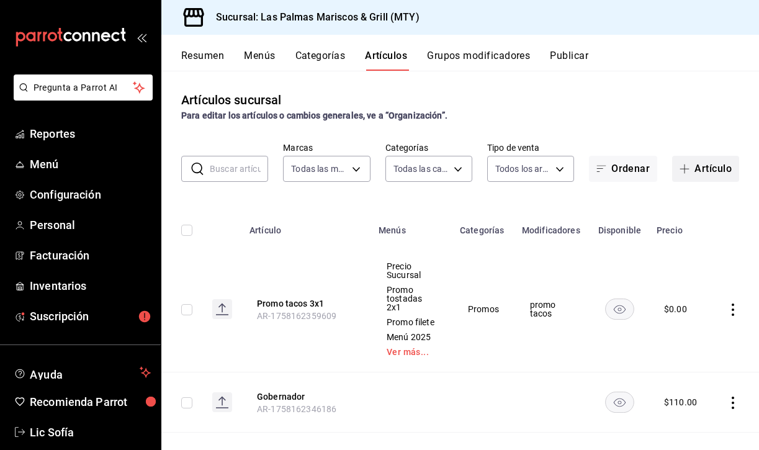
click at [688, 168] on icon "button" at bounding box center [685, 169] width 10 height 10
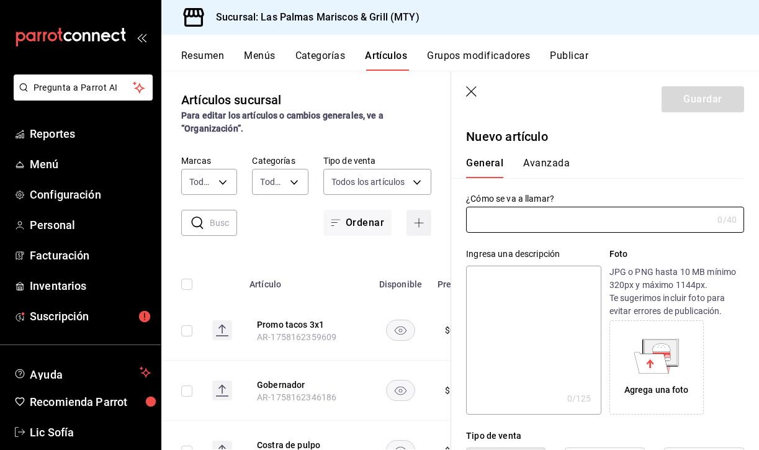
type input "AR-1758162592819"
click at [374, 86] on div "Artículos sucursal Para editar los artículos o cambios generales, ve a “Organiz…" at bounding box center [306, 260] width 290 height 379
click at [476, 93] on icon "button" at bounding box center [472, 92] width 12 height 12
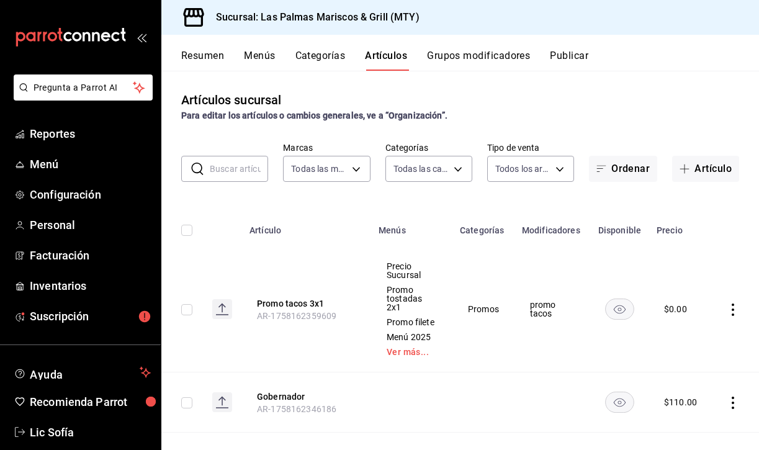
click at [491, 52] on button "Grupos modificadores" at bounding box center [478, 60] width 103 height 21
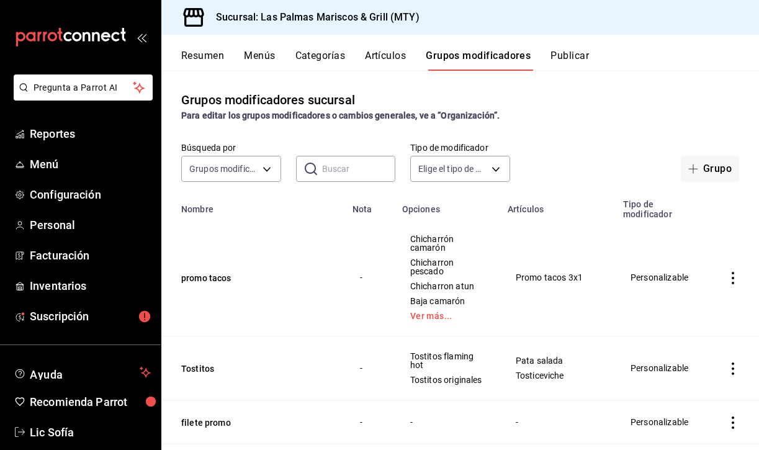
click at [386, 58] on button "Artículos" at bounding box center [385, 60] width 41 height 21
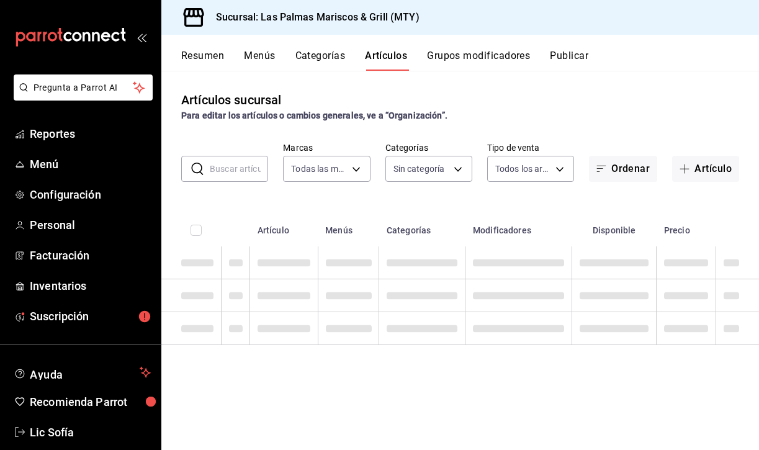
type input "3d119aa8-a07e-4f3d-a124-64a57efdbbf0"
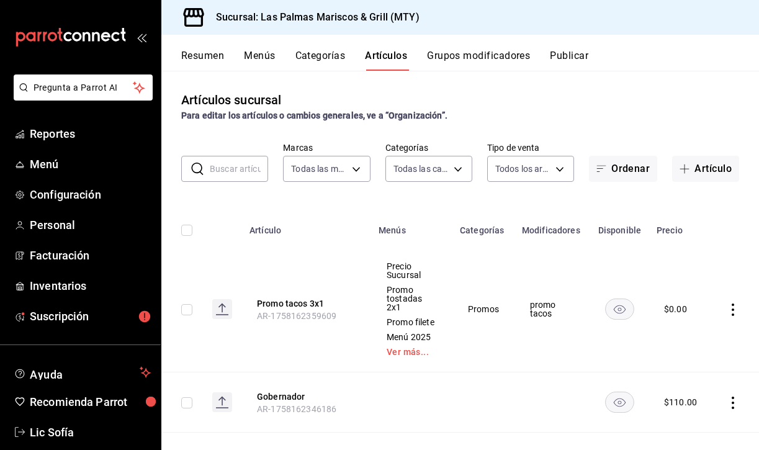
type input "6d784328-00c5-4244-bf77-cf4abeebd5f3,f2ca14a5-583a-4db0-97a6-e1ed0f1bd171,cc088…"
click at [485, 58] on button "Grupos modificadores" at bounding box center [478, 60] width 103 height 21
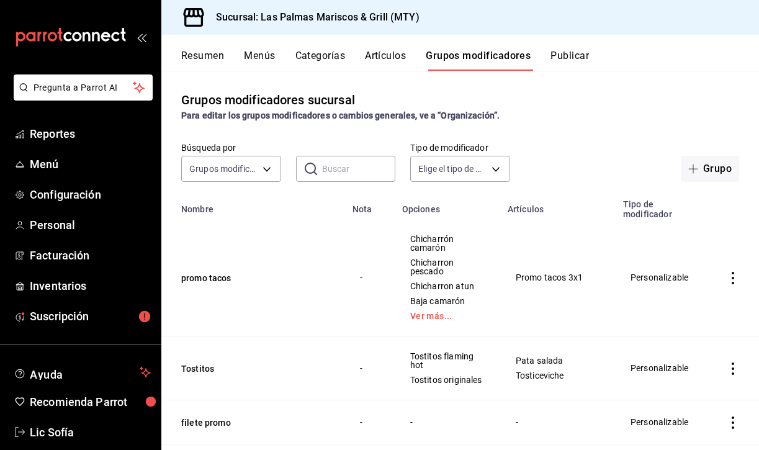
click at [390, 54] on button "Artículos" at bounding box center [385, 60] width 41 height 21
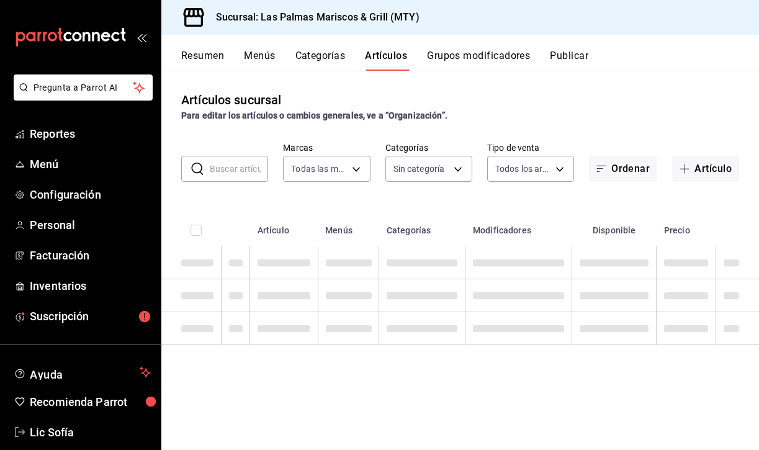
type input "3d119aa8-a07e-4f3d-a124-64a57efdbbf0"
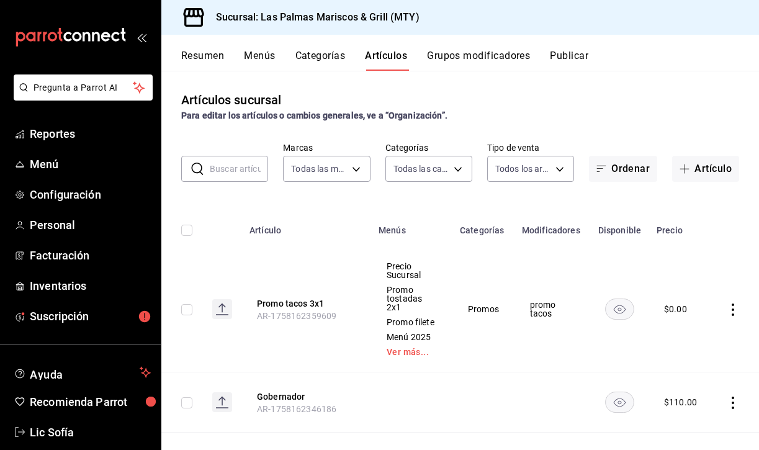
type input "6d784328-00c5-4244-bf77-cf4abeebd5f3,f2ca14a5-583a-4db0-97a6-e1ed0f1bd171,cc088…"
click at [480, 56] on button "Grupos modificadores" at bounding box center [478, 60] width 103 height 21
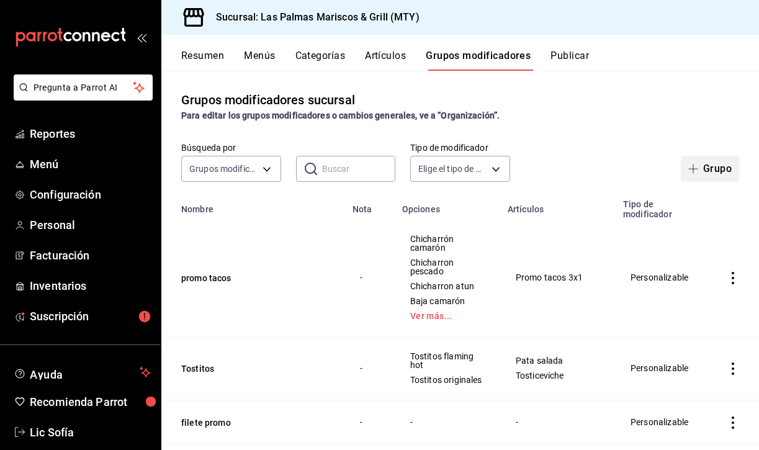
click at [709, 171] on button "Grupo" at bounding box center [710, 169] width 58 height 26
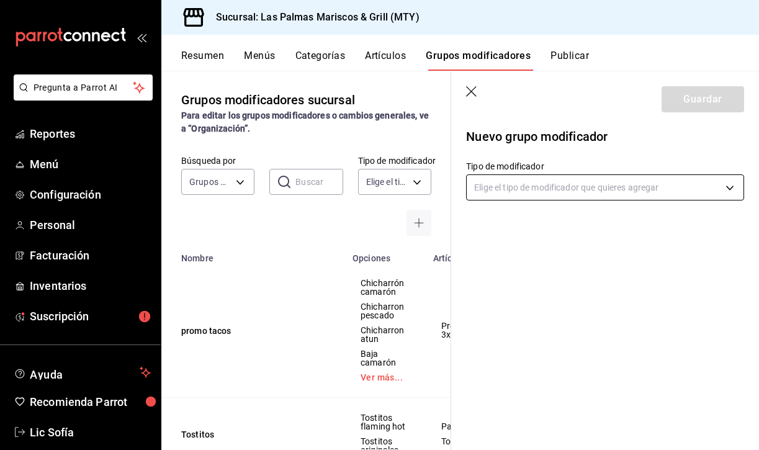
click at [532, 182] on body "Pregunta a Parrot AI Reportes Menú Configuración Personal Facturación Inventari…" at bounding box center [379, 225] width 759 height 450
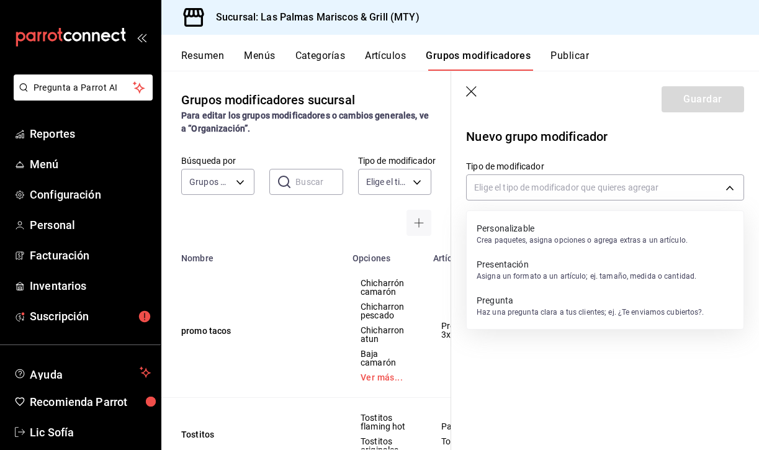
click at [538, 232] on p "Personalizable" at bounding box center [582, 228] width 211 height 12
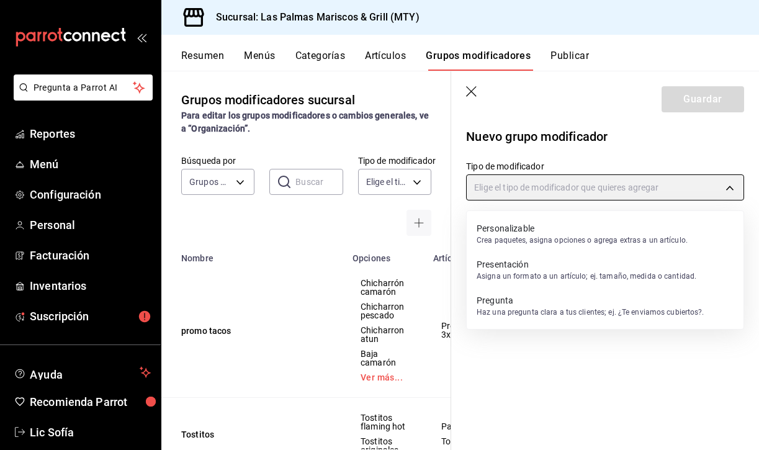
type input "CUSTOMIZABLE"
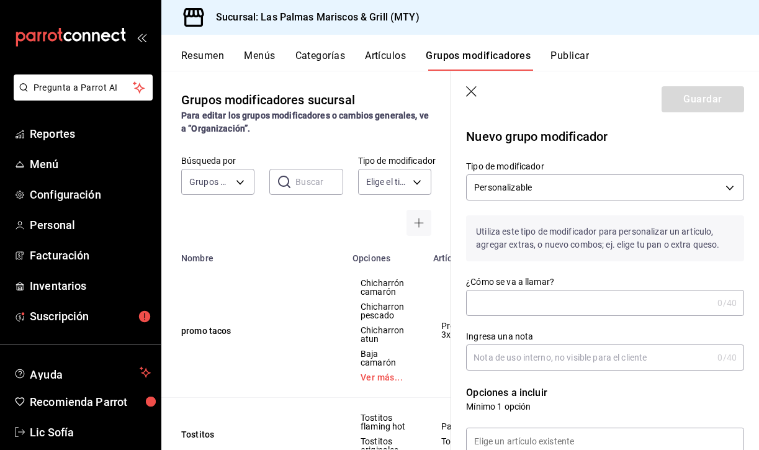
click at [506, 303] on input "¿Cómo se va a llamar?" at bounding box center [589, 302] width 246 height 25
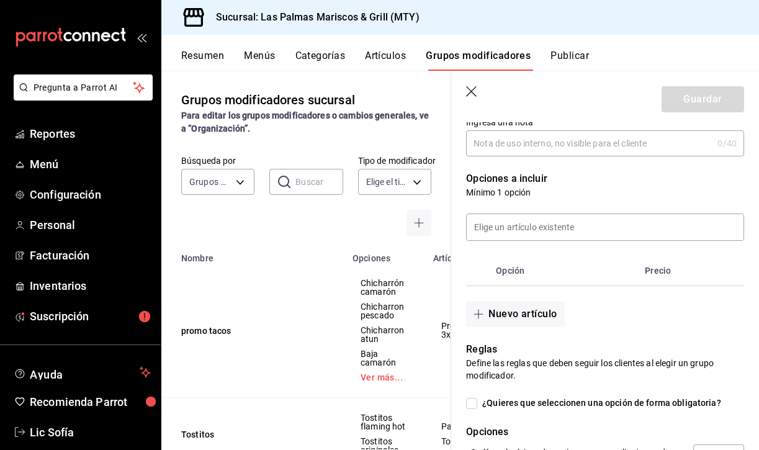
scroll to position [208, 0]
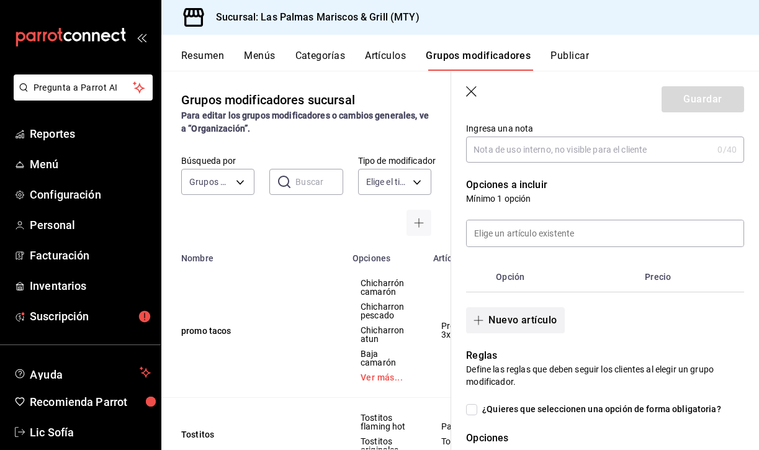
type input "promo tostadas"
click at [508, 317] on button "Nuevo artículo" at bounding box center [515, 320] width 98 height 26
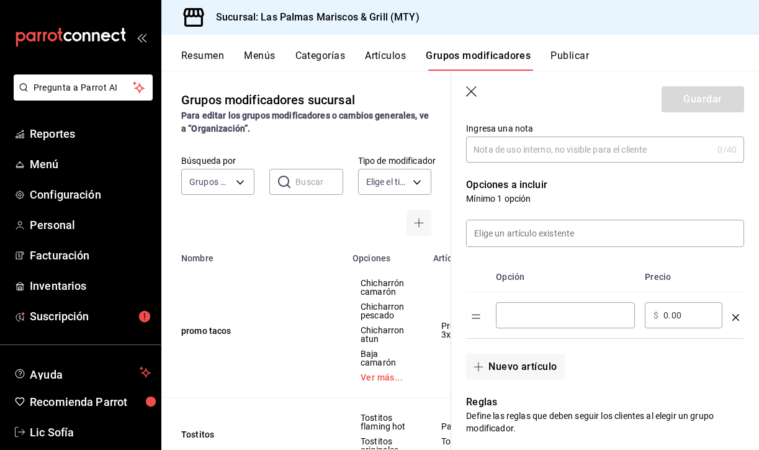
click at [527, 317] on input "optionsTable" at bounding box center [566, 315] width 122 height 12
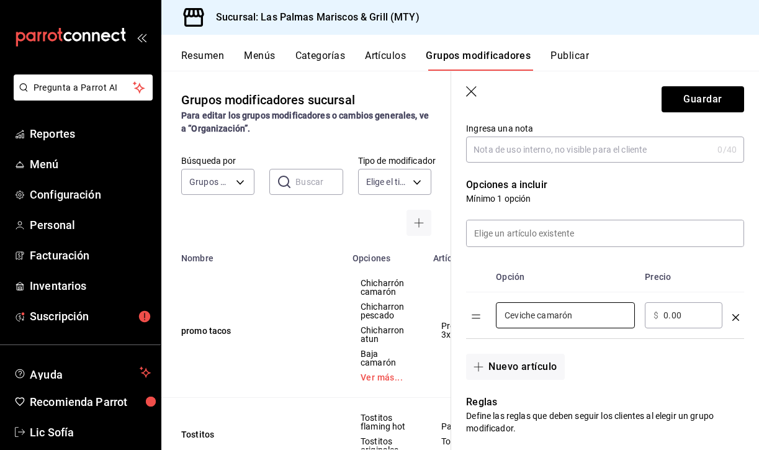
type input "Ceviche camarón"
drag, startPoint x: 598, startPoint y: 336, endPoint x: 681, endPoint y: 312, distance: 87.2
click at [681, 312] on input "0.00" at bounding box center [688, 315] width 50 height 12
type input "99.00"
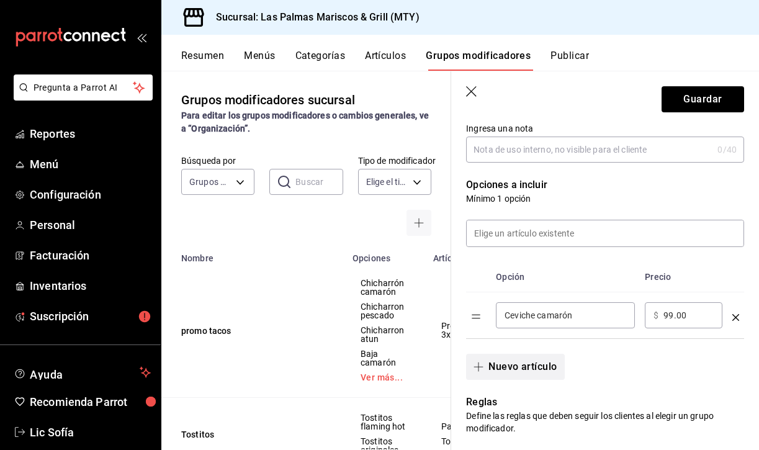
click at [521, 361] on button "Nuevo artículo" at bounding box center [515, 367] width 98 height 26
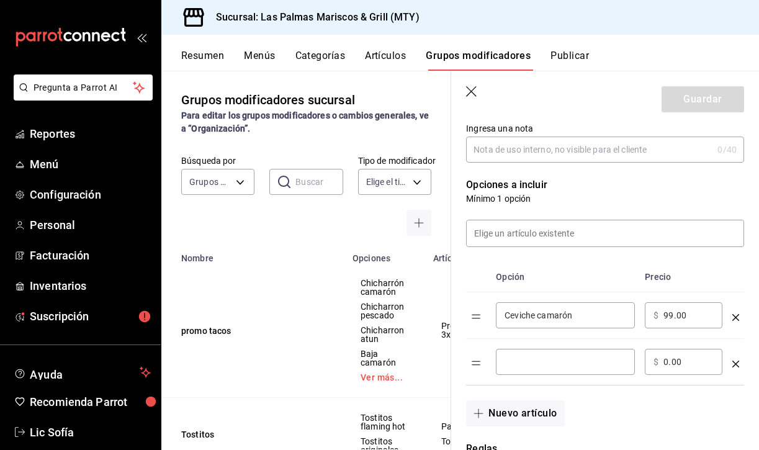
click at [518, 361] on input "optionsTable" at bounding box center [566, 362] width 122 height 12
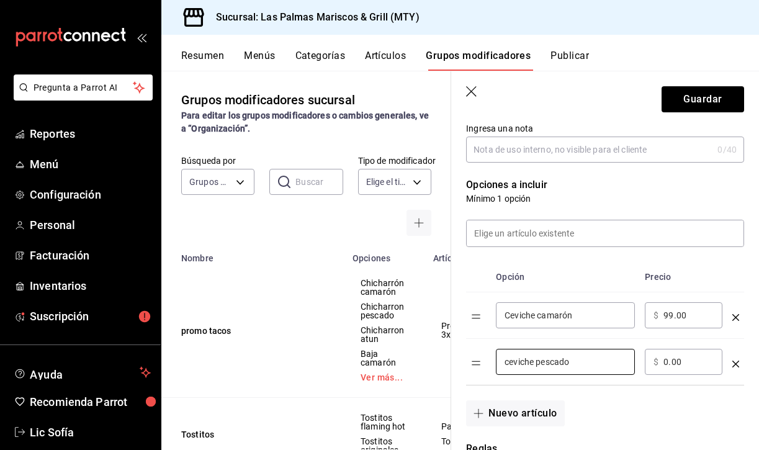
type input "ceviche pescado"
click at [696, 369] on div "​ $ 0.00 ​" at bounding box center [684, 362] width 78 height 26
click at [674, 360] on input "0.00" at bounding box center [688, 362] width 50 height 12
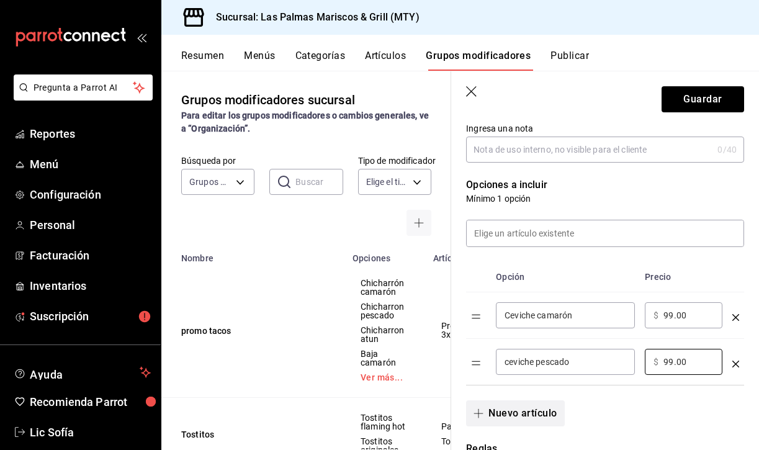
type input "99.00"
click at [541, 403] on button "Nuevo artículo" at bounding box center [515, 413] width 98 height 26
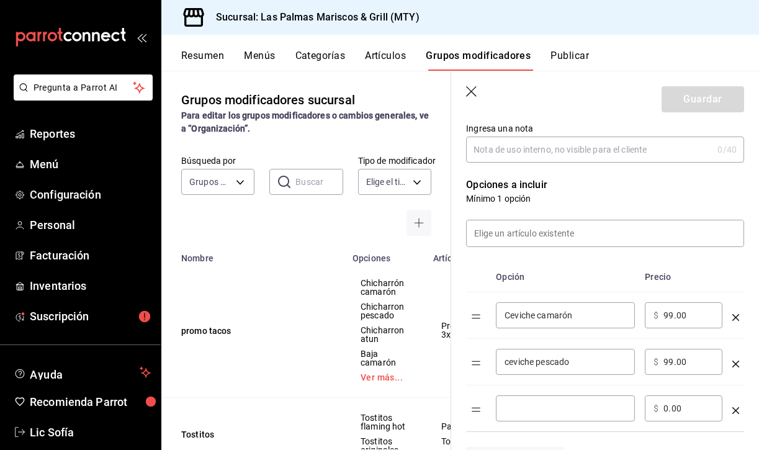
click at [542, 411] on input "optionsTable" at bounding box center [566, 408] width 122 height 12
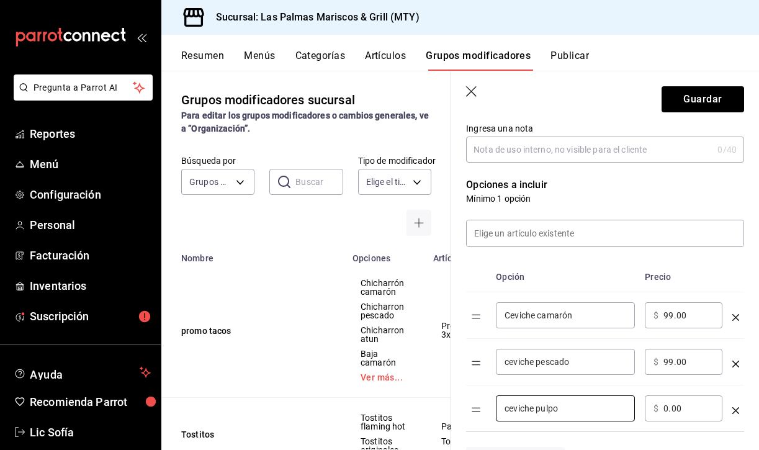
type input "ceviche pulpo"
click at [678, 414] on input "0.00" at bounding box center [688, 408] width 50 height 12
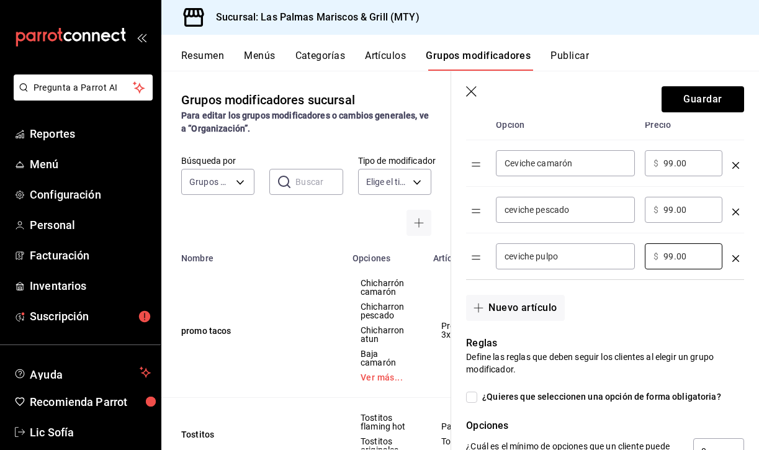
scroll to position [387, 0]
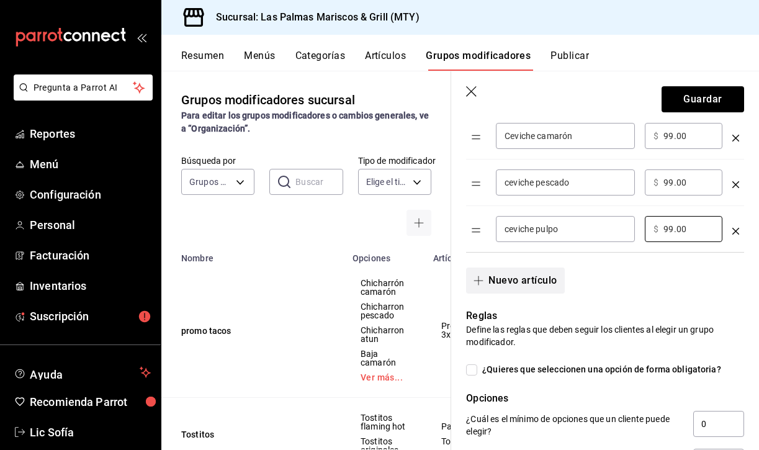
type input "99.00"
click at [510, 277] on button "Nuevo artículo" at bounding box center [515, 280] width 98 height 26
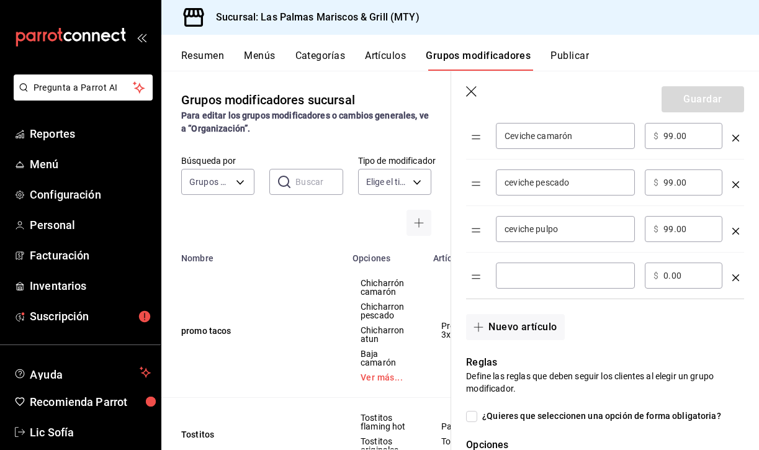
click at [528, 285] on div "​" at bounding box center [565, 276] width 139 height 26
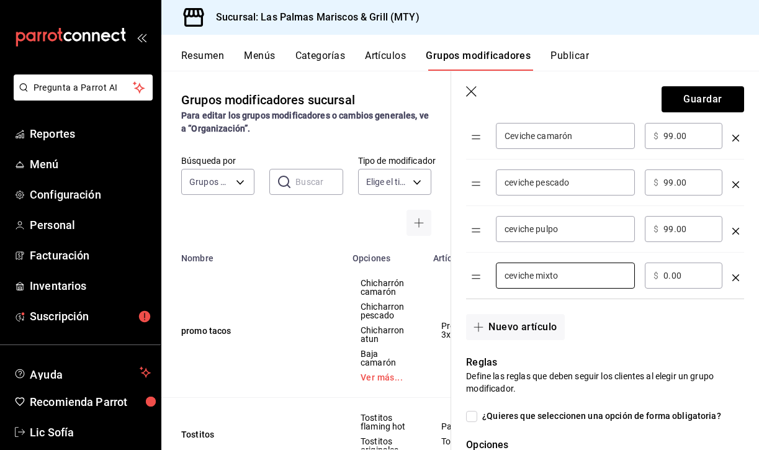
type input "ceviche mixto"
click at [672, 274] on input "0.00" at bounding box center [688, 275] width 50 height 12
type input "99.00"
click at [498, 329] on button "Nuevo artículo" at bounding box center [515, 327] width 98 height 26
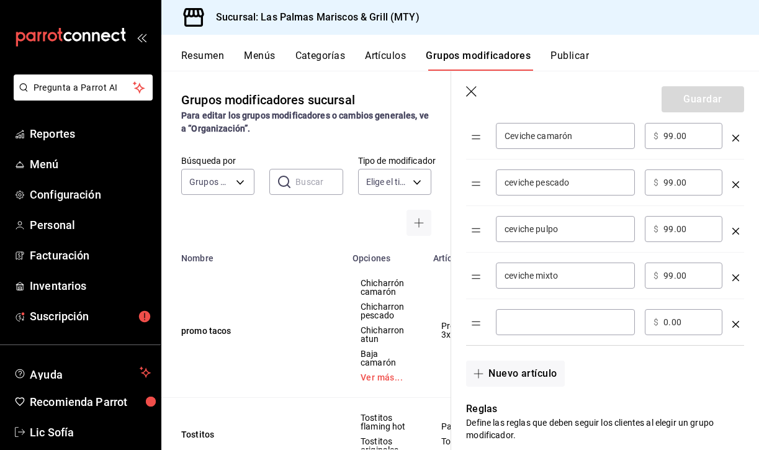
click at [551, 333] on div "​" at bounding box center [565, 322] width 139 height 26
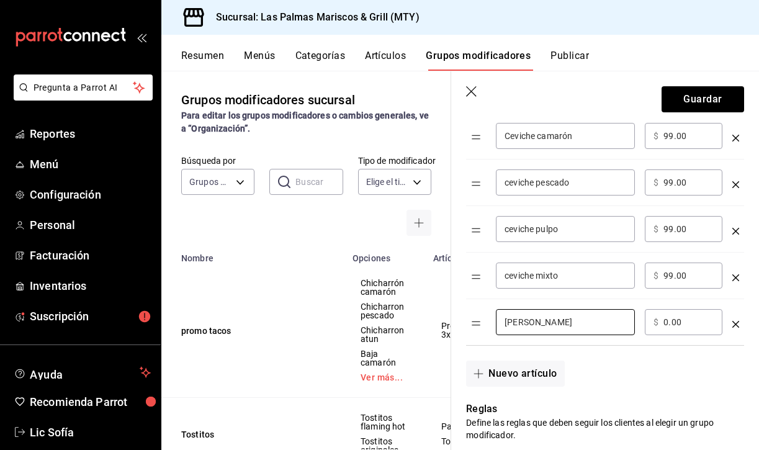
type input "[PERSON_NAME]"
click at [667, 323] on input "0.00" at bounding box center [688, 322] width 50 height 12
type input "0.00"
type input "99.00"
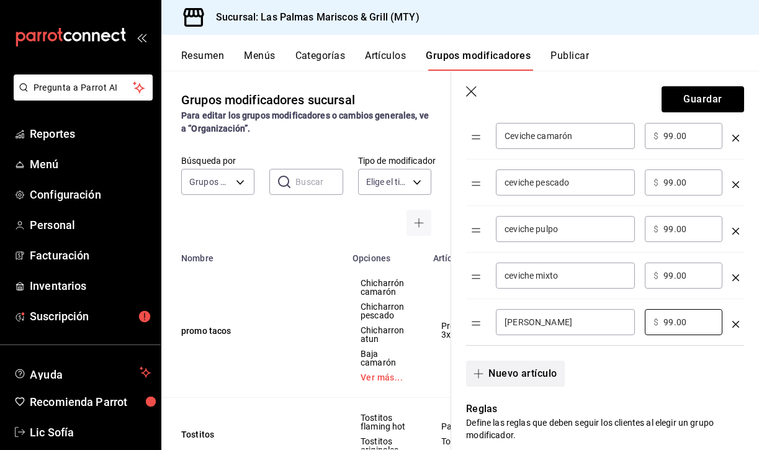
click at [507, 374] on button "Nuevo artículo" at bounding box center [515, 374] width 98 height 26
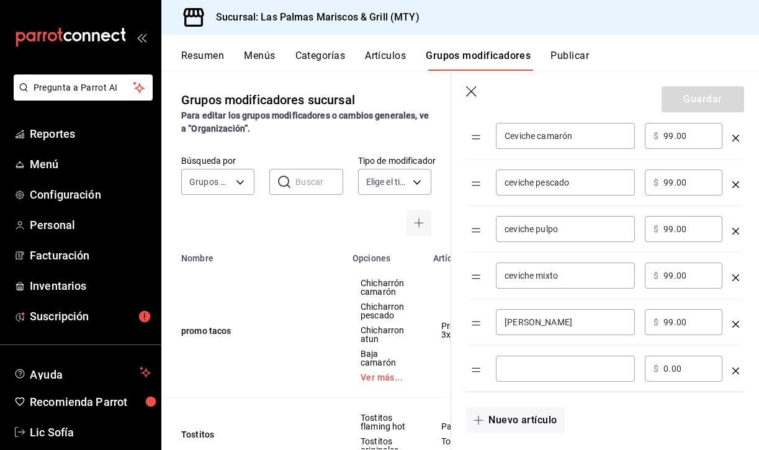
click at [528, 371] on input "optionsTable" at bounding box center [566, 368] width 122 height 12
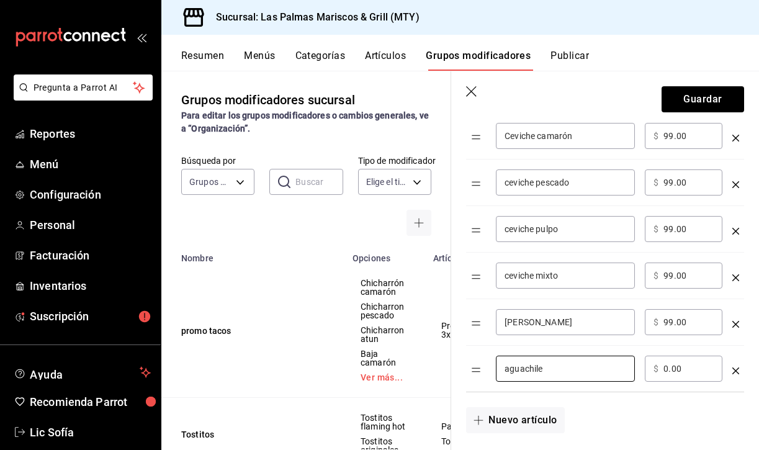
type input "aguachile"
click at [662, 367] on div "​ $ 0.00 ​" at bounding box center [684, 369] width 78 height 26
click at [688, 367] on input "0.00" at bounding box center [688, 368] width 50 height 12
type input "0.00"
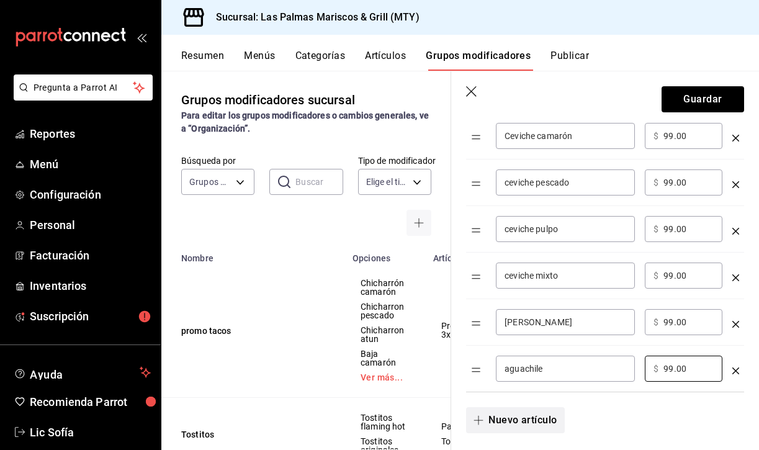
type input "99.00"
click at [480, 415] on icon "button" at bounding box center [479, 420] width 10 height 10
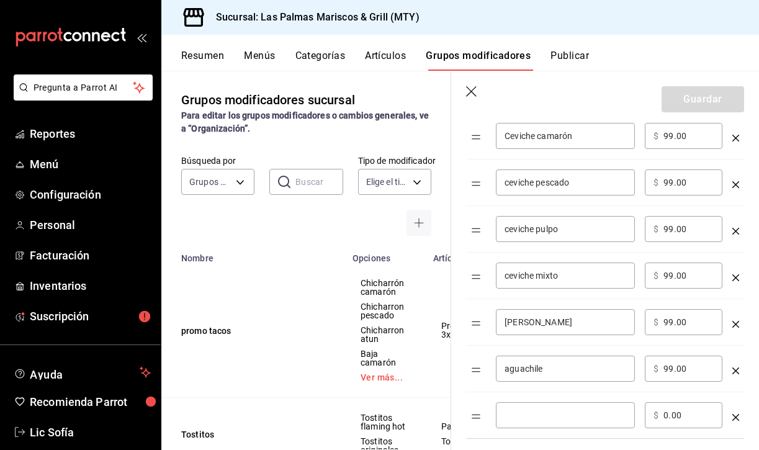
click at [524, 414] on input "optionsTable" at bounding box center [566, 415] width 122 height 12
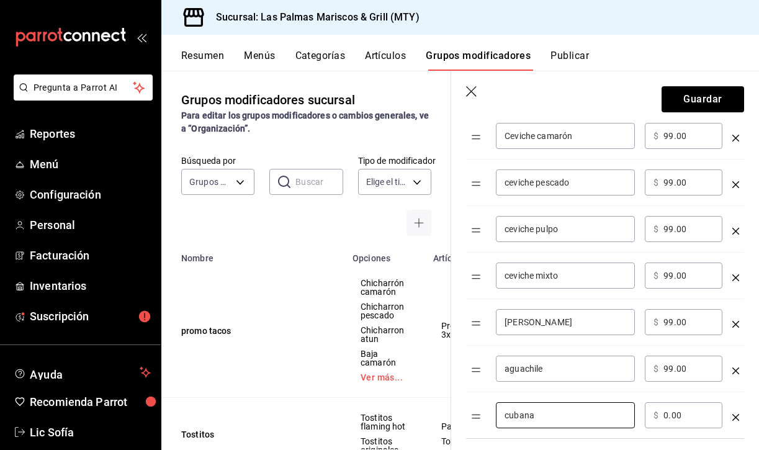
type input "cubana"
click at [666, 413] on input "0.00" at bounding box center [688, 415] width 50 height 12
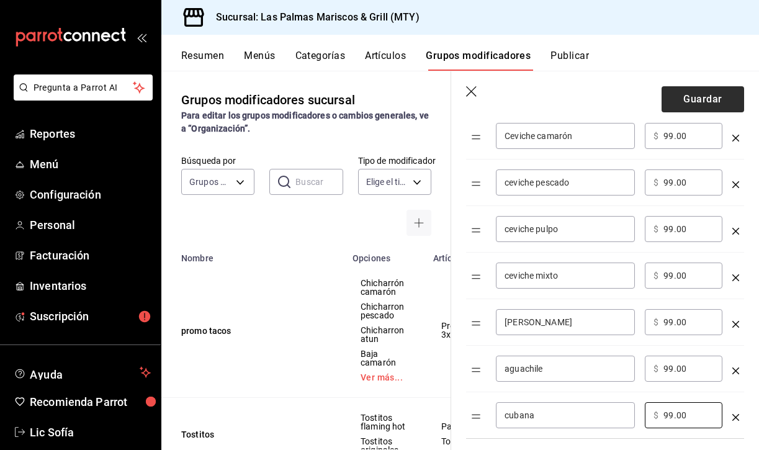
type input "99.00"
click at [714, 97] on button "Guardar" at bounding box center [703, 99] width 83 height 26
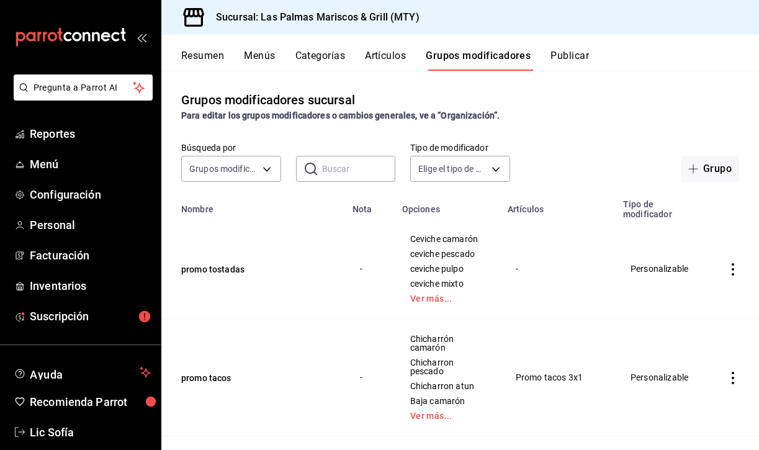
click at [390, 60] on button "Artículos" at bounding box center [385, 60] width 41 height 21
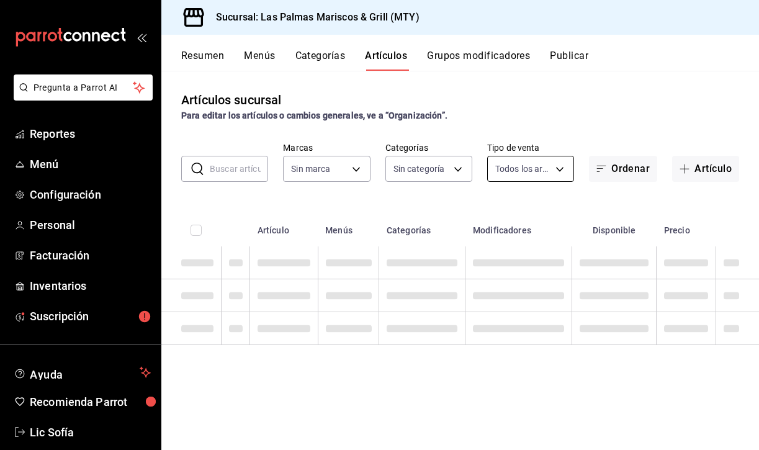
type input "3d119aa8-a07e-4f3d-a124-64a57efdbbf0"
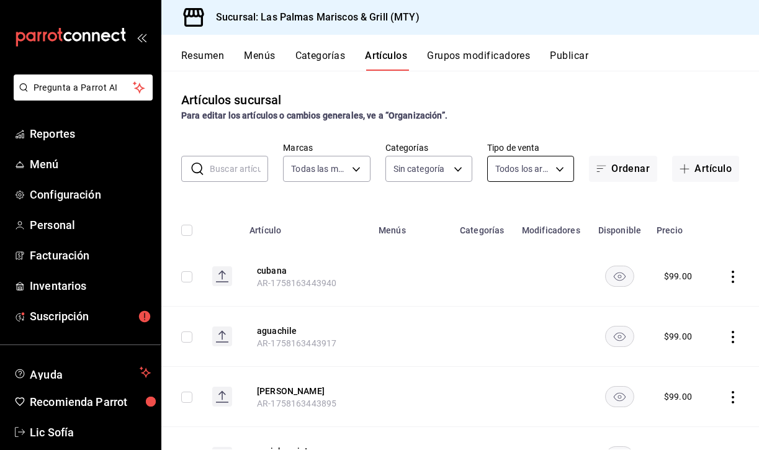
type input "6d784328-00c5-4244-bf77-cf4abeebd5f3,f2ca14a5-583a-4db0-97a6-e1ed0f1bd171,cc088…"
click at [691, 168] on span "button" at bounding box center [687, 169] width 15 height 10
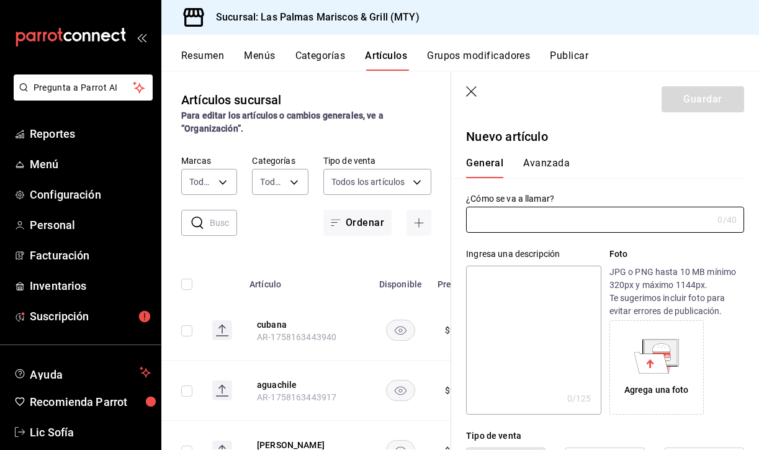
type input "AR-1758163455716"
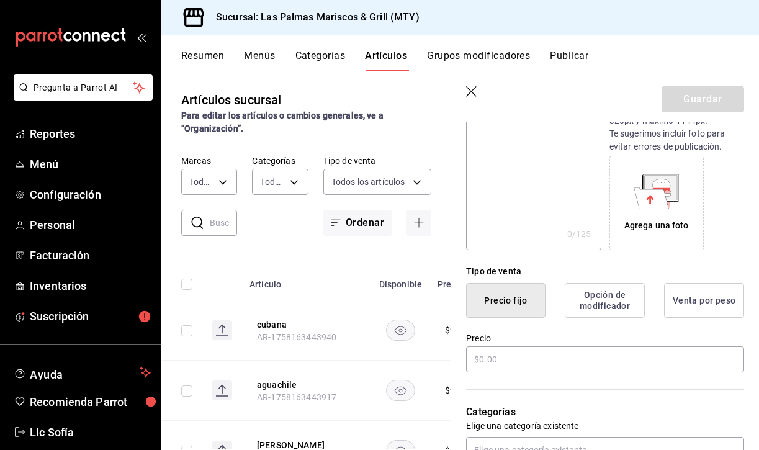
scroll to position [165, 0]
type input "Promo tostadas x 99"
click at [509, 353] on input "text" at bounding box center [605, 359] width 278 height 26
type input "$0.00"
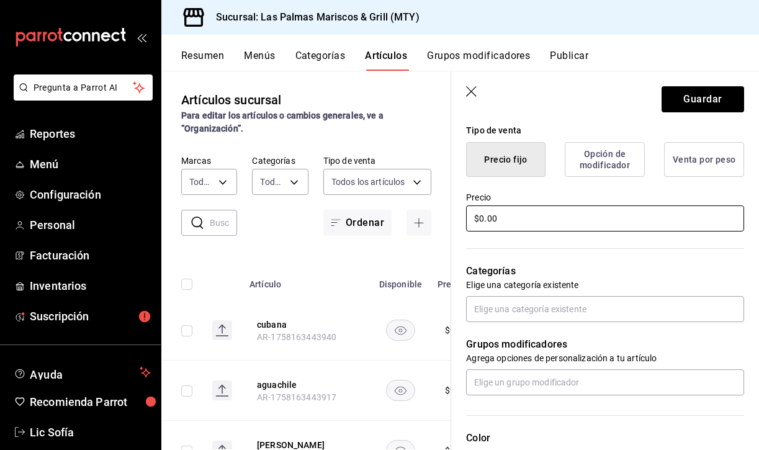
scroll to position [310, 0]
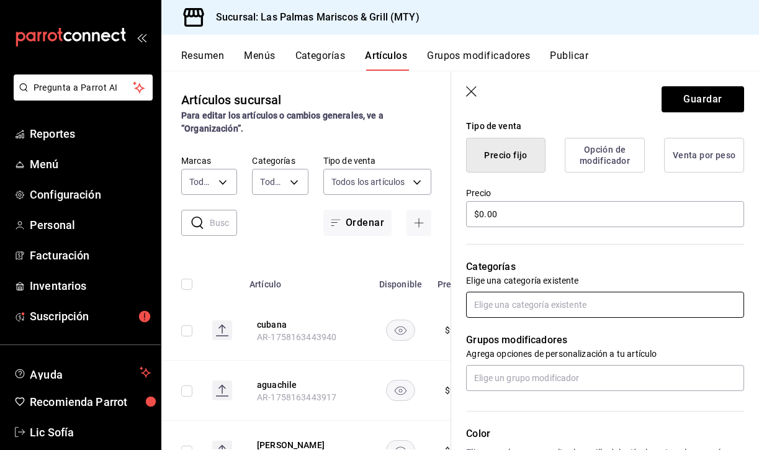
click at [534, 300] on input "text" at bounding box center [605, 305] width 278 height 26
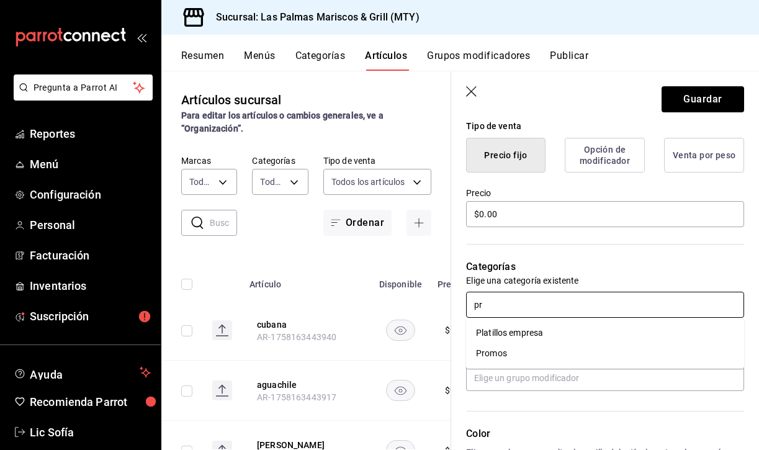
type input "pro"
click at [541, 328] on li "Promos" at bounding box center [605, 333] width 278 height 20
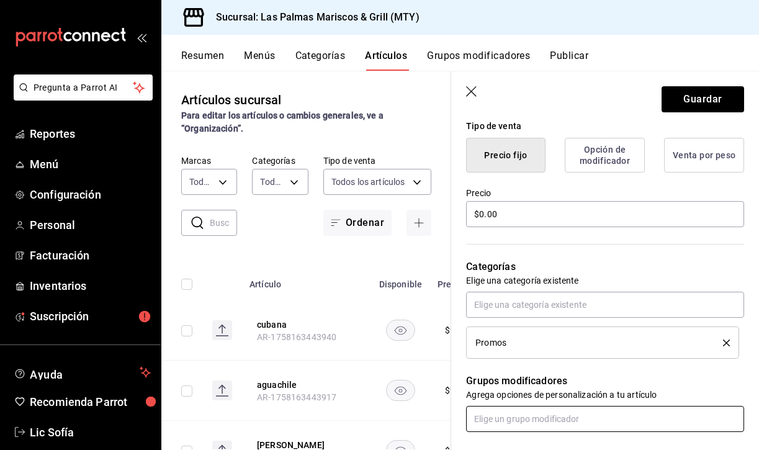
click at [538, 428] on input "text" at bounding box center [605, 419] width 278 height 26
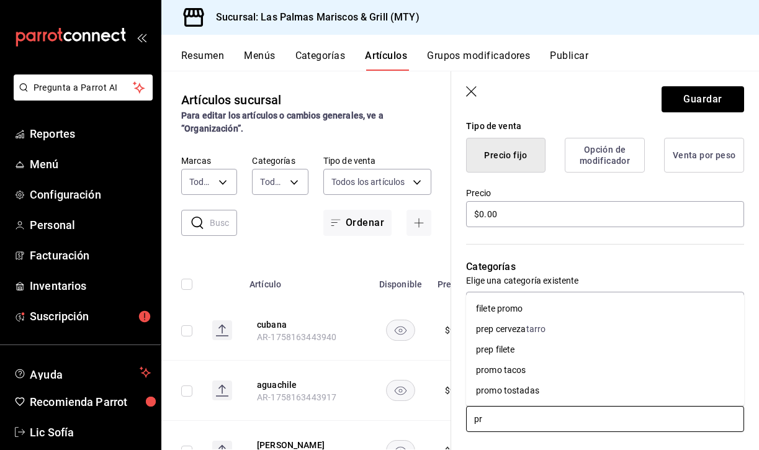
type input "pro"
click at [531, 394] on div "promo tostadas" at bounding box center [507, 390] width 63 height 13
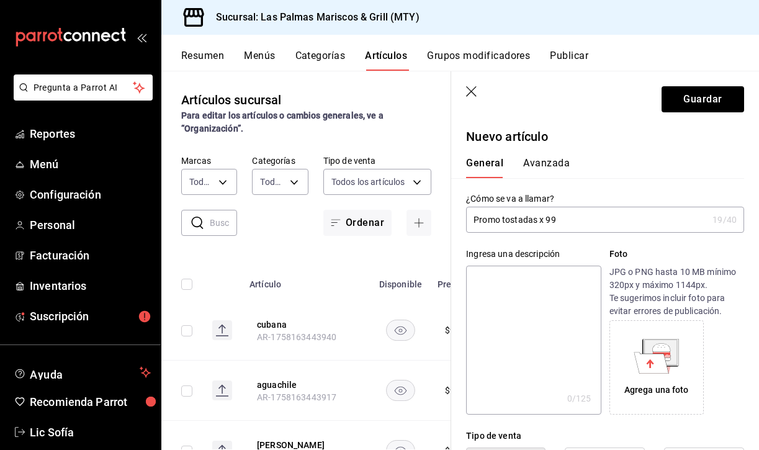
scroll to position [0, 0]
click at [543, 159] on button "Avanzada" at bounding box center [546, 167] width 47 height 21
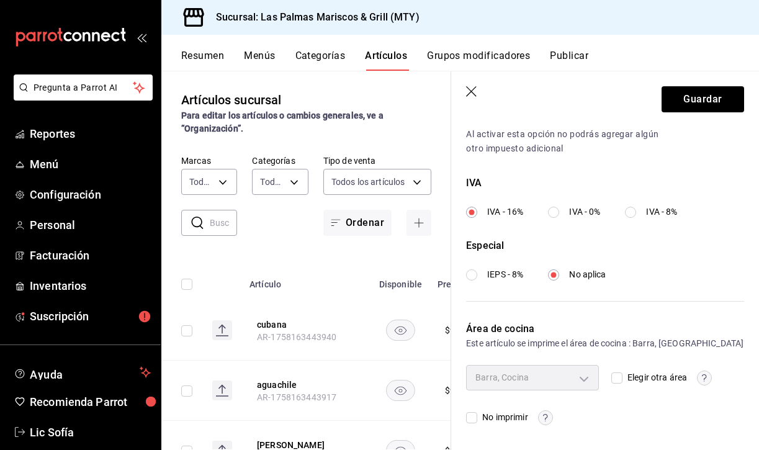
scroll to position [426, 0]
click at [621, 375] on input "Elegir otra área" at bounding box center [616, 378] width 11 height 11
checkbox input "true"
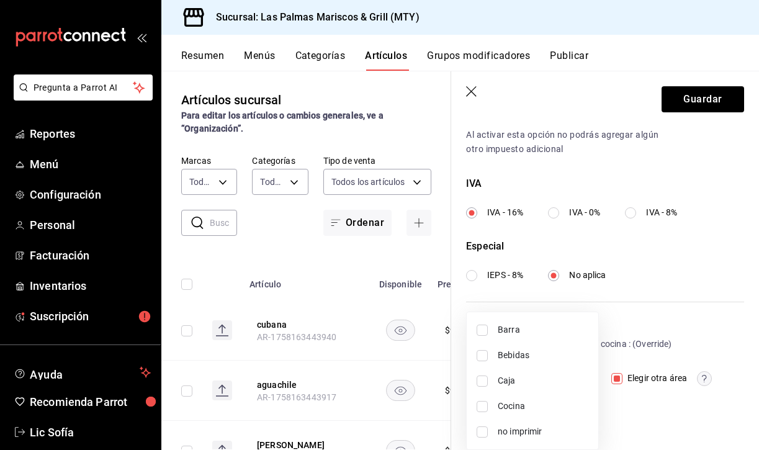
click at [572, 382] on body "Pregunta a Parrot AI Reportes Menú Configuración Personal Facturación Inventari…" at bounding box center [379, 225] width 759 height 450
click at [517, 331] on span "Barra" at bounding box center [543, 329] width 91 height 13
type input "6ef30f55-7ae1-43ab-b731-8e02e3e8ed59"
checkbox input "true"
click at [696, 98] on div at bounding box center [379, 225] width 759 height 450
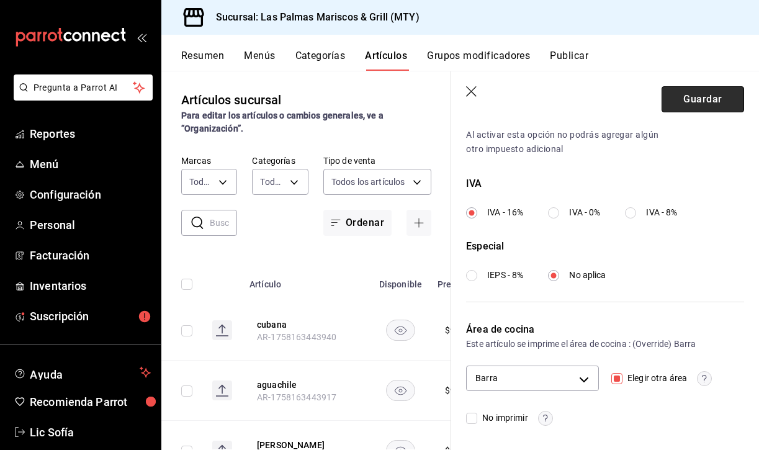
click at [693, 96] on button "Guardar" at bounding box center [703, 99] width 83 height 26
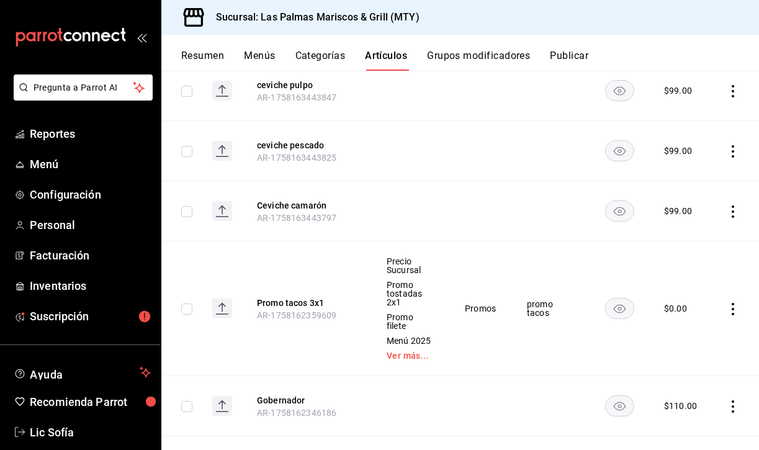
scroll to position [570, 0]
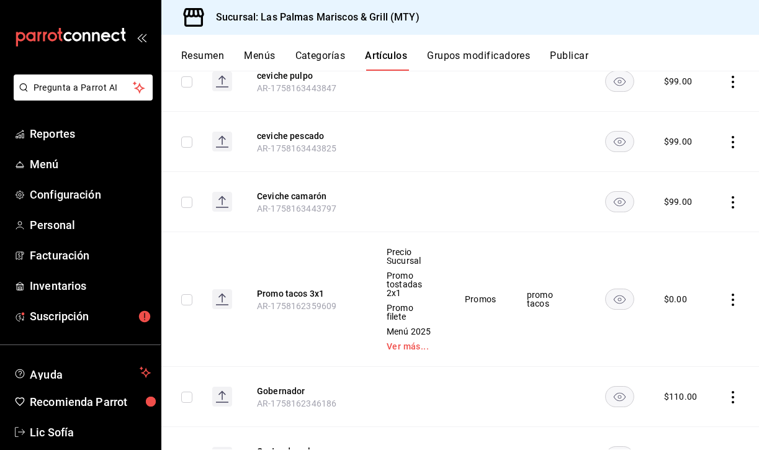
click at [731, 294] on icon "actions" at bounding box center [733, 300] width 12 height 12
click at [685, 313] on span "Editar" at bounding box center [696, 314] width 32 height 13
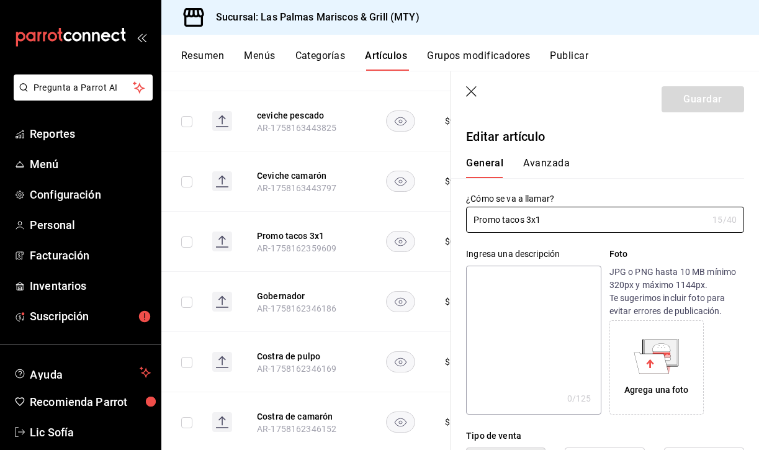
type input "$0.00"
type input "Promo tacos 3x2"
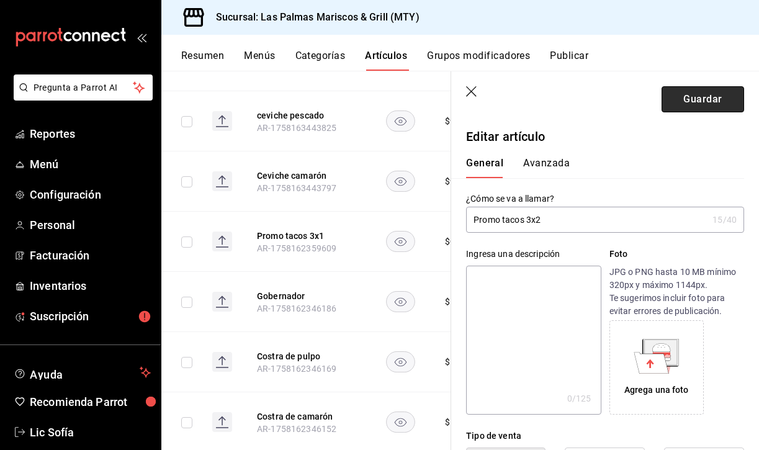
click at [677, 99] on button "Guardar" at bounding box center [703, 99] width 83 height 26
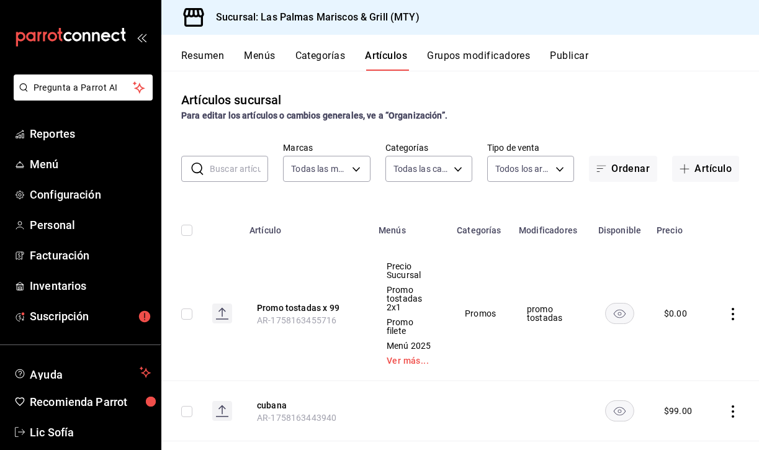
click at [241, 173] on input "text" at bounding box center [239, 168] width 58 height 25
type input "c"
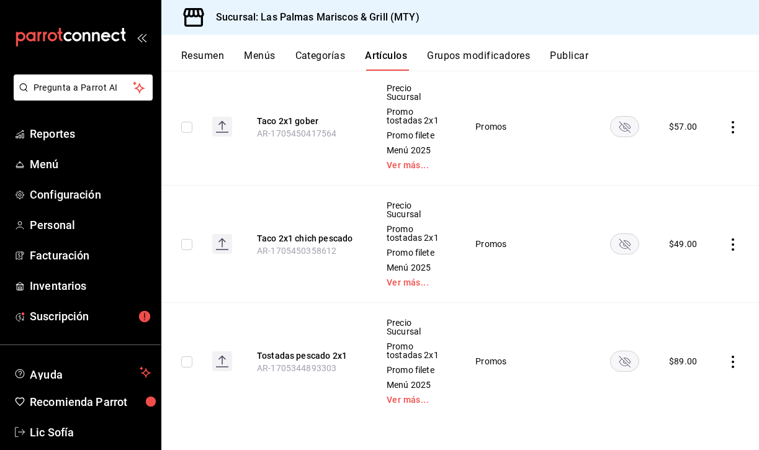
scroll to position [647, 0]
type input "2x1"
click at [734, 359] on icon "actions" at bounding box center [733, 362] width 12 height 12
click at [691, 411] on span "Eliminar" at bounding box center [696, 417] width 32 height 13
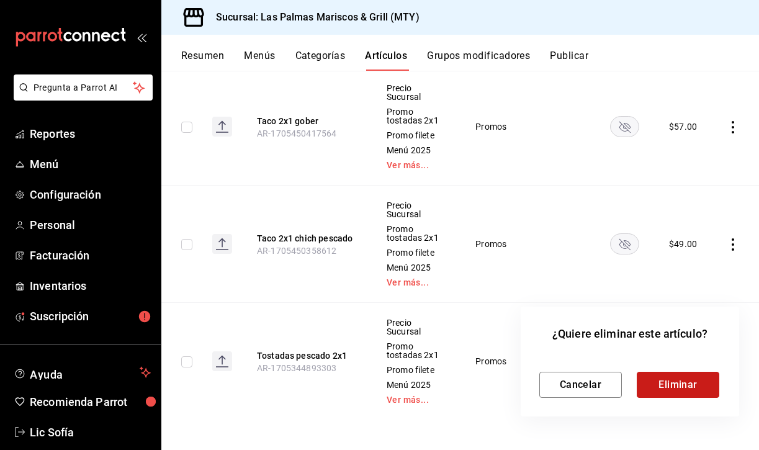
click at [681, 390] on button "Eliminar" at bounding box center [678, 385] width 83 height 26
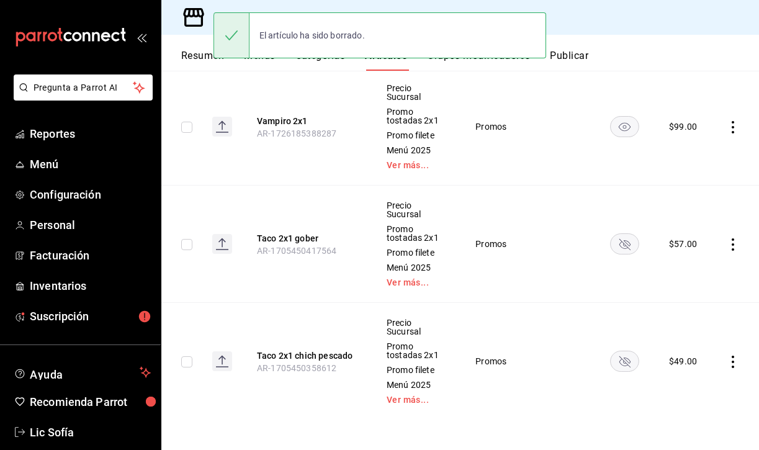
scroll to position [530, 0]
click at [730, 364] on icon "actions" at bounding box center [733, 362] width 12 height 12
click at [691, 425] on li "Eliminar" at bounding box center [684, 417] width 74 height 25
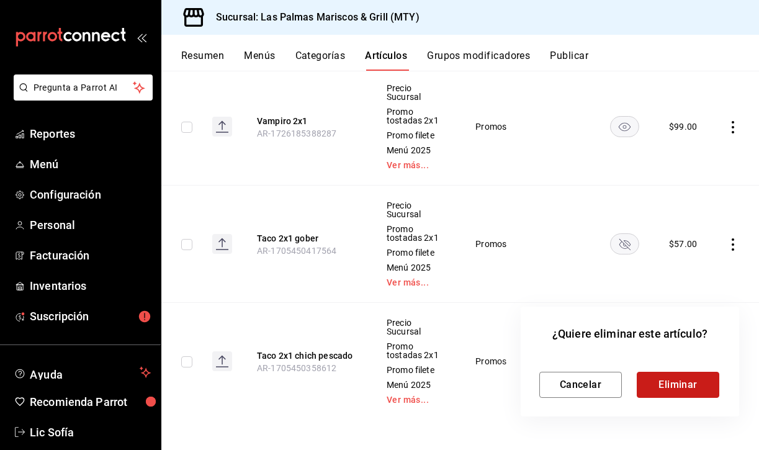
click at [694, 383] on button "Eliminar" at bounding box center [678, 385] width 83 height 26
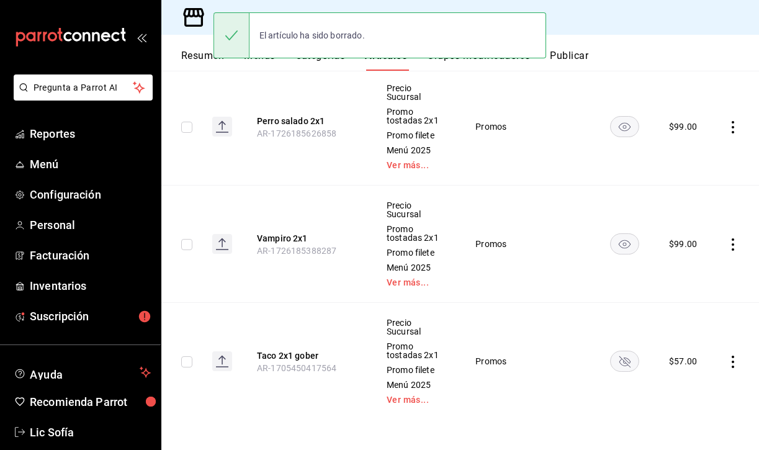
scroll to position [413, 0]
click at [730, 361] on icon "actions" at bounding box center [733, 362] width 12 height 12
click at [678, 420] on div at bounding box center [668, 417] width 22 height 12
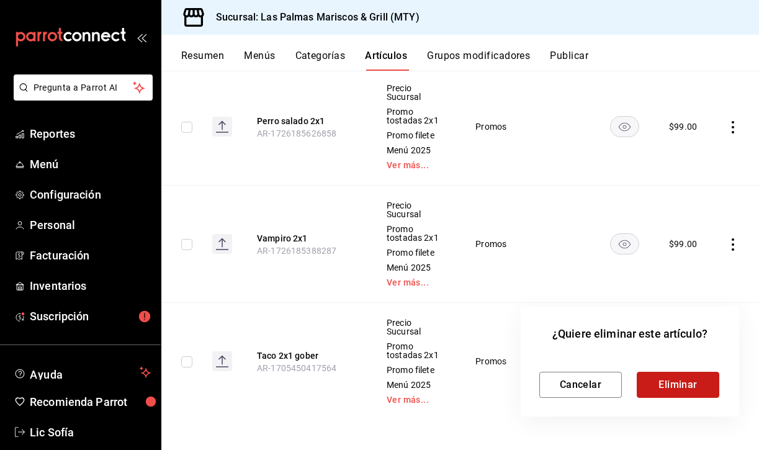
click at [685, 386] on button "Eliminar" at bounding box center [678, 385] width 83 height 26
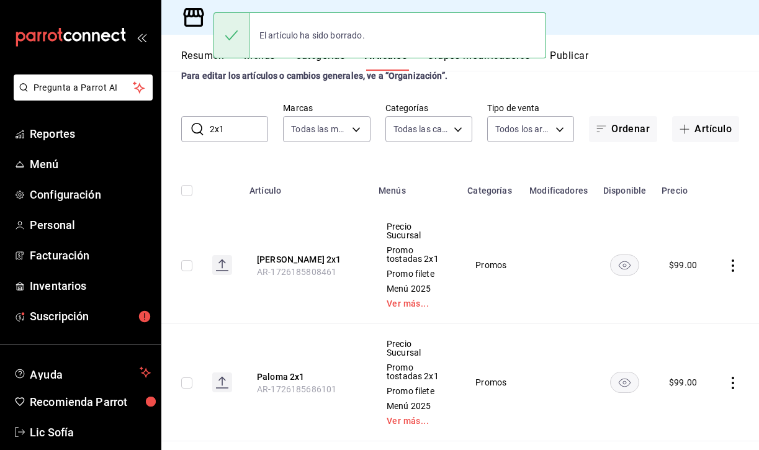
scroll to position [13, 0]
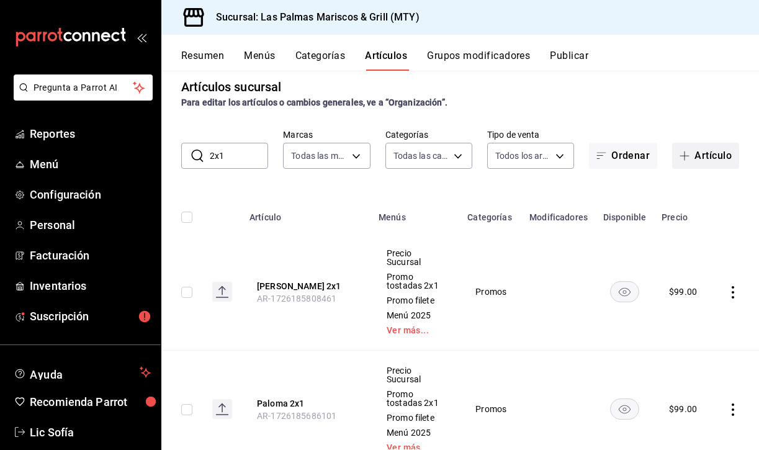
click at [702, 151] on button "Artículo" at bounding box center [705, 156] width 67 height 26
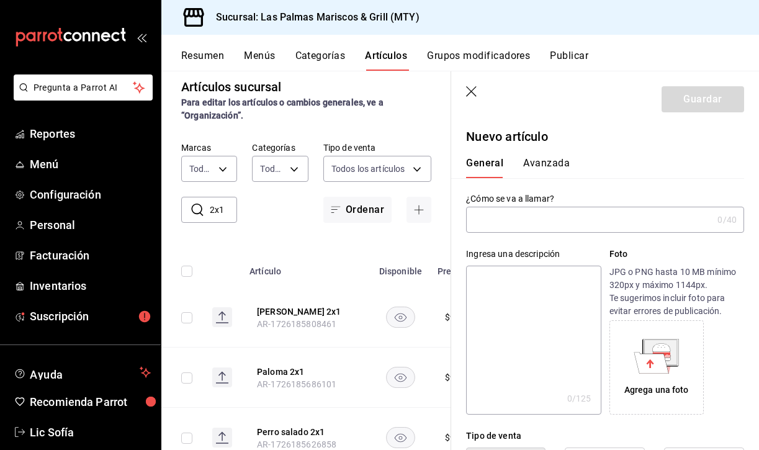
click at [495, 218] on input "text" at bounding box center [589, 219] width 246 height 25
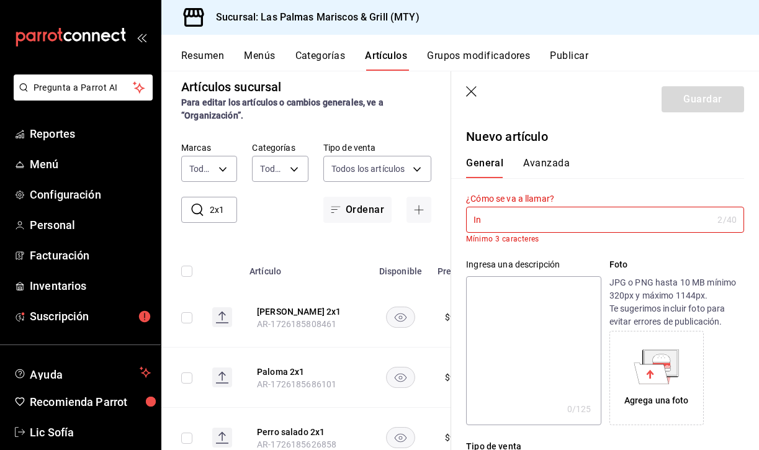
type input "I"
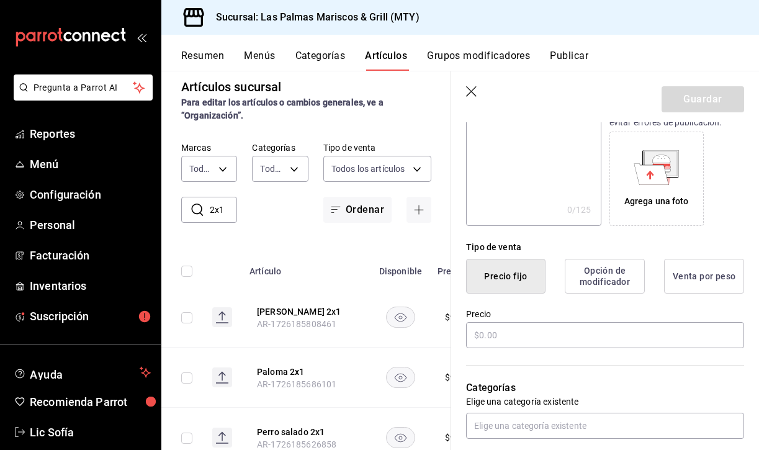
scroll to position [195, 0]
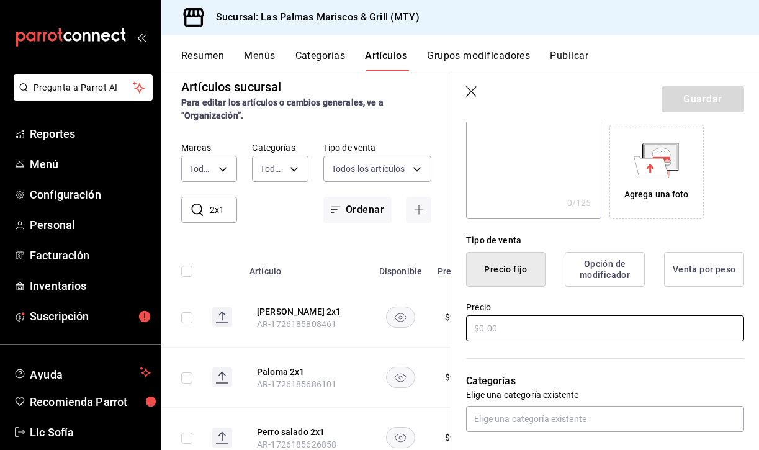
type input "Tecate 2x1"
click at [524, 325] on input "text" at bounding box center [605, 328] width 278 height 26
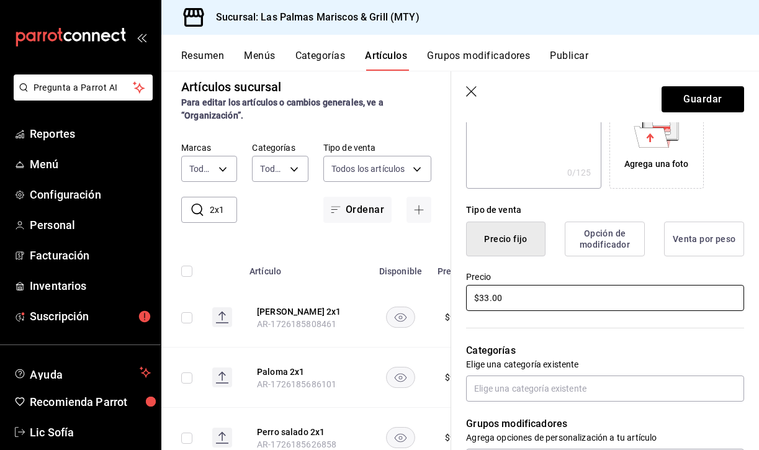
scroll to position [267, 0]
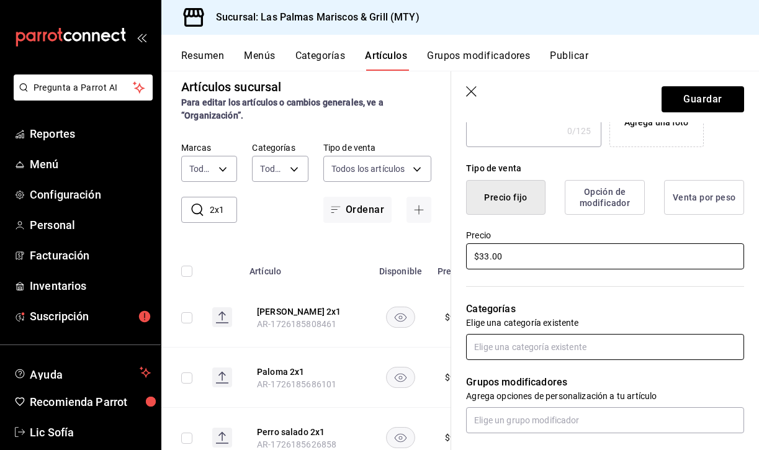
type input "$33.00"
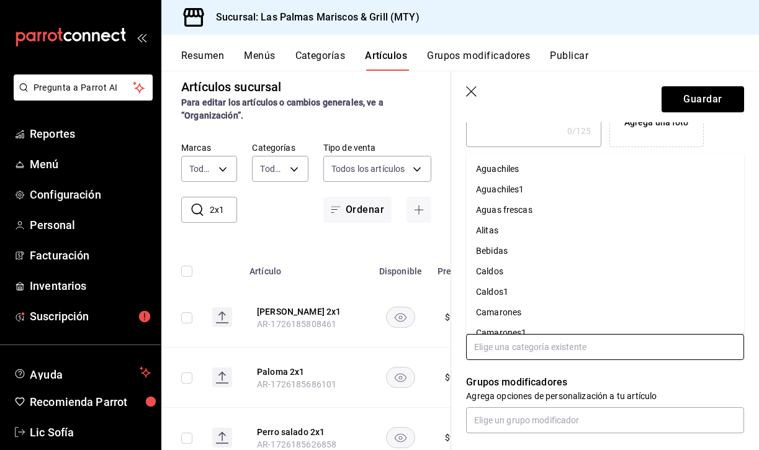
click at [520, 338] on input "text" at bounding box center [605, 347] width 278 height 26
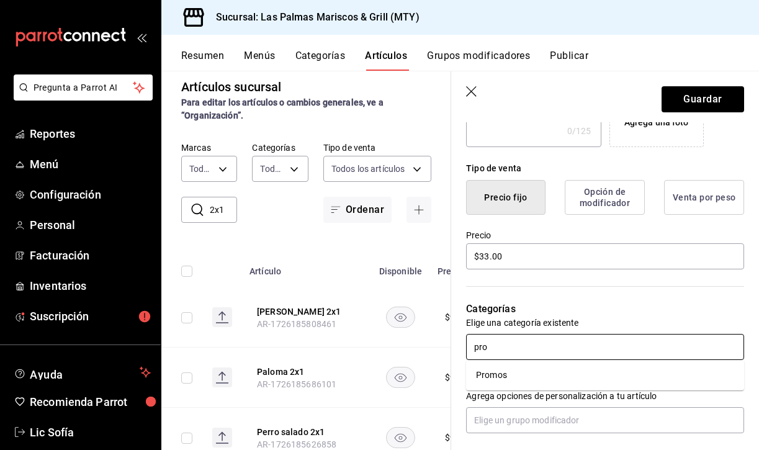
type input "prom"
click at [519, 373] on li "Promos" at bounding box center [605, 375] width 278 height 20
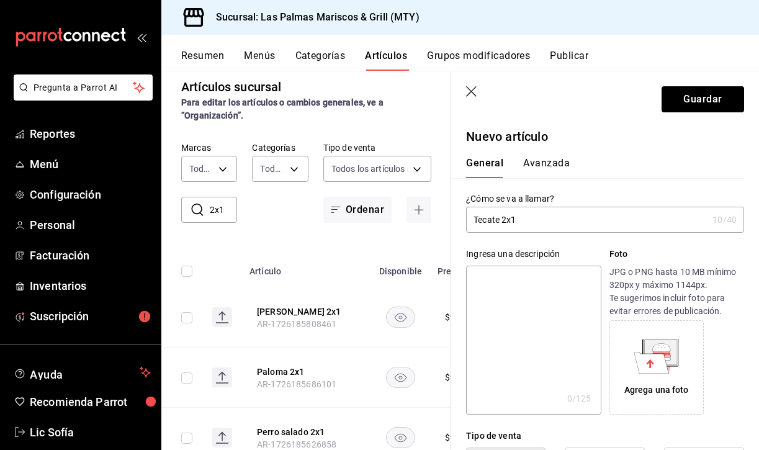
scroll to position [0, 0]
click at [533, 169] on button "Avanzada" at bounding box center [546, 167] width 47 height 21
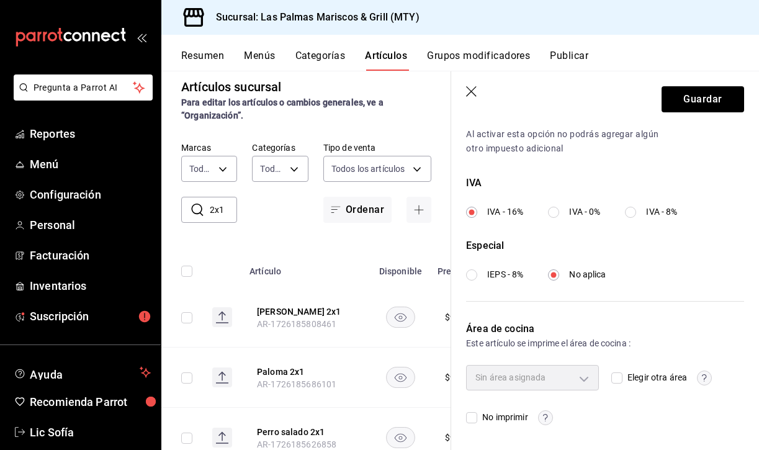
scroll to position [426, 0]
click at [615, 377] on input "Elegir otra área" at bounding box center [616, 378] width 11 height 11
checkbox input "true"
type input "6ef30f55-7ae1-43ab-b731-8e02e3e8ed59,8274ffd1-0f01-45dc-954a-d773de7f2dc0"
click at [582, 379] on body "Pregunta a Parrot AI Reportes Menú Configuración Personal Facturación Inventari…" at bounding box center [379, 225] width 759 height 450
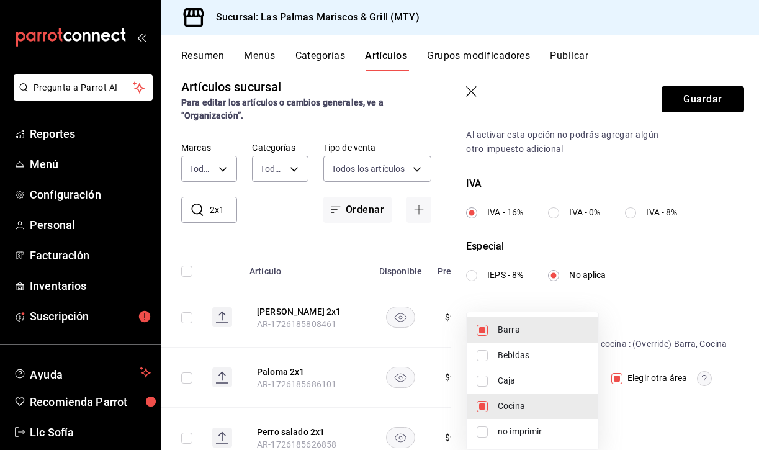
click at [478, 402] on input "checkbox" at bounding box center [482, 406] width 11 height 11
click at [482, 328] on input "checkbox" at bounding box center [482, 330] width 11 height 11
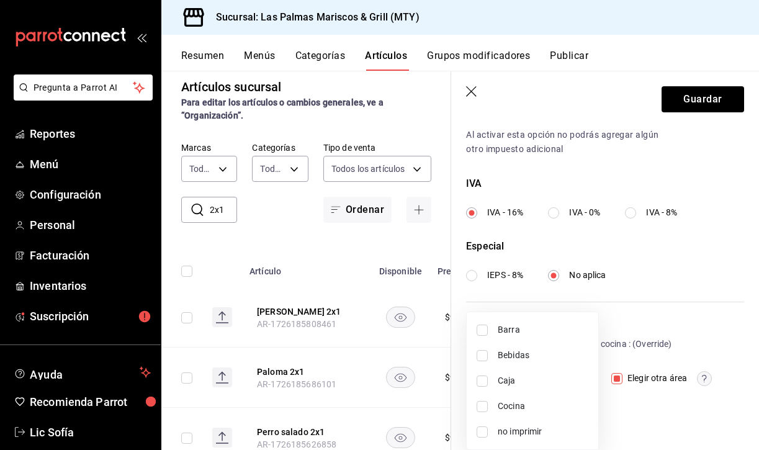
click at [485, 351] on input "checkbox" at bounding box center [482, 355] width 11 height 11
click at [719, 99] on div at bounding box center [379, 225] width 759 height 450
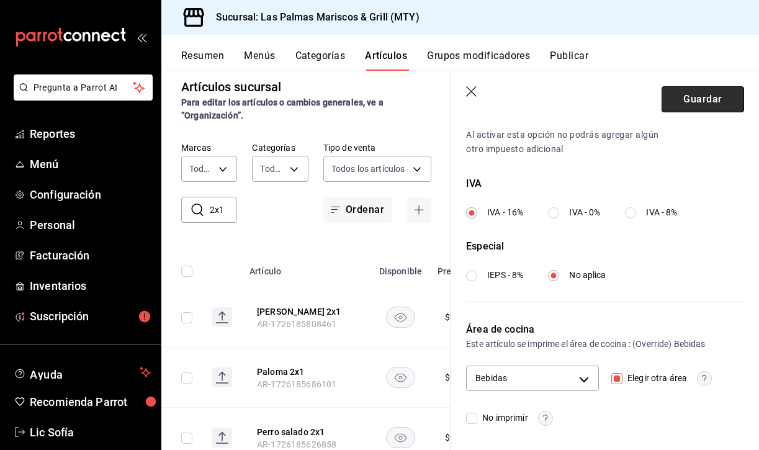
click at [708, 96] on button "Guardar" at bounding box center [703, 99] width 83 height 26
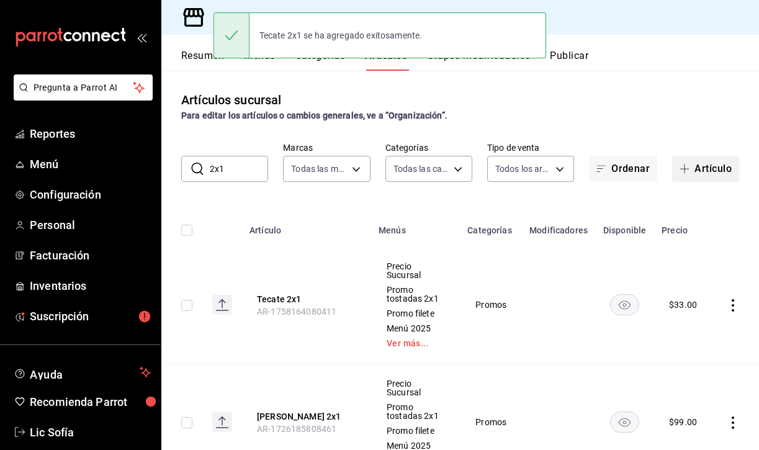
click at [692, 162] on button "Artículo" at bounding box center [705, 169] width 67 height 26
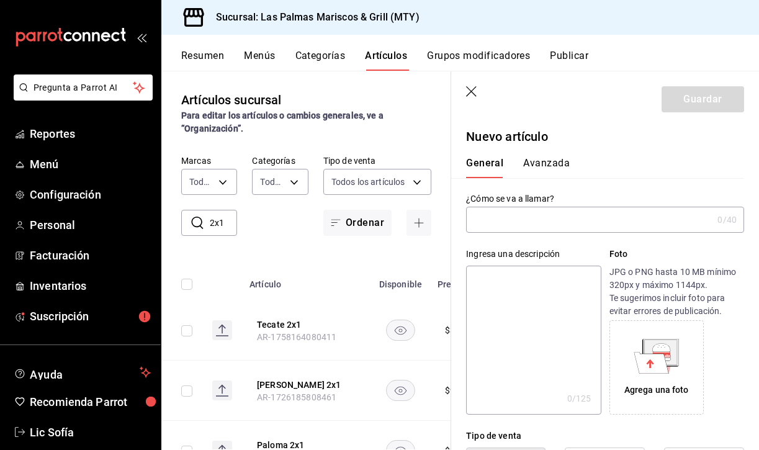
click at [488, 222] on input "text" at bounding box center [589, 219] width 246 height 25
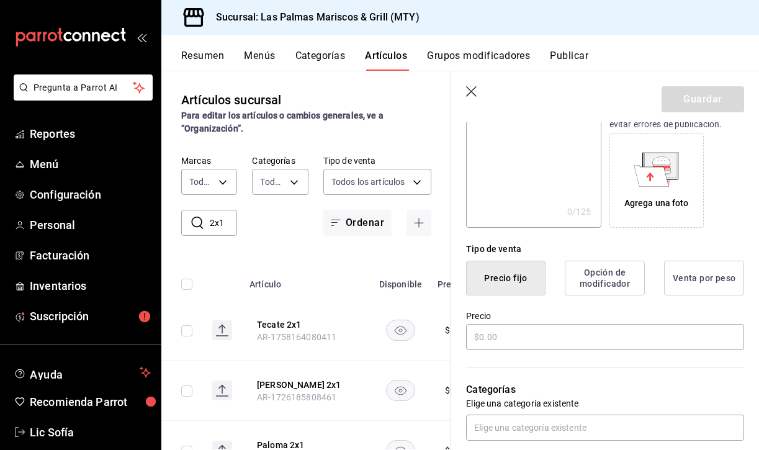
scroll to position [198, 0]
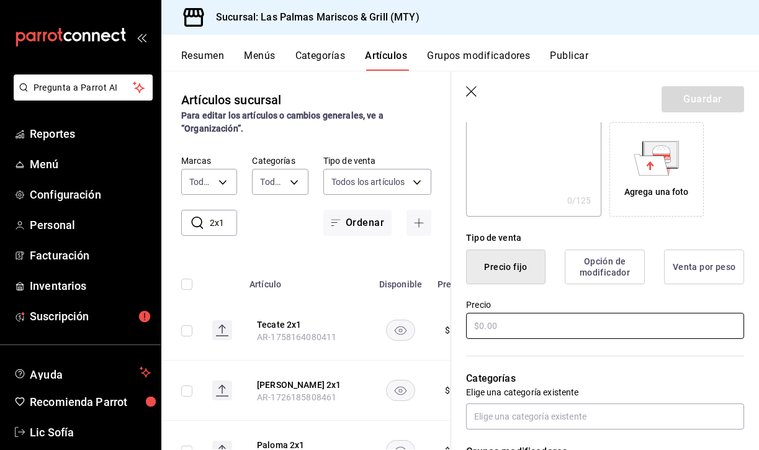
click at [506, 321] on input "text" at bounding box center [605, 326] width 278 height 26
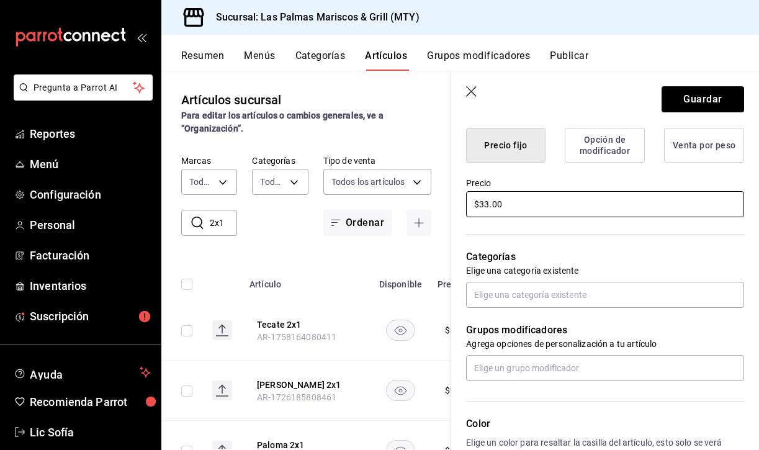
scroll to position [321, 0]
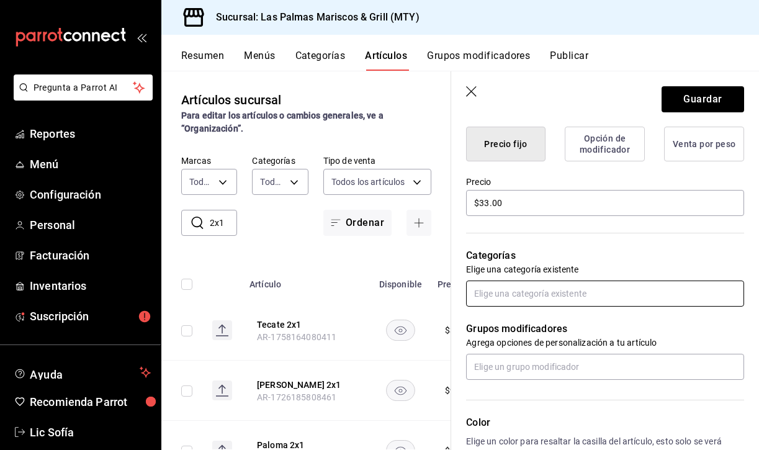
click at [531, 288] on input "text" at bounding box center [605, 294] width 278 height 26
click at [524, 322] on li "Promos" at bounding box center [605, 322] width 278 height 20
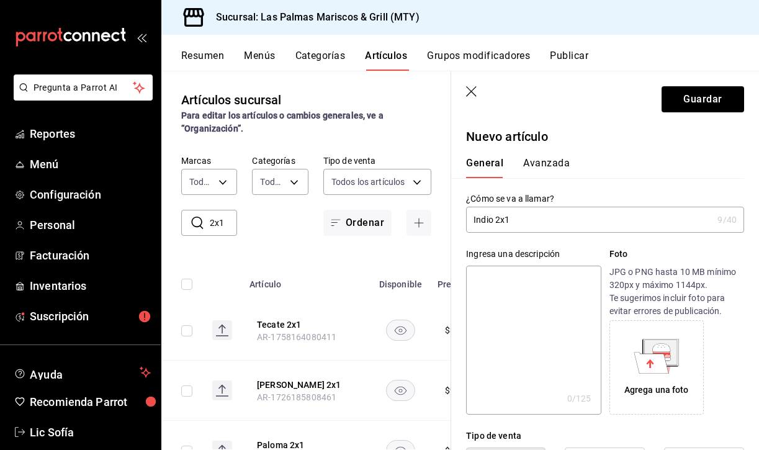
scroll to position [0, 0]
click at [546, 159] on button "Avanzada" at bounding box center [546, 167] width 47 height 21
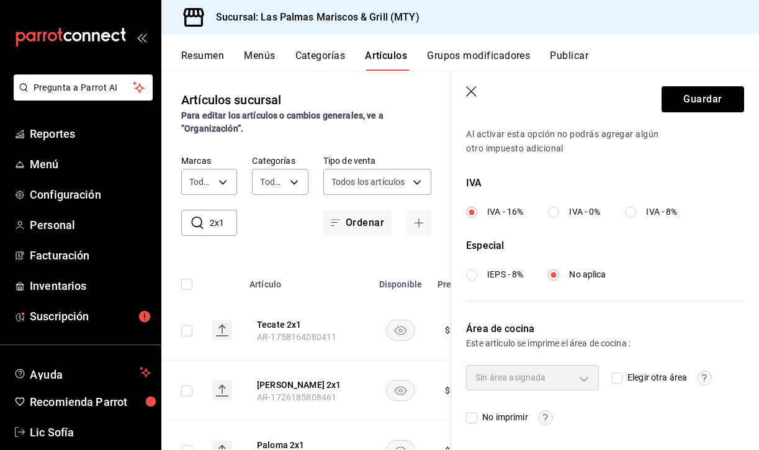
scroll to position [426, 0]
click at [618, 378] on input "Elegir otra área" at bounding box center [616, 378] width 11 height 11
click at [589, 378] on body "Pregunta a Parrot AI Reportes Menú Configuración Personal Facturación Inventari…" at bounding box center [379, 225] width 759 height 450
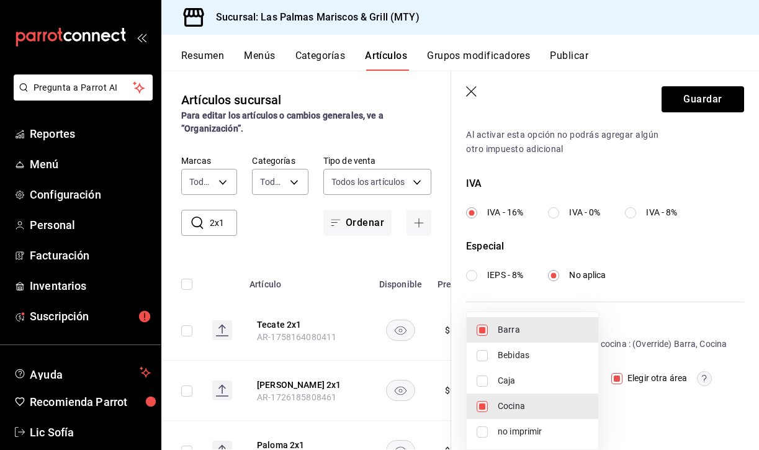
click at [478, 401] on input "checkbox" at bounding box center [482, 406] width 11 height 11
click at [480, 335] on input "checkbox" at bounding box center [482, 330] width 11 height 11
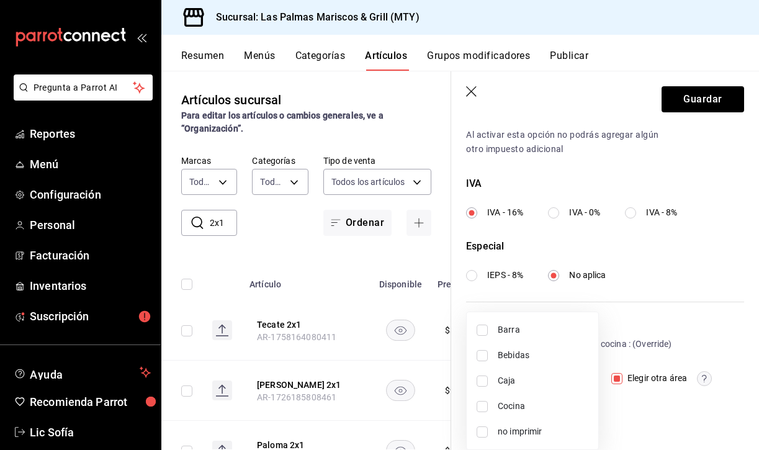
click at [487, 351] on input "checkbox" at bounding box center [482, 355] width 11 height 11
click at [688, 104] on div at bounding box center [379, 225] width 759 height 450
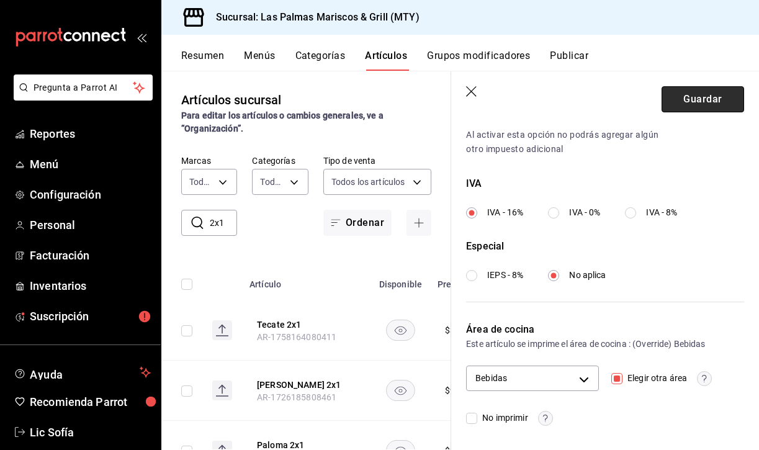
click at [703, 103] on button "Guardar" at bounding box center [703, 99] width 83 height 26
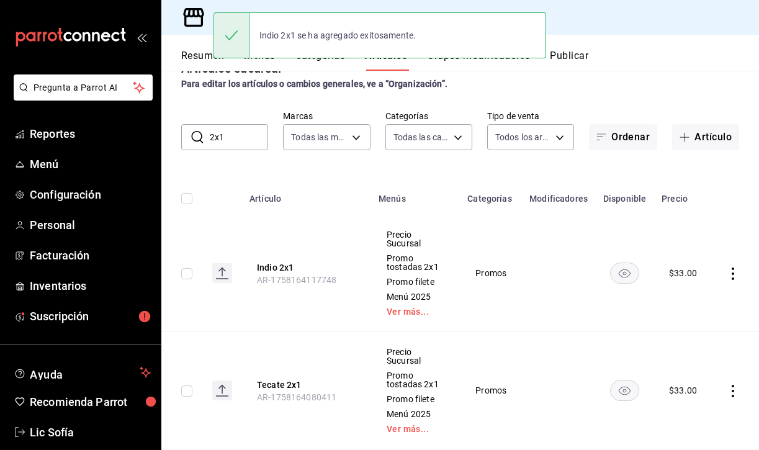
scroll to position [35, 0]
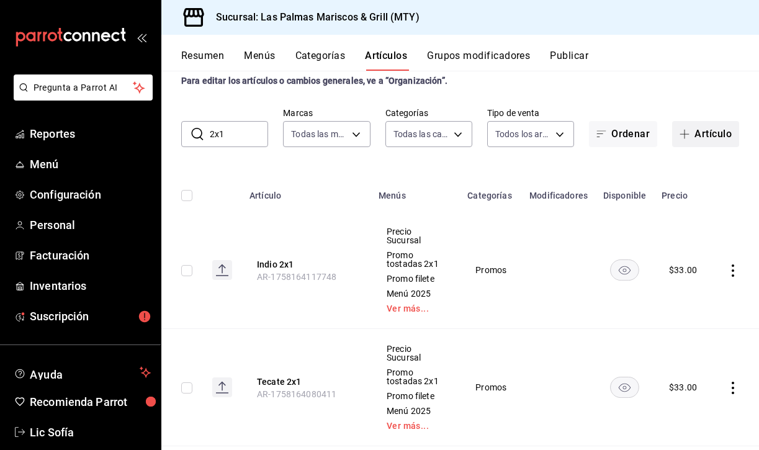
click at [702, 129] on button "Artículo" at bounding box center [705, 134] width 67 height 26
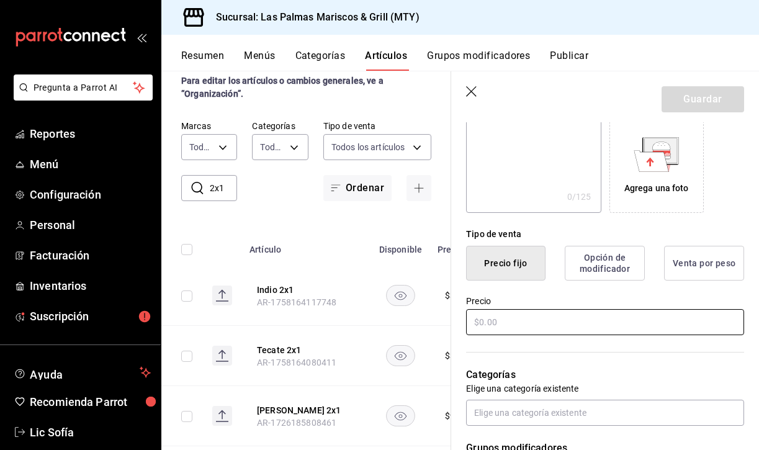
scroll to position [204, 0]
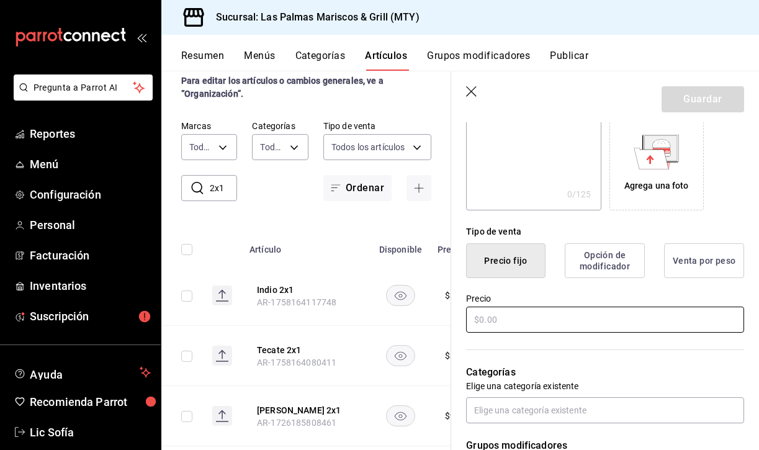
click at [501, 320] on input "text" at bounding box center [605, 320] width 278 height 26
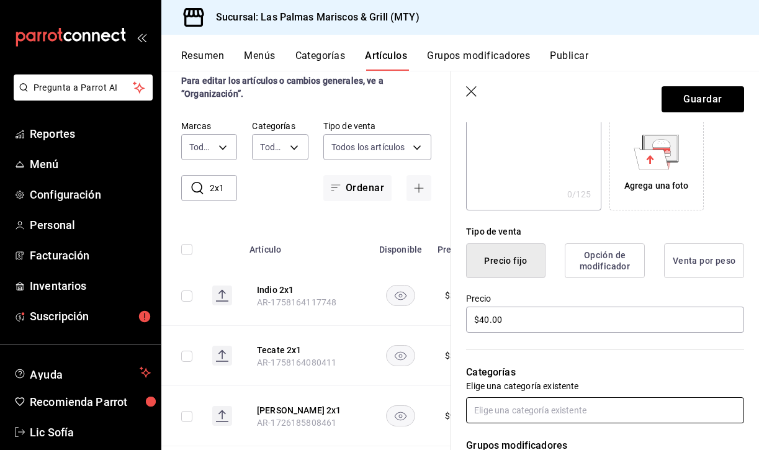
click at [509, 422] on input "text" at bounding box center [605, 410] width 278 height 26
click at [519, 387] on li "Promos" at bounding box center [605, 382] width 278 height 20
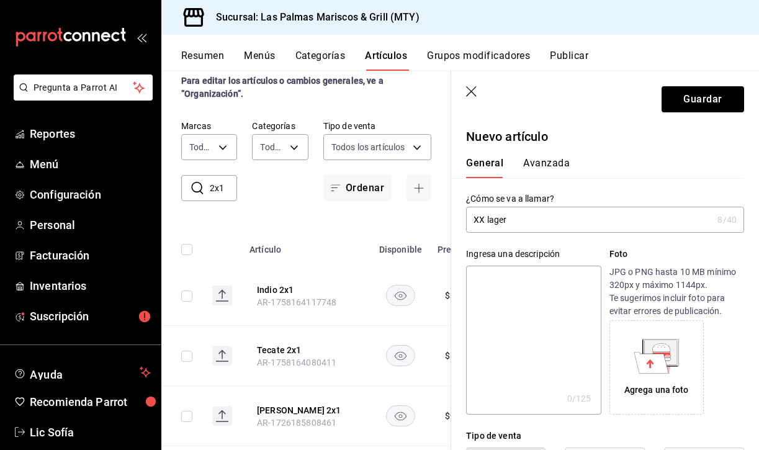
scroll to position [0, 0]
click at [544, 163] on button "Avanzada" at bounding box center [546, 167] width 47 height 21
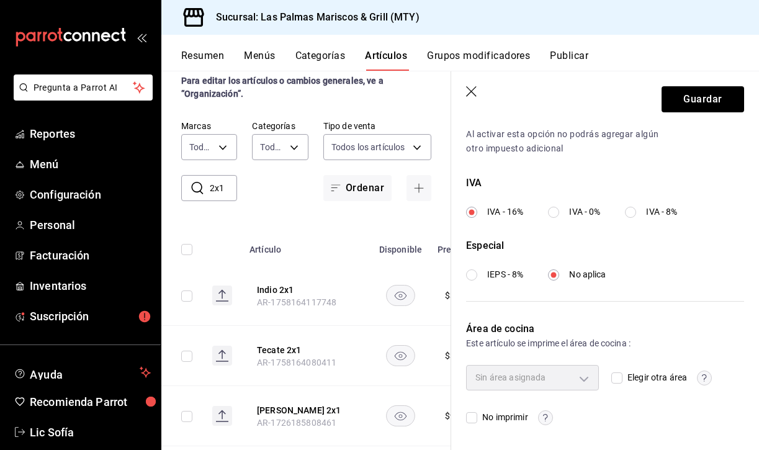
scroll to position [426, 0]
click at [622, 373] on input "Elegir otra área" at bounding box center [616, 378] width 11 height 11
checkbox input "true"
type input "6ef30f55-7ae1-43ab-b731-8e02e3e8ed59,8274ffd1-0f01-45dc-954a-d773de7f2dc0"
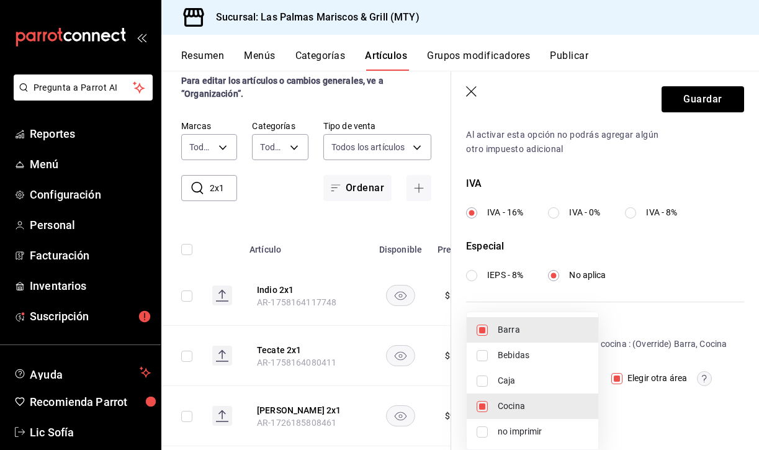
click at [591, 375] on body "Pregunta a Parrot AI Reportes Menú Configuración Personal Facturación Inventari…" at bounding box center [379, 225] width 759 height 450
click at [477, 326] on input "checkbox" at bounding box center [482, 330] width 11 height 11
checkbox input "false"
type input "8274ffd1-0f01-45dc-954a-d773de7f2dc0"
click at [478, 403] on input "checkbox" at bounding box center [482, 406] width 11 height 11
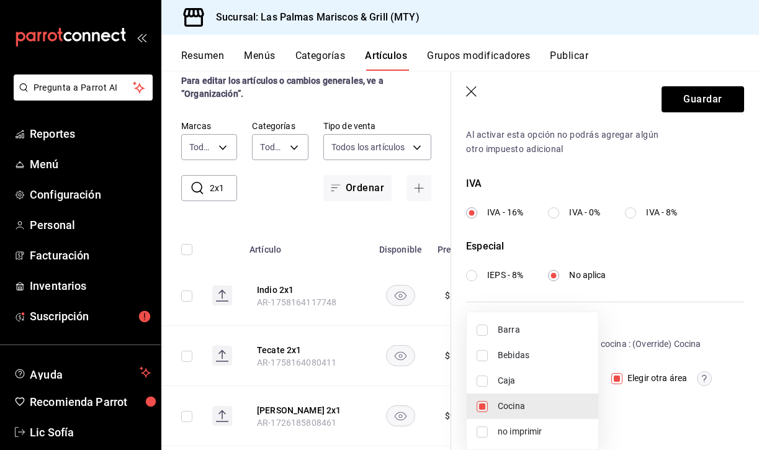
checkbox input "false"
click at [483, 355] on input "checkbox" at bounding box center [482, 355] width 11 height 11
checkbox input "true"
type input "9eafed29-d56c-4607-8017-cd80cd16773d"
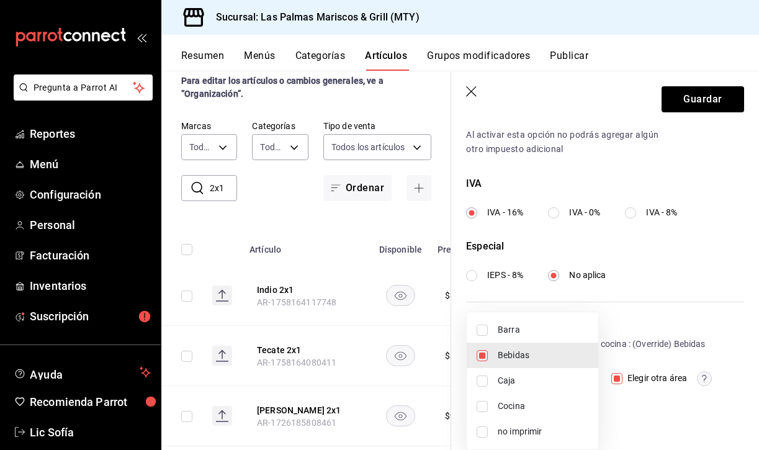
click at [697, 103] on div at bounding box center [379, 225] width 759 height 450
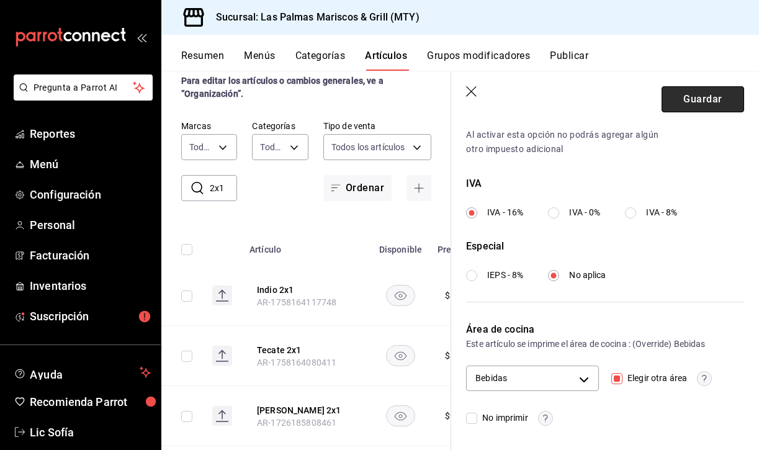
click at [690, 97] on button "Guardar" at bounding box center [703, 99] width 83 height 26
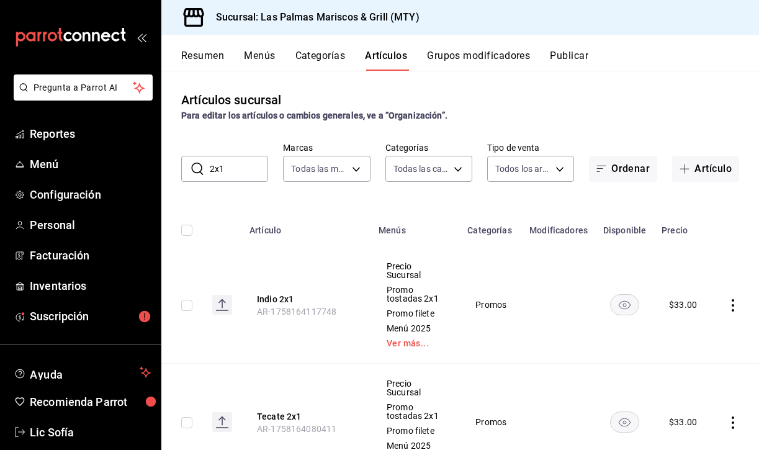
click at [244, 171] on input "2x1" at bounding box center [239, 168] width 58 height 25
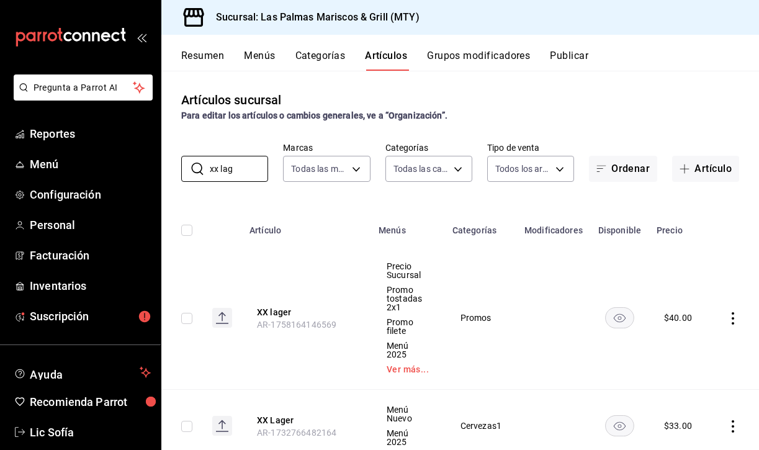
type input "xx lag"
click at [730, 312] on icon "actions" at bounding box center [733, 318] width 12 height 12
click at [691, 344] on span "Editar" at bounding box center [696, 346] width 32 height 13
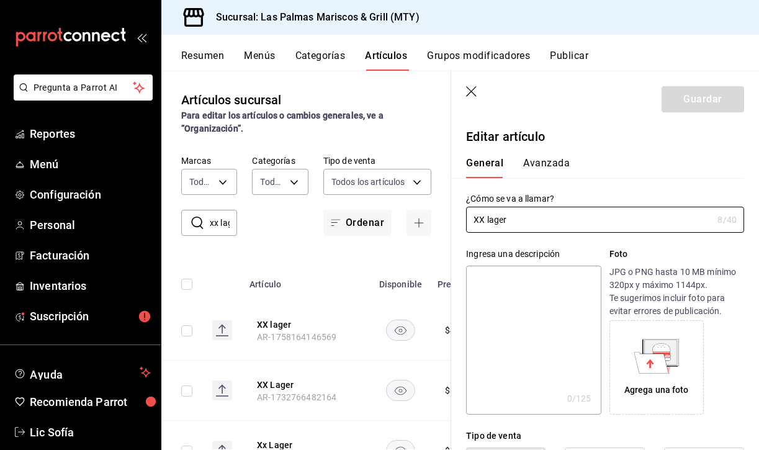
type input "$40.00"
type input "XX 2x1"
click at [694, 100] on button "Guardar" at bounding box center [703, 99] width 83 height 26
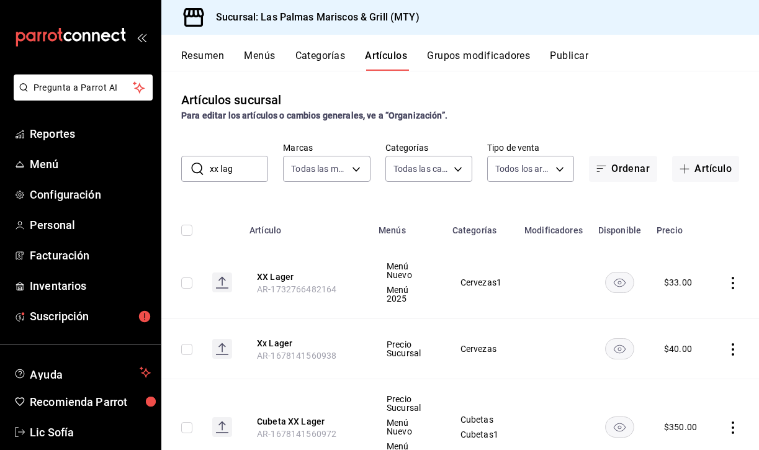
click at [531, 0] on div "Sucursal: Las Palmas Mariscos & Grill (MTY)" at bounding box center [460, 17] width 598 height 35
